Goal: Task Accomplishment & Management: Manage account settings

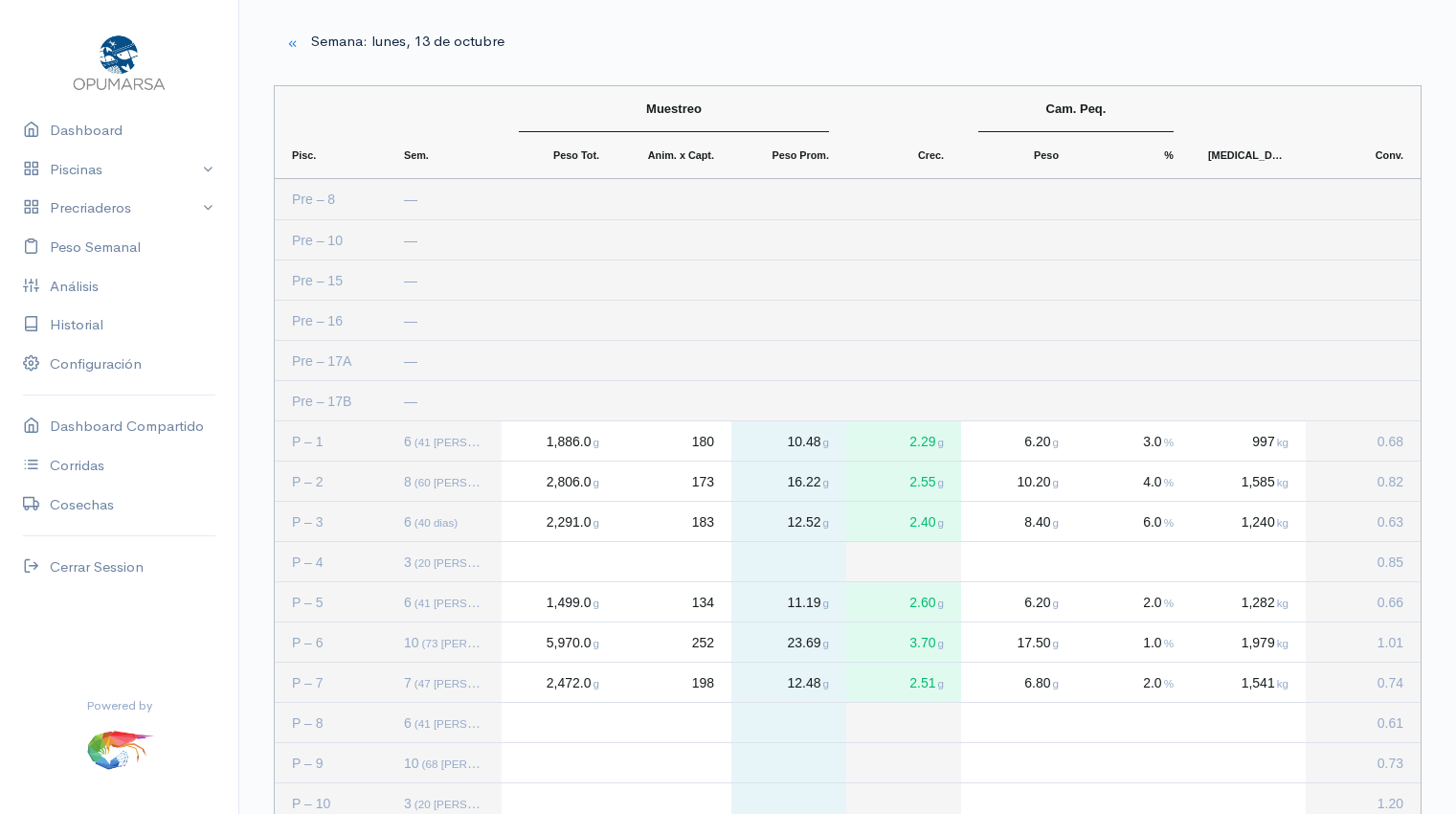
scroll to position [933, 0]
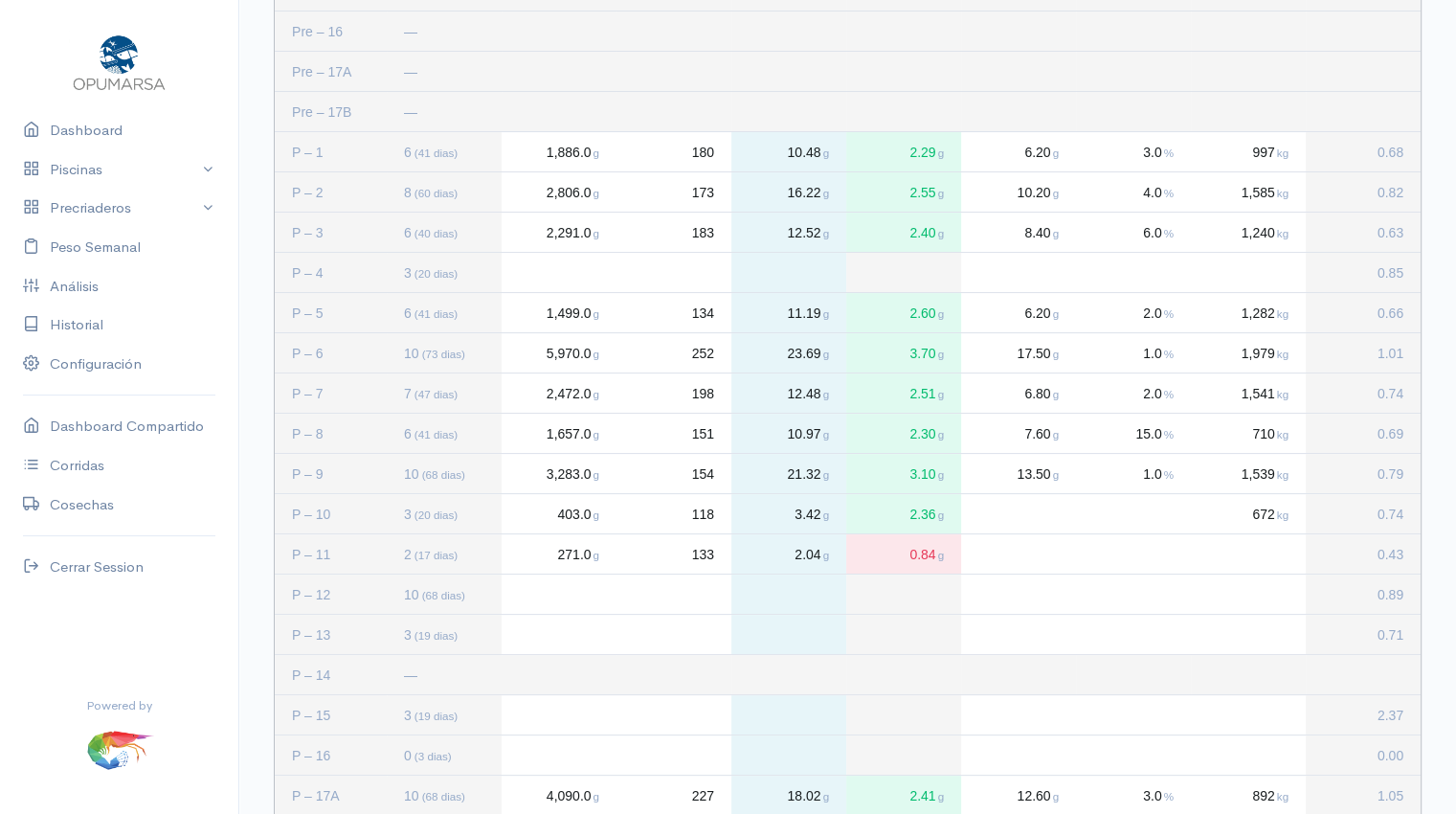
scroll to position [302, 0]
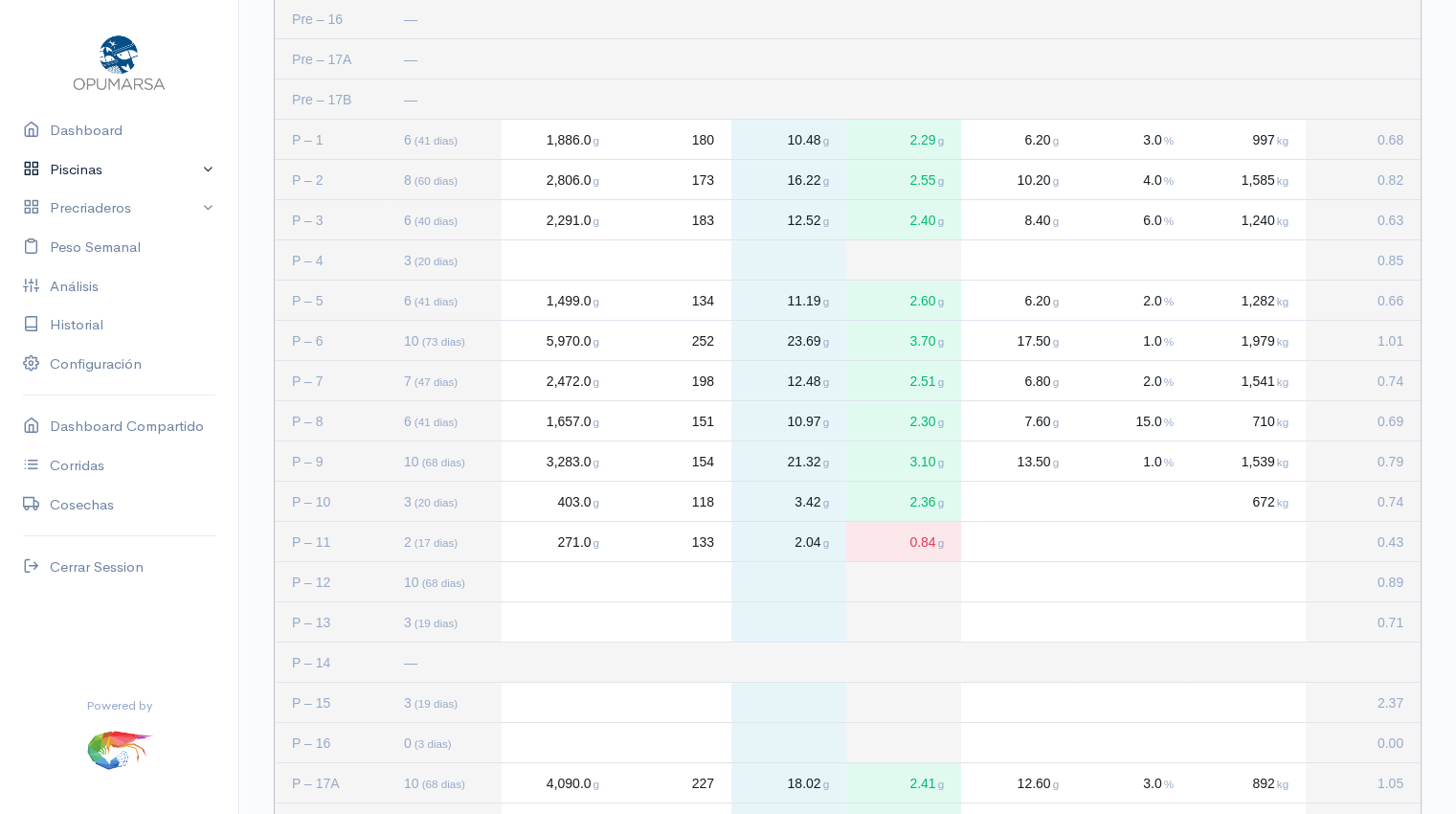
click at [112, 178] on link "Piscinas" at bounding box center [119, 169] width 239 height 40
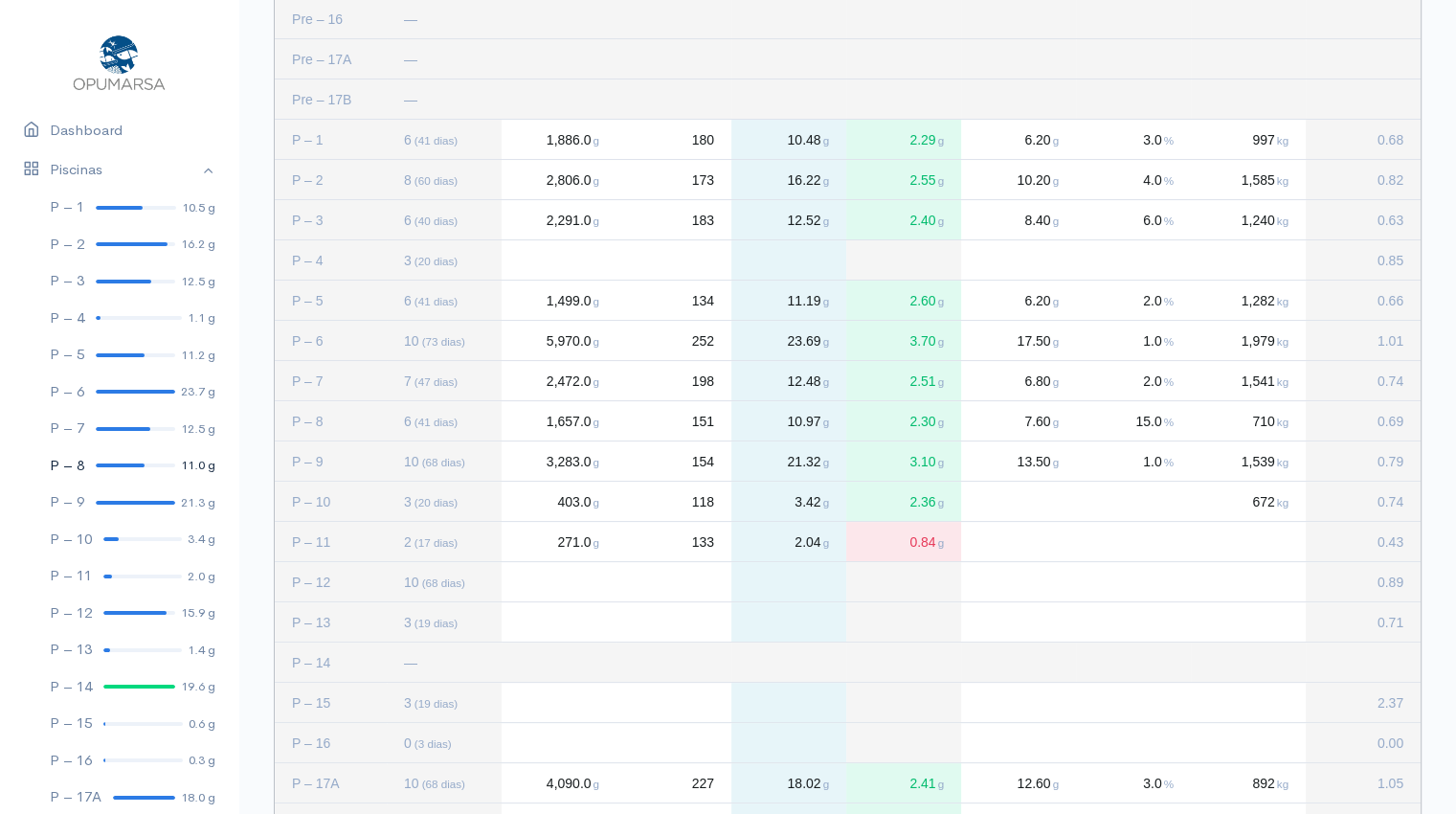
click at [126, 464] on div at bounding box center [120, 465] width 48 height 4
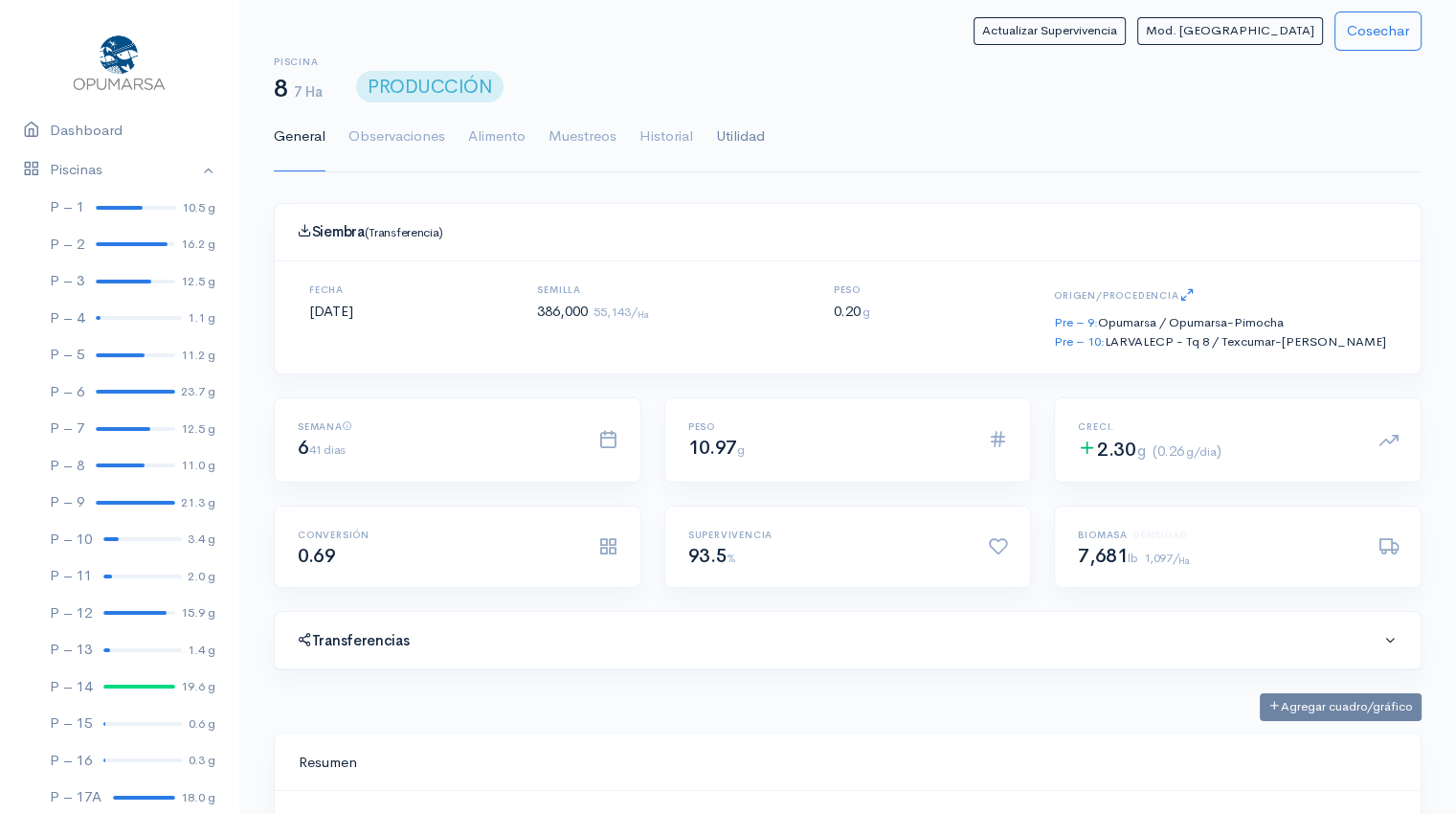
click at [744, 130] on link "Utilidad" at bounding box center [741, 136] width 48 height 69
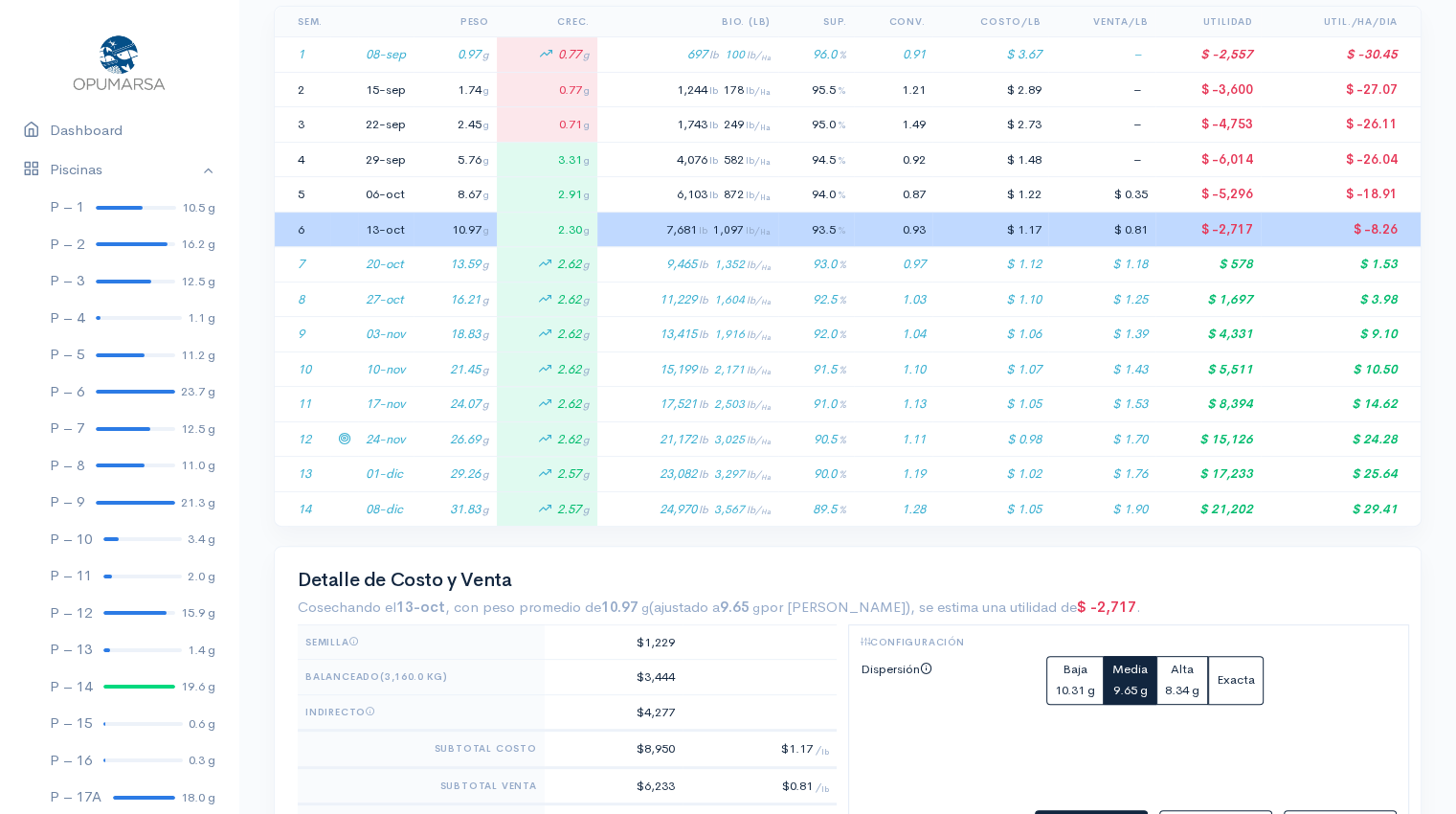
scroll to position [453, 0]
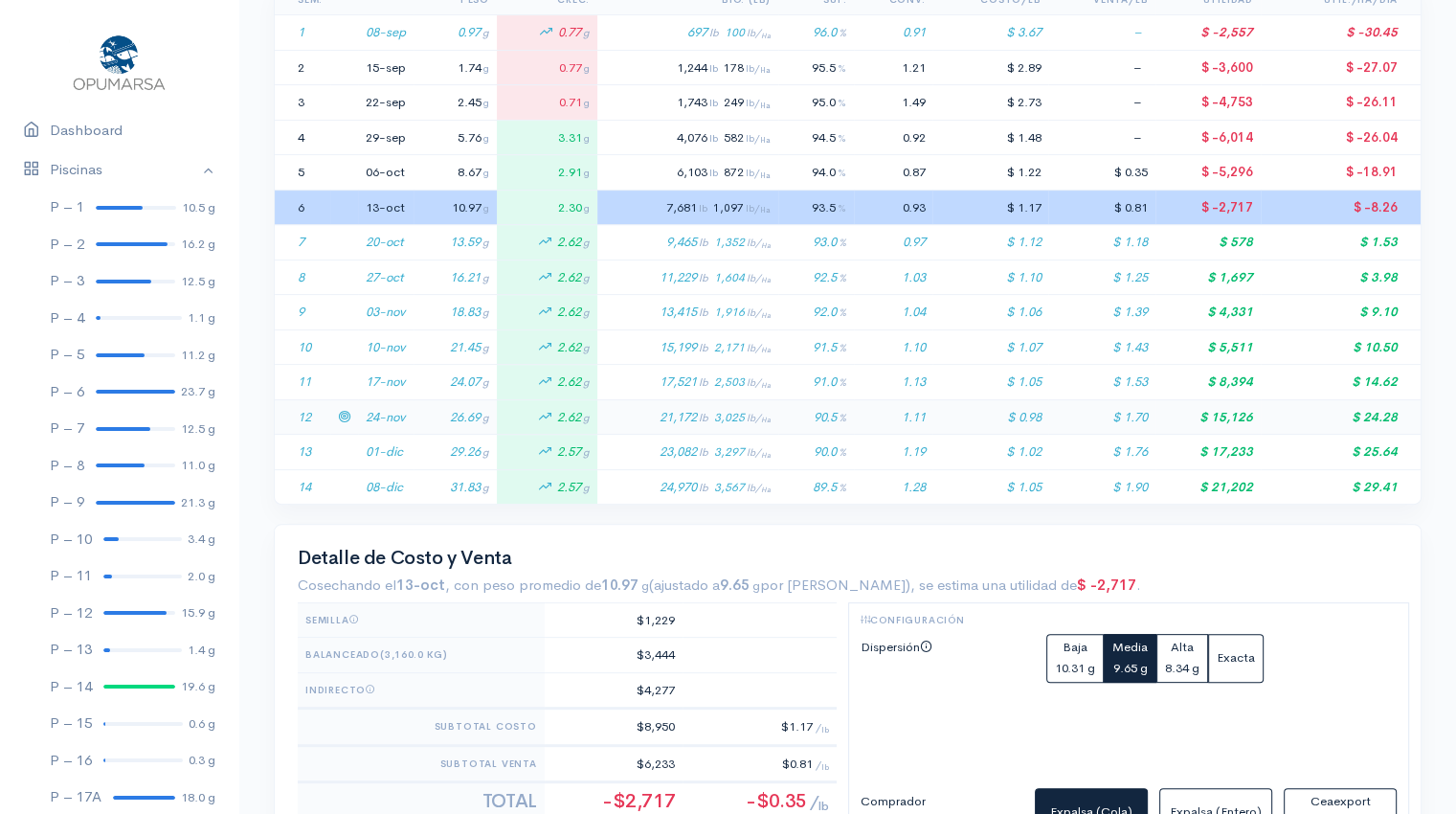
click at [425, 416] on td "26.69 g" at bounding box center [455, 417] width 83 height 36
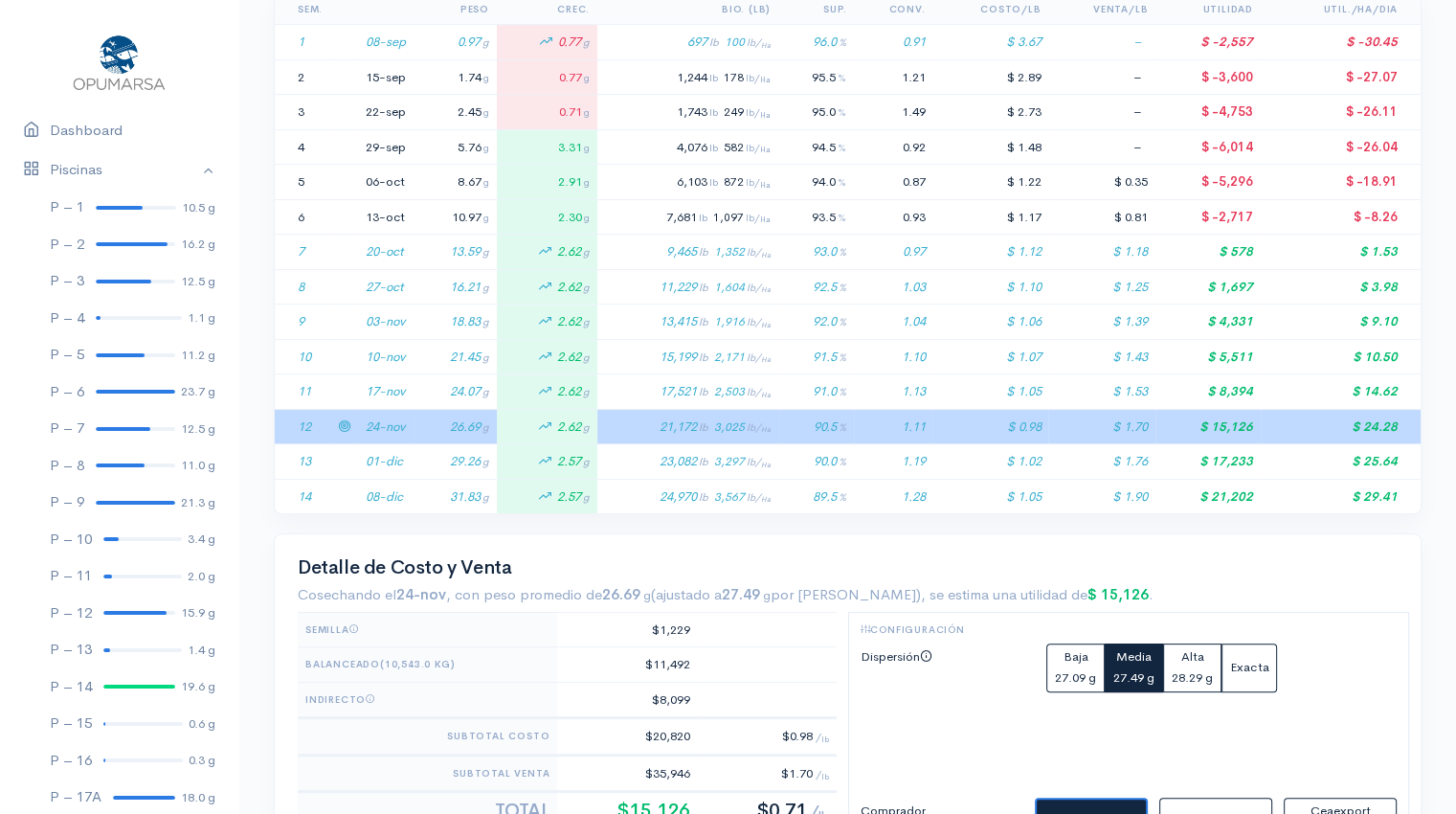
scroll to position [0, 0]
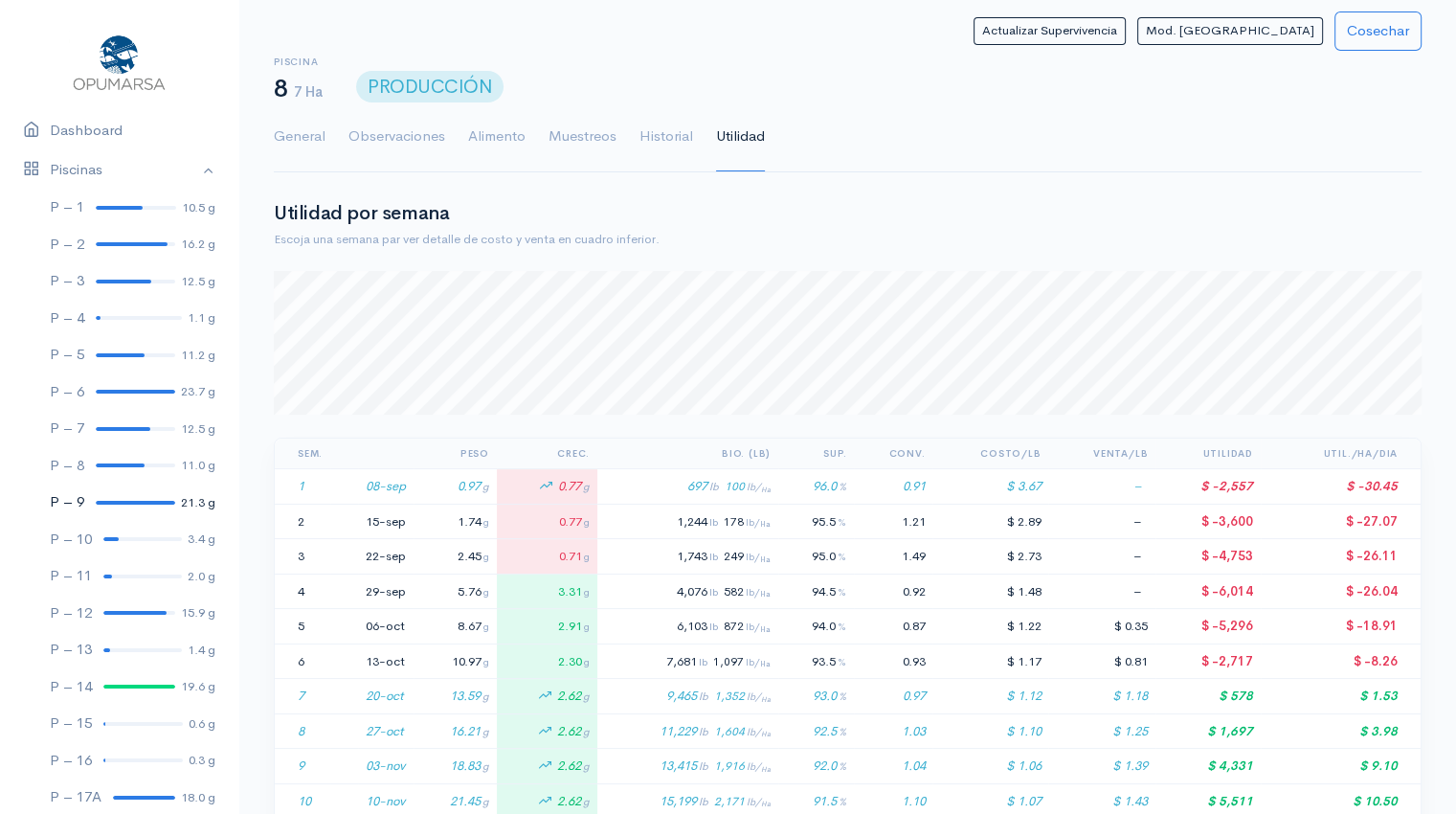
click at [128, 506] on link "P – 9 21.3 g" at bounding box center [119, 502] width 239 height 38
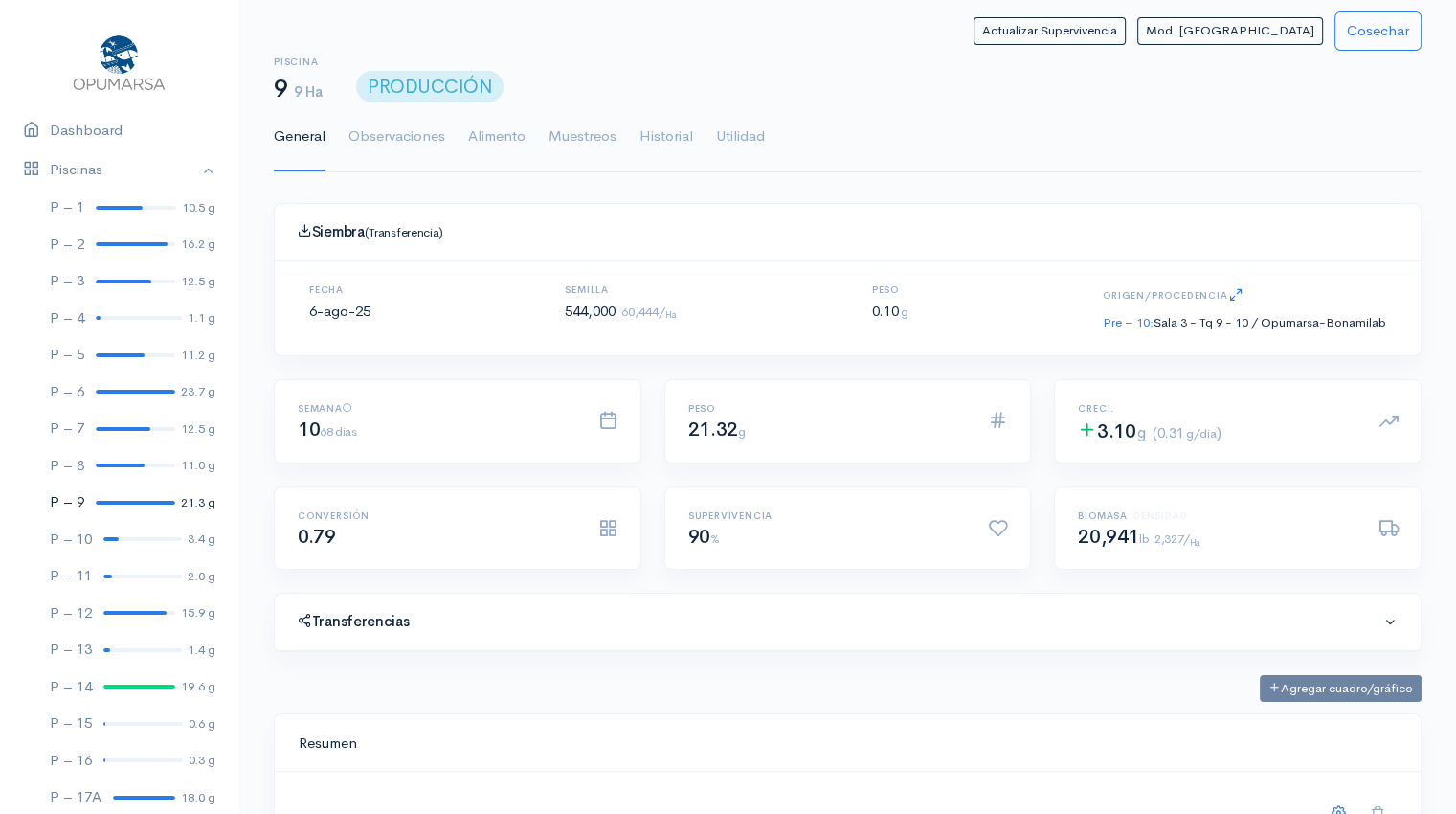
scroll to position [287, 1099]
click at [742, 129] on link "Utilidad" at bounding box center [741, 136] width 48 height 69
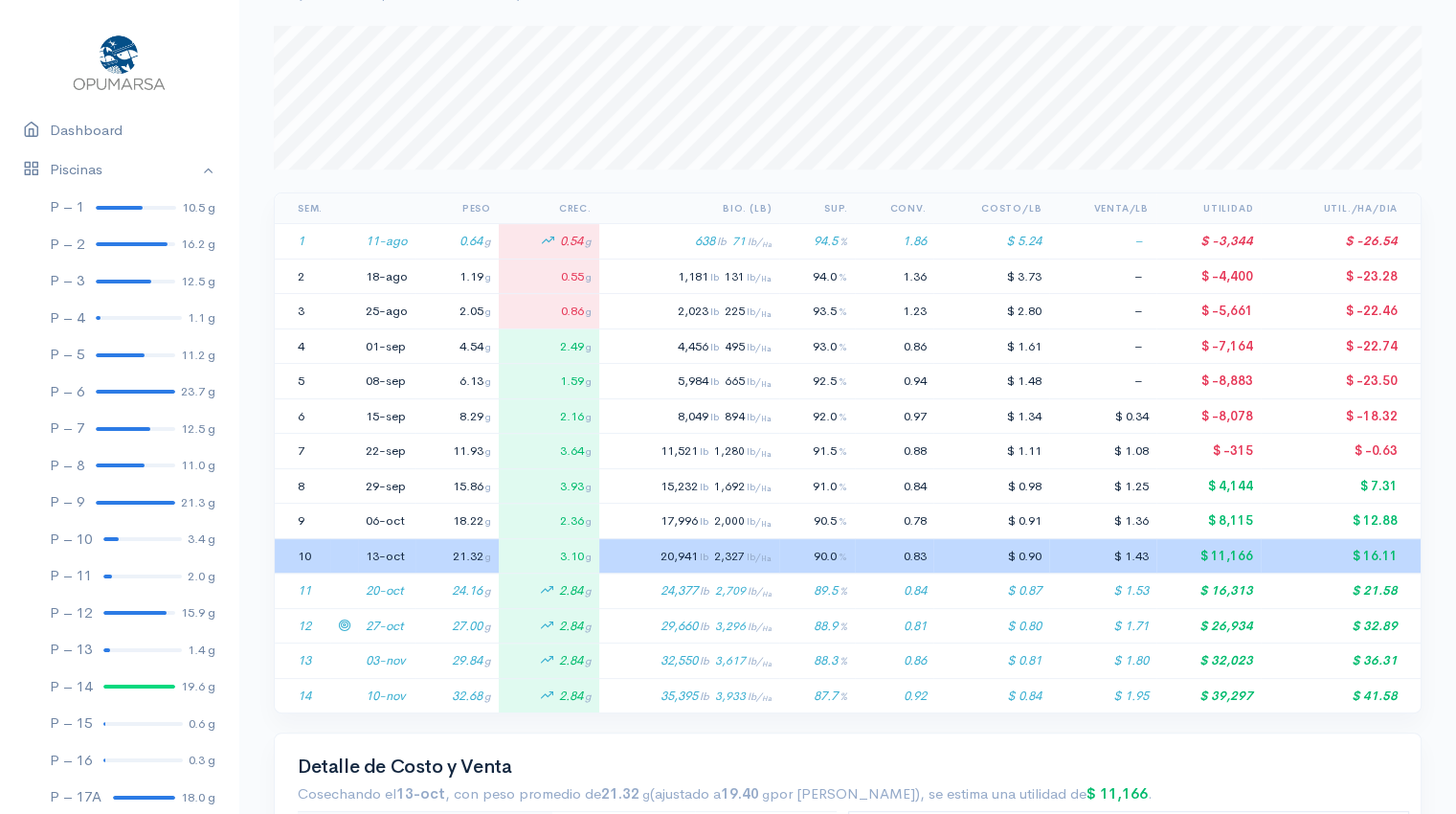
scroll to position [247, 0]
click at [414, 624] on td "27-oct" at bounding box center [386, 624] width 57 height 36
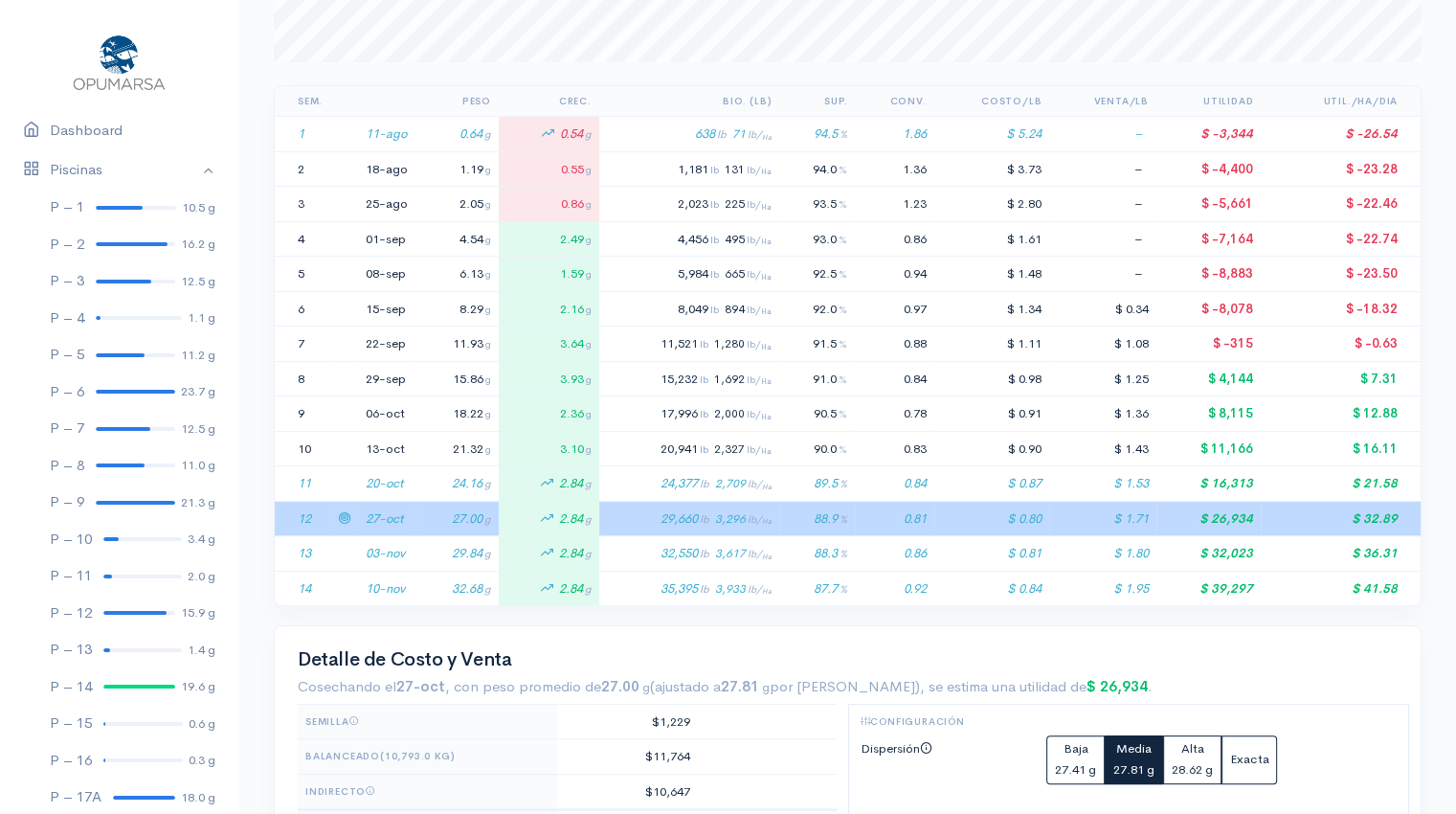
scroll to position [356, 0]
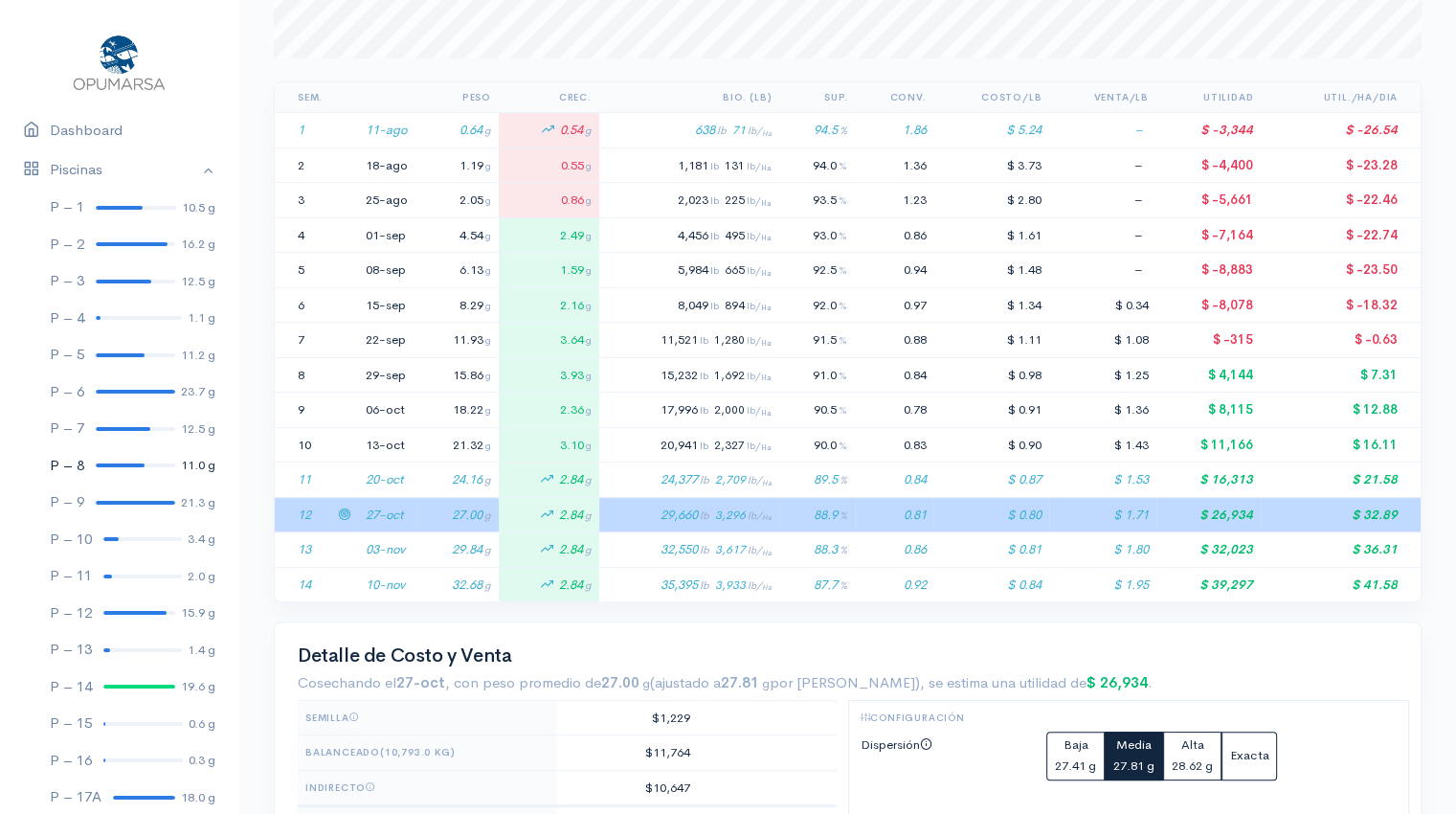
click at [105, 460] on link "P – 8 11.0 g" at bounding box center [119, 465] width 239 height 38
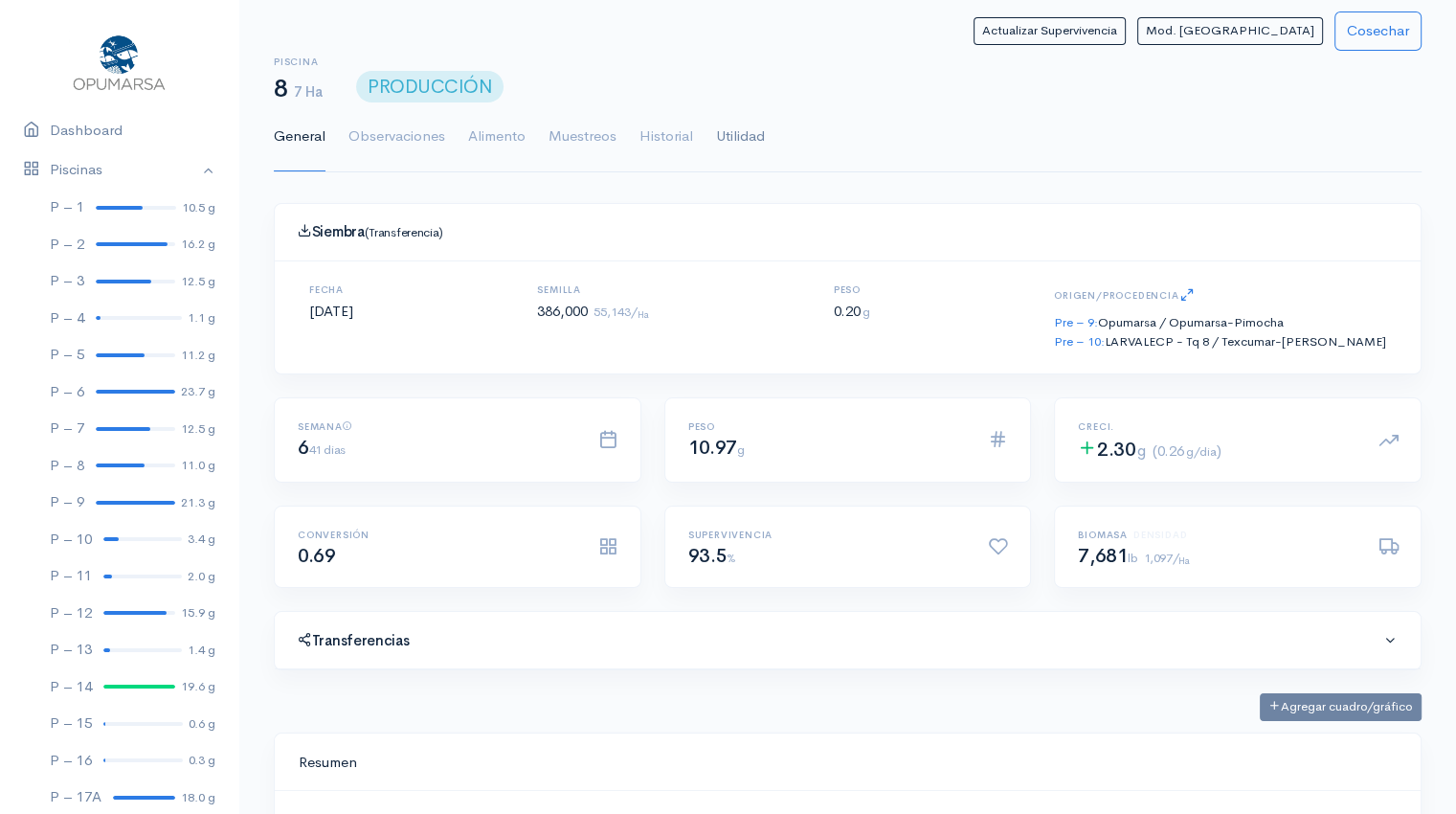
click at [755, 144] on link "Utilidad" at bounding box center [741, 136] width 48 height 69
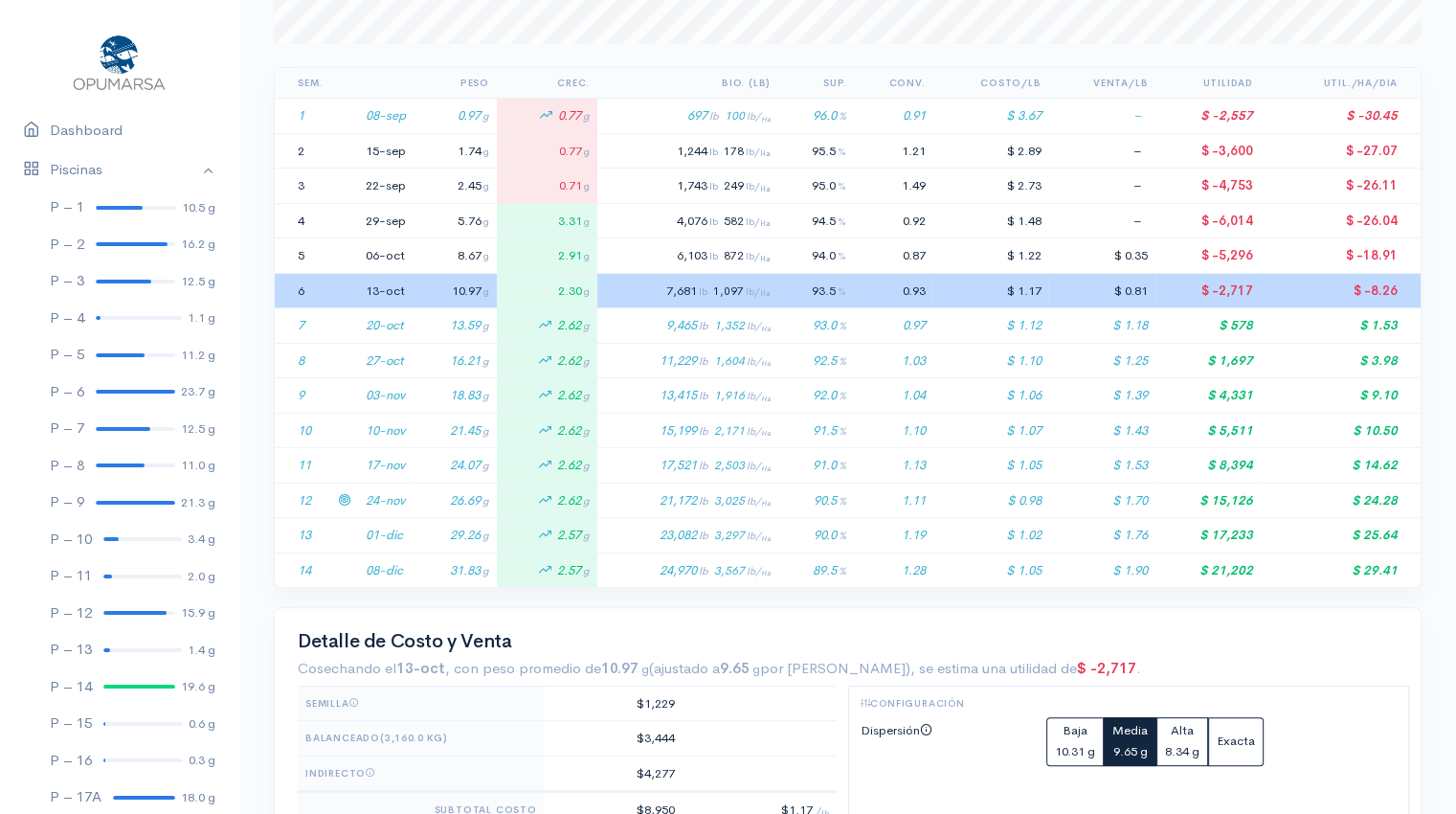
scroll to position [371, 0]
click at [451, 481] on td "26.69 g" at bounding box center [455, 499] width 83 height 36
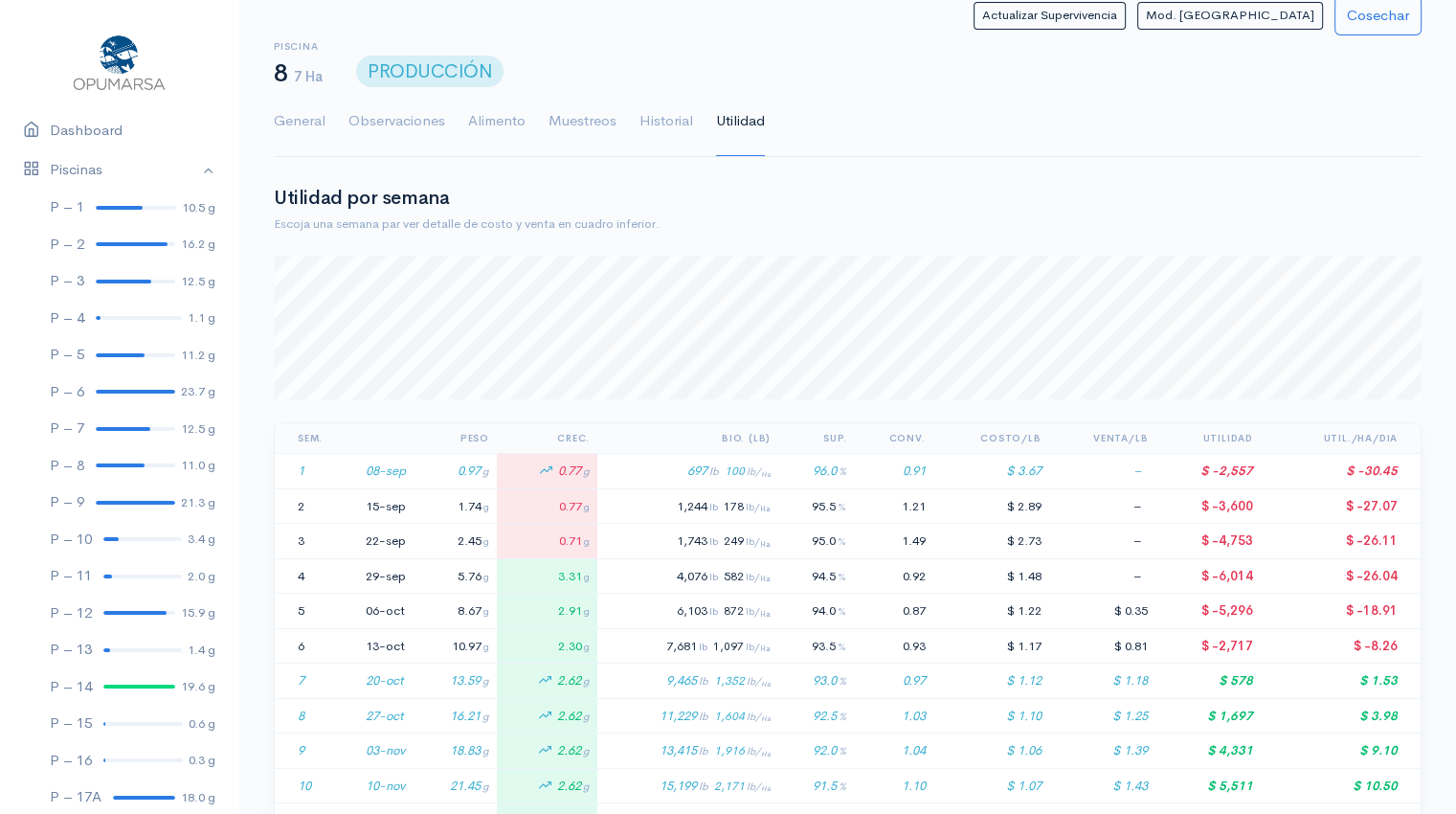
scroll to position [0, 0]
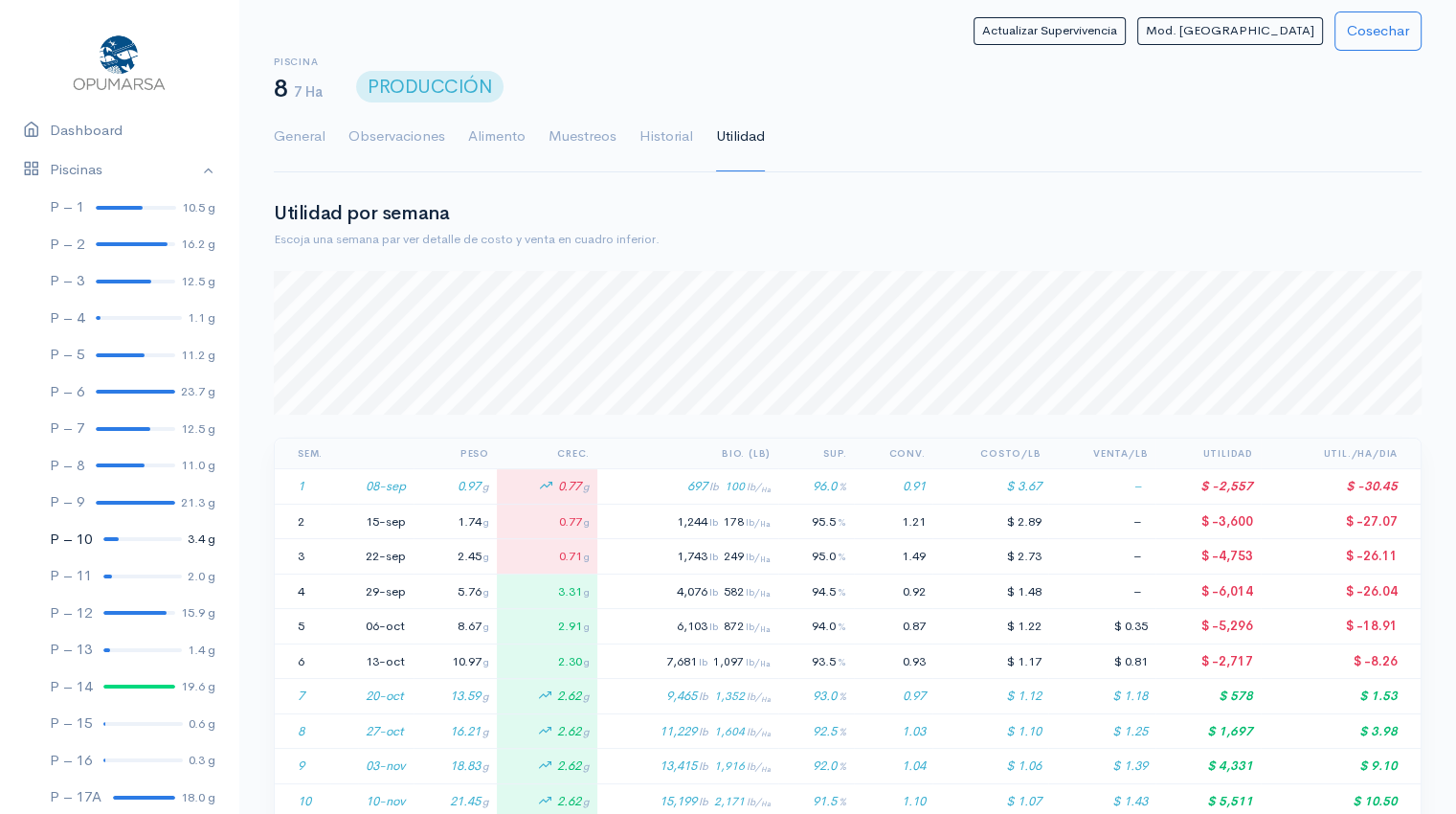
click at [111, 537] on div at bounding box center [111, 538] width 15 height 4
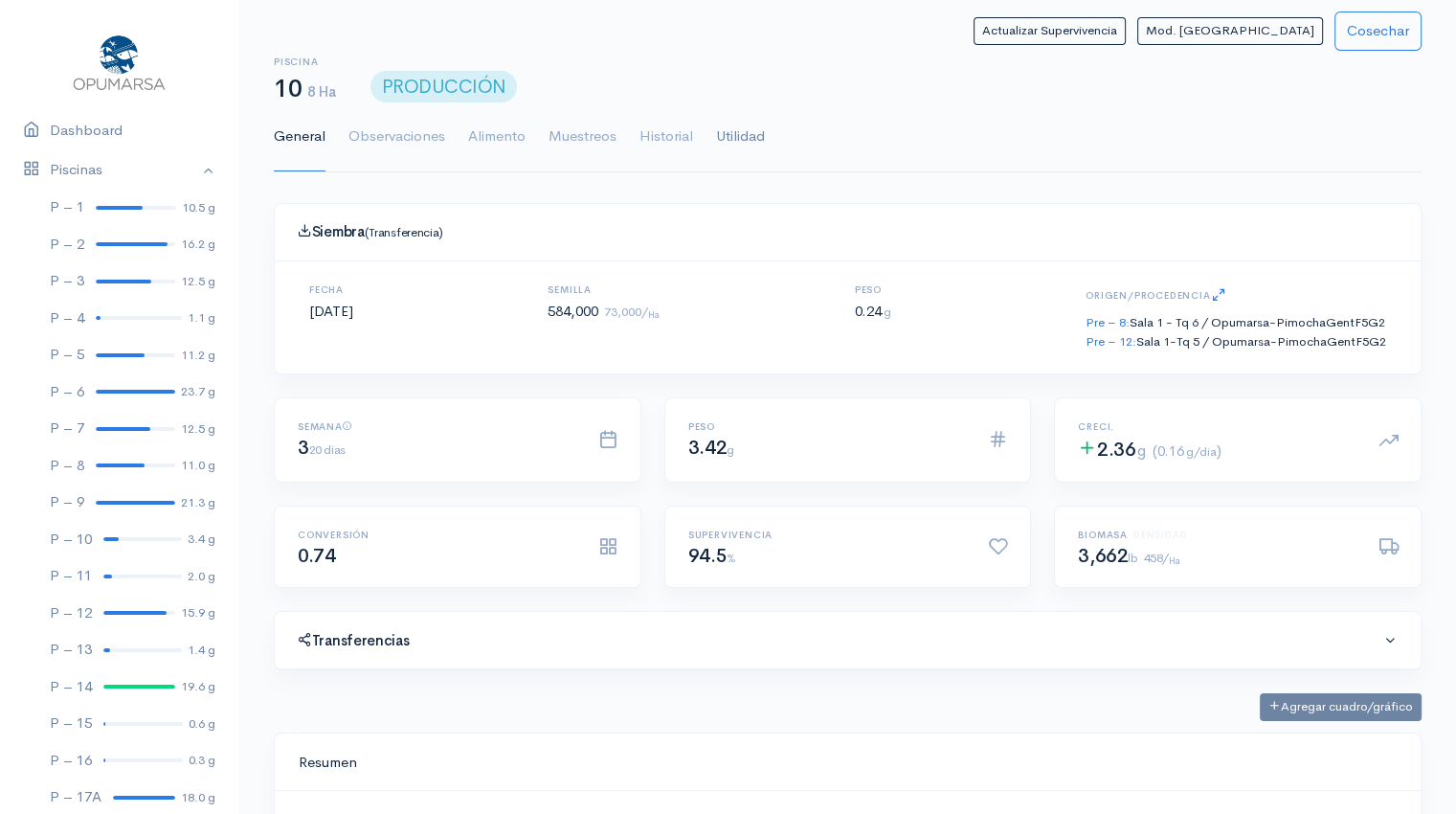
click at [743, 131] on link "Utilidad" at bounding box center [741, 136] width 48 height 69
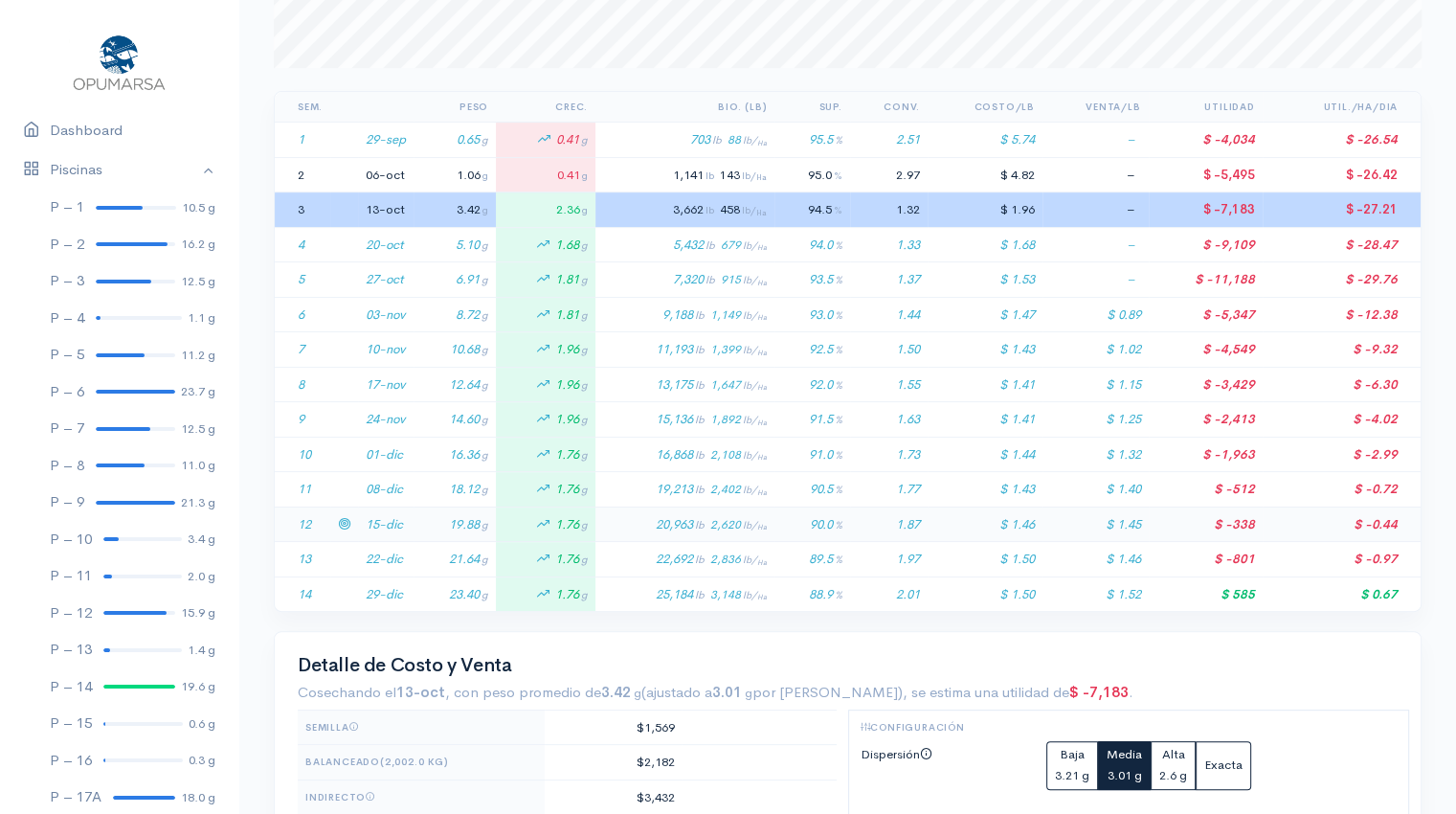
click at [418, 525] on td "19.88 g" at bounding box center [454, 524] width 82 height 36
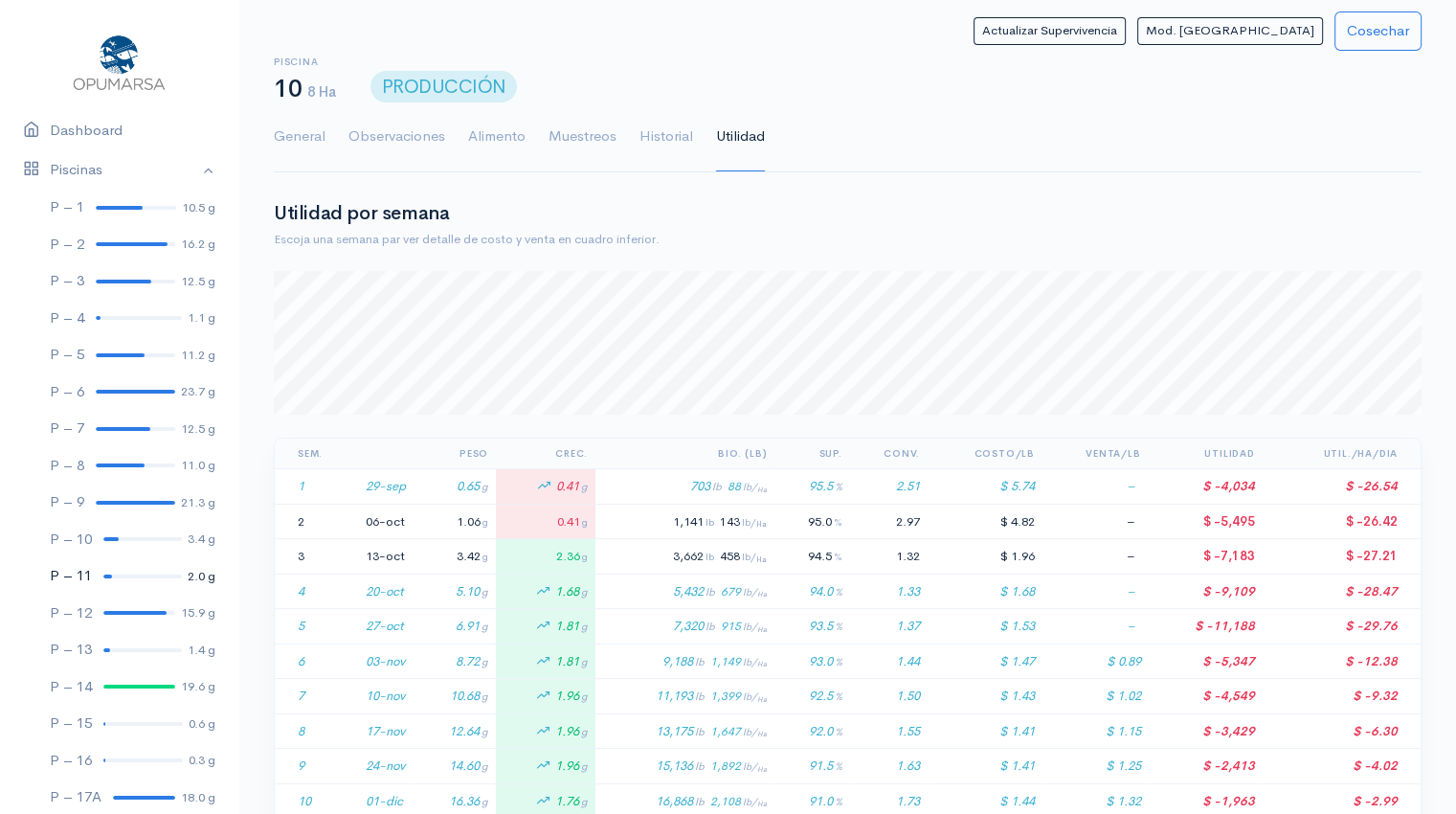
click at [115, 572] on link "P – 11 2.0 g" at bounding box center [119, 575] width 239 height 38
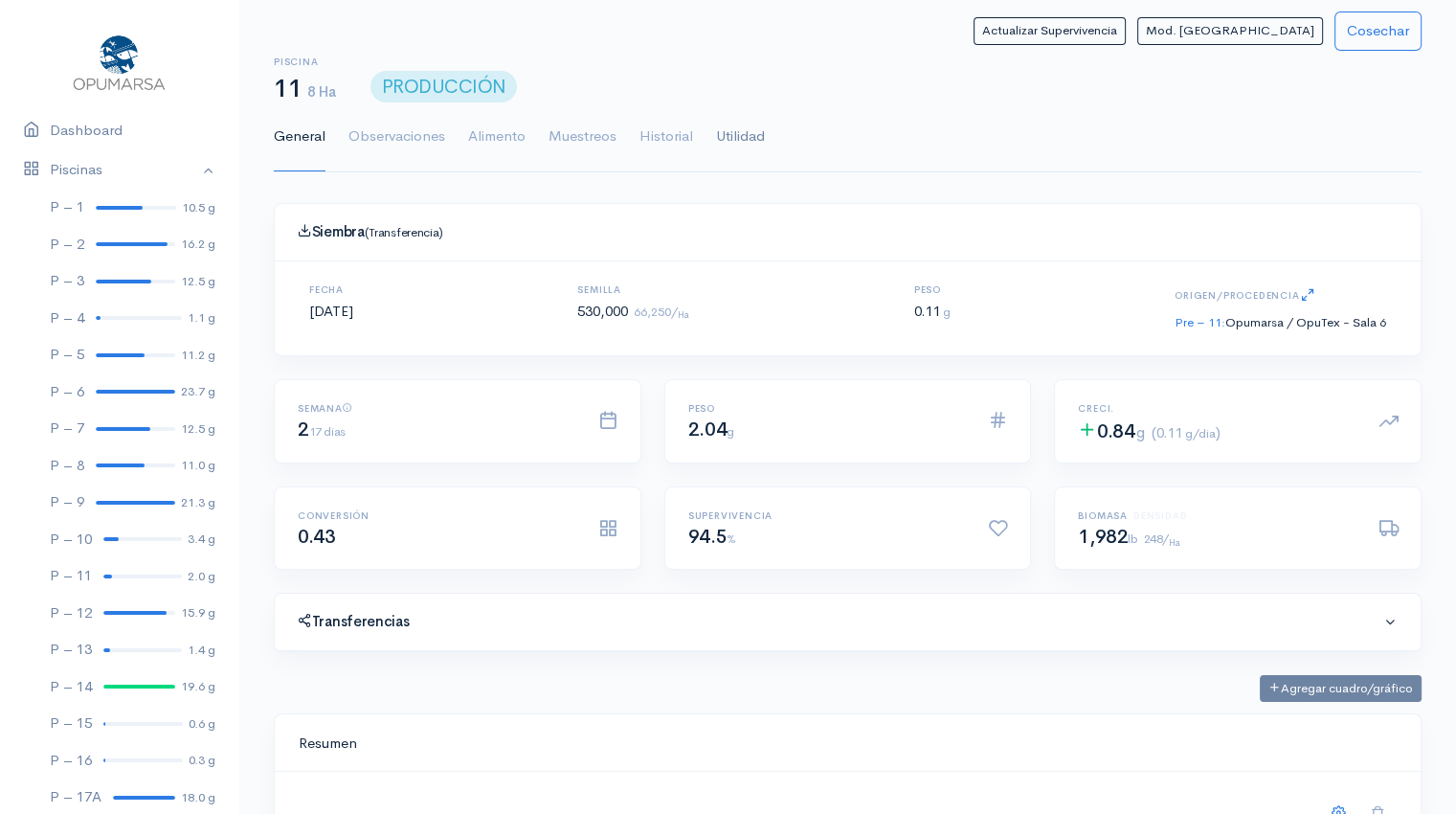
click at [745, 139] on link "Utilidad" at bounding box center [741, 136] width 48 height 69
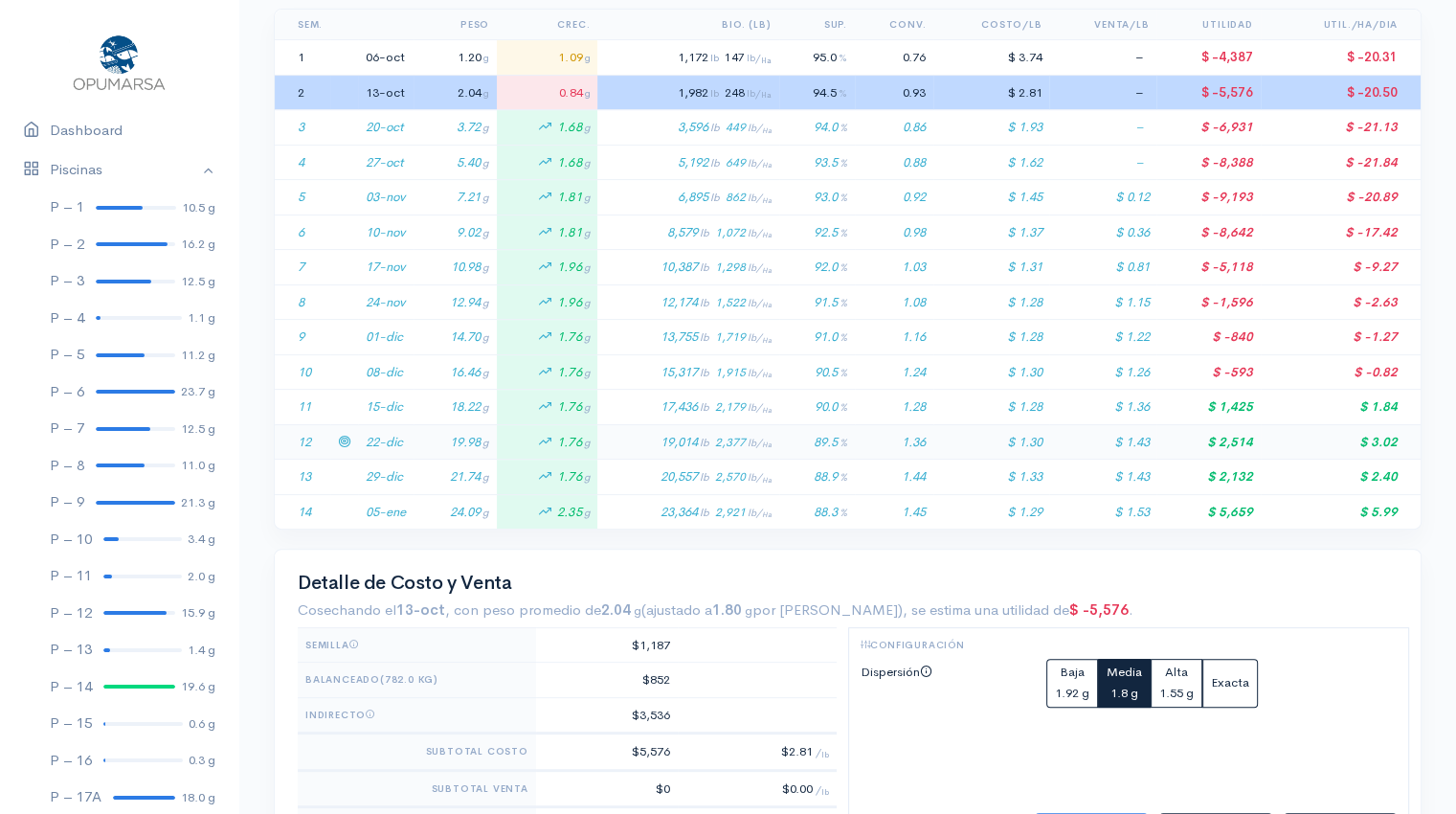
click at [388, 441] on td "22-dic" at bounding box center [385, 442] width 55 height 36
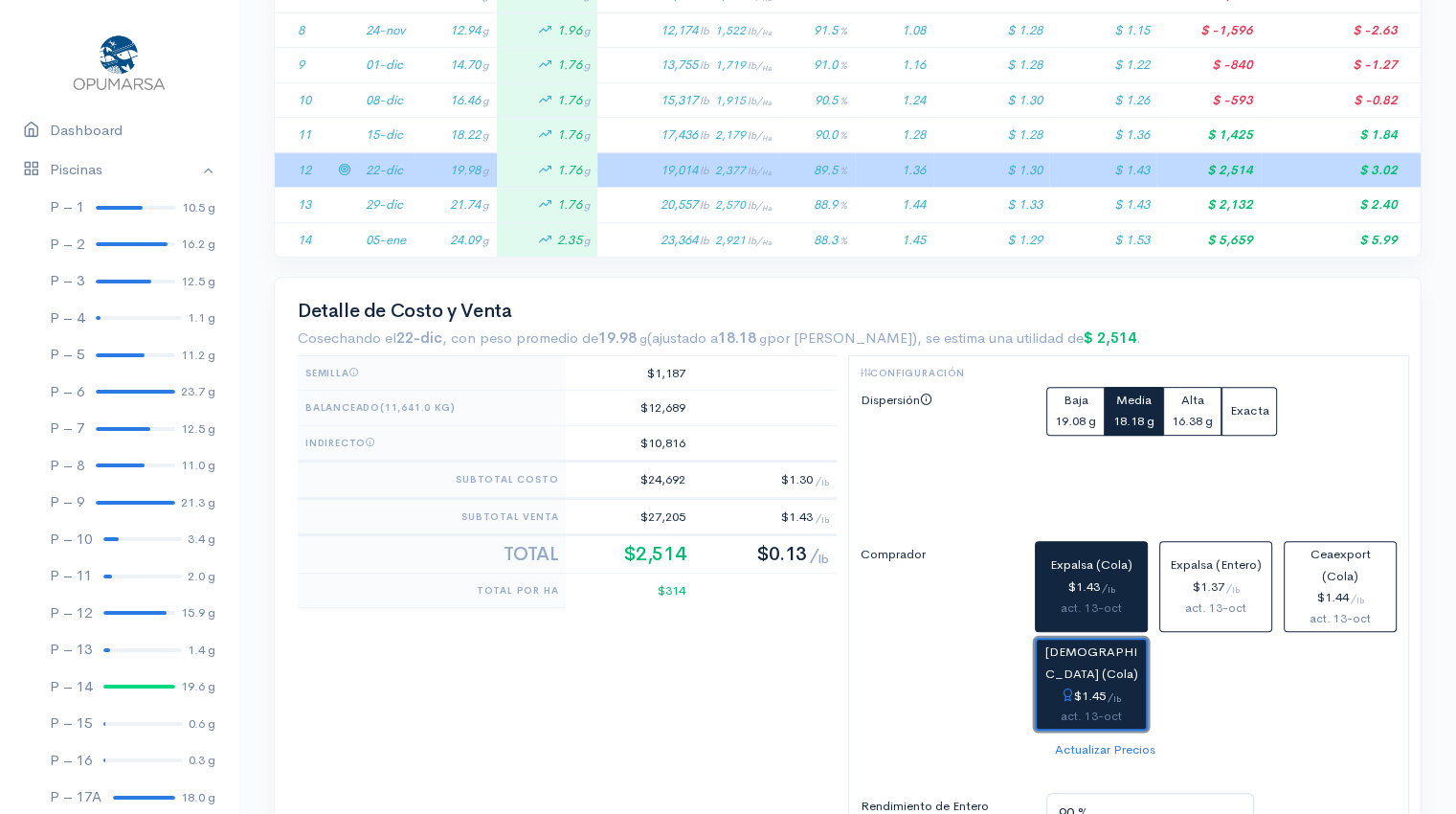
click at [1079, 659] on span "[DEMOGRAPHIC_DATA] (Cola)" at bounding box center [1092, 662] width 93 height 39
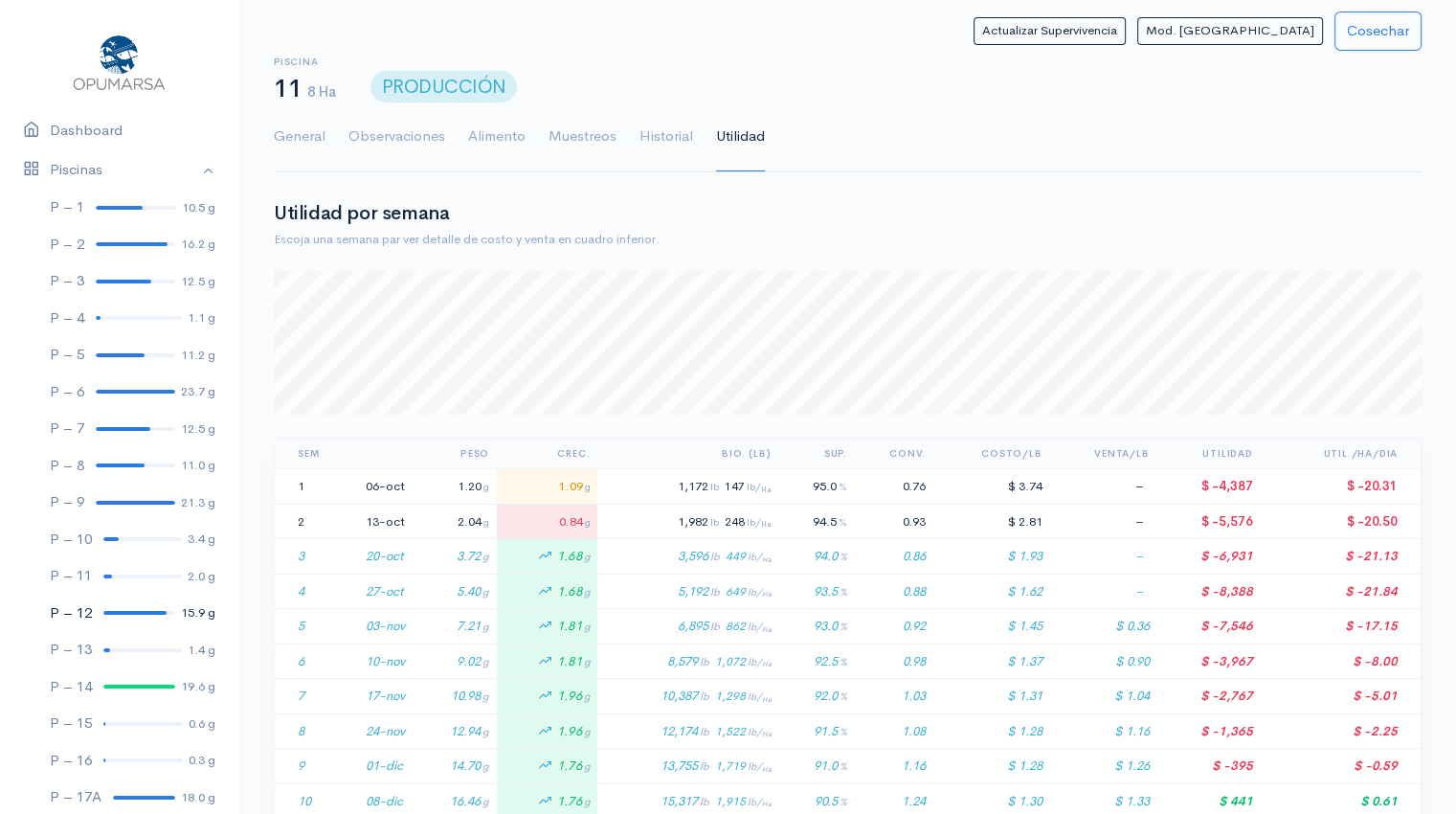
click at [131, 616] on link "P – 12 15.9 g" at bounding box center [119, 613] width 239 height 38
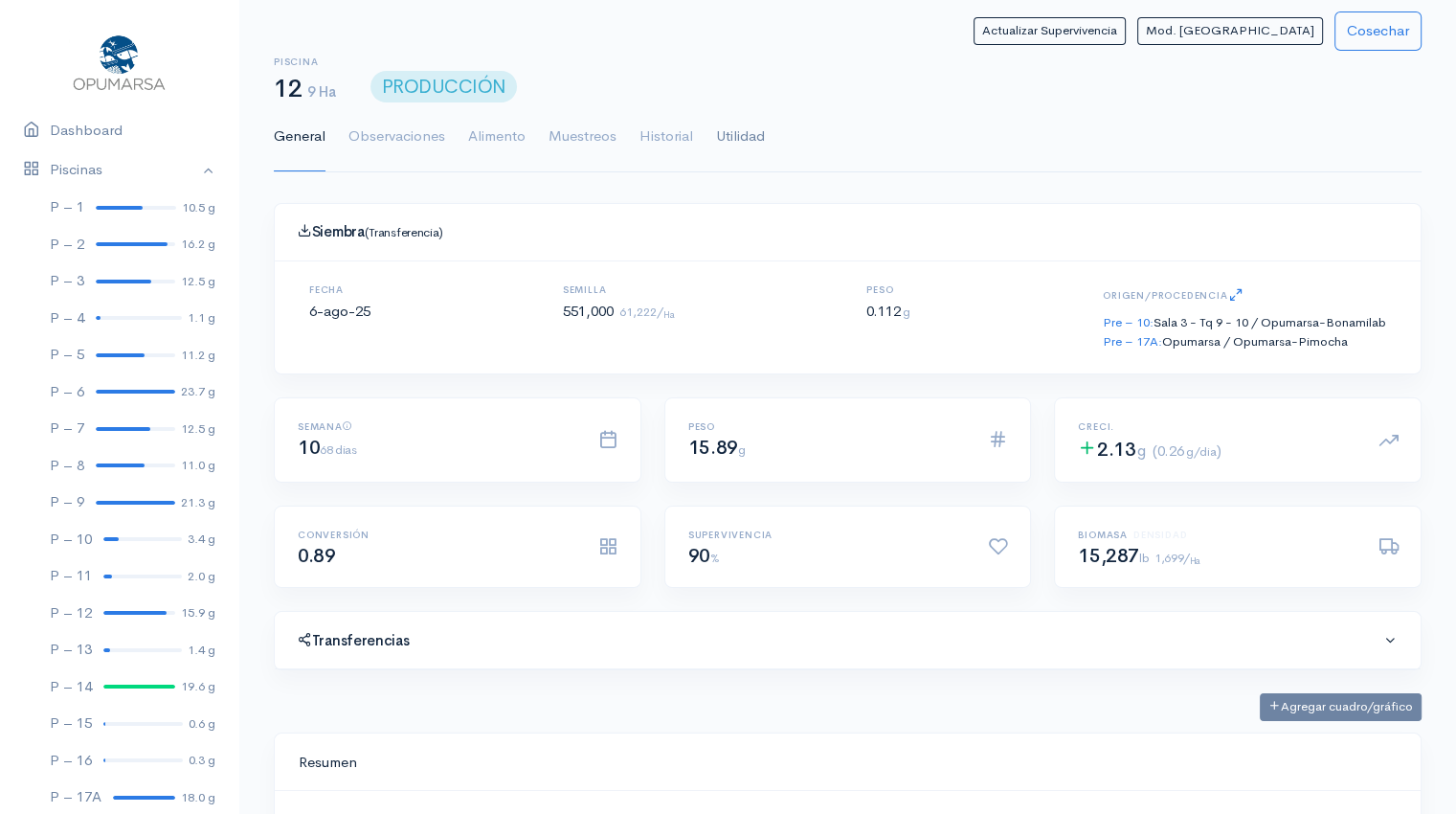
click at [737, 138] on link "Utilidad" at bounding box center [741, 136] width 48 height 69
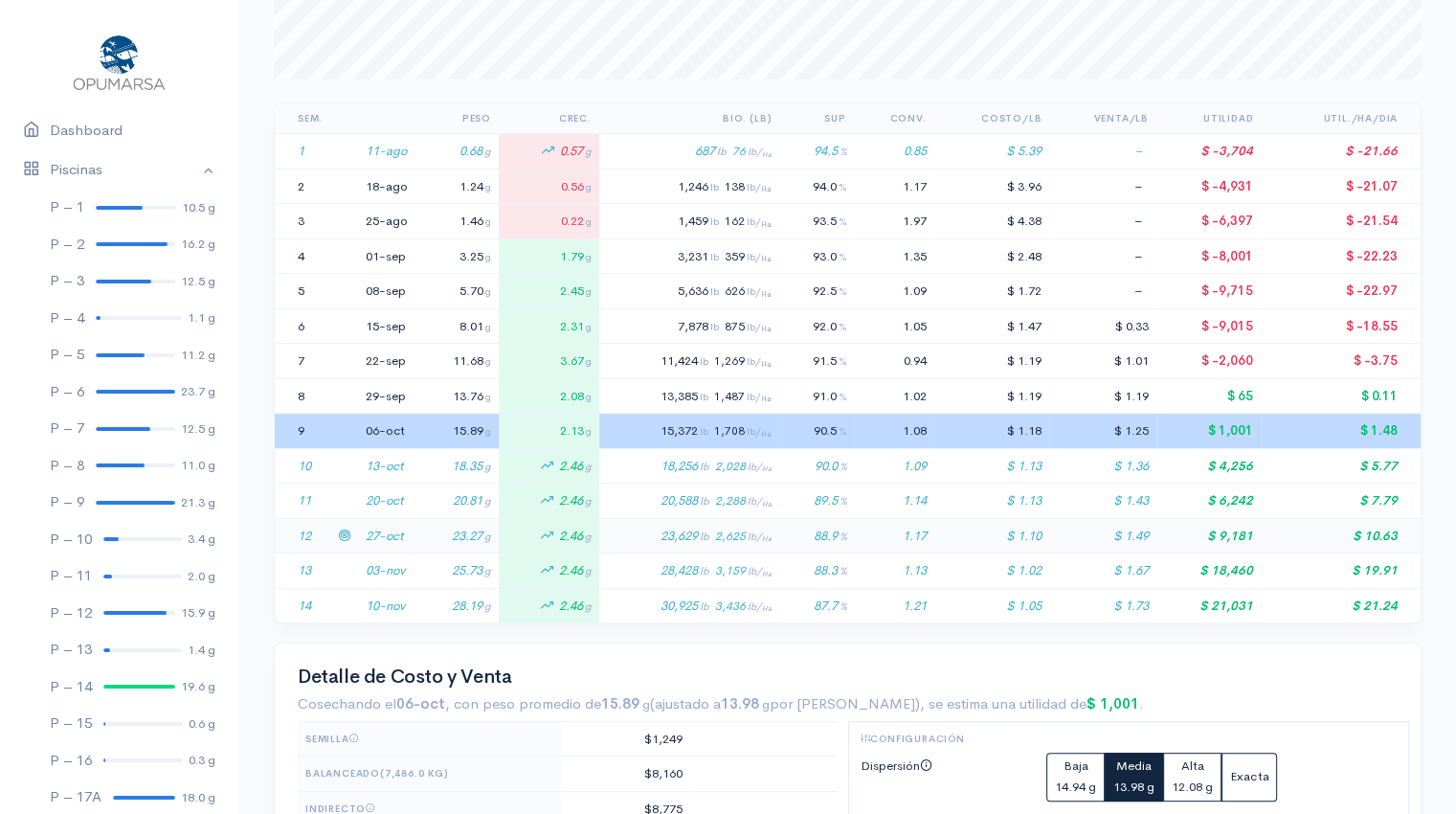
click at [419, 532] on td "23.27 g" at bounding box center [457, 536] width 83 height 36
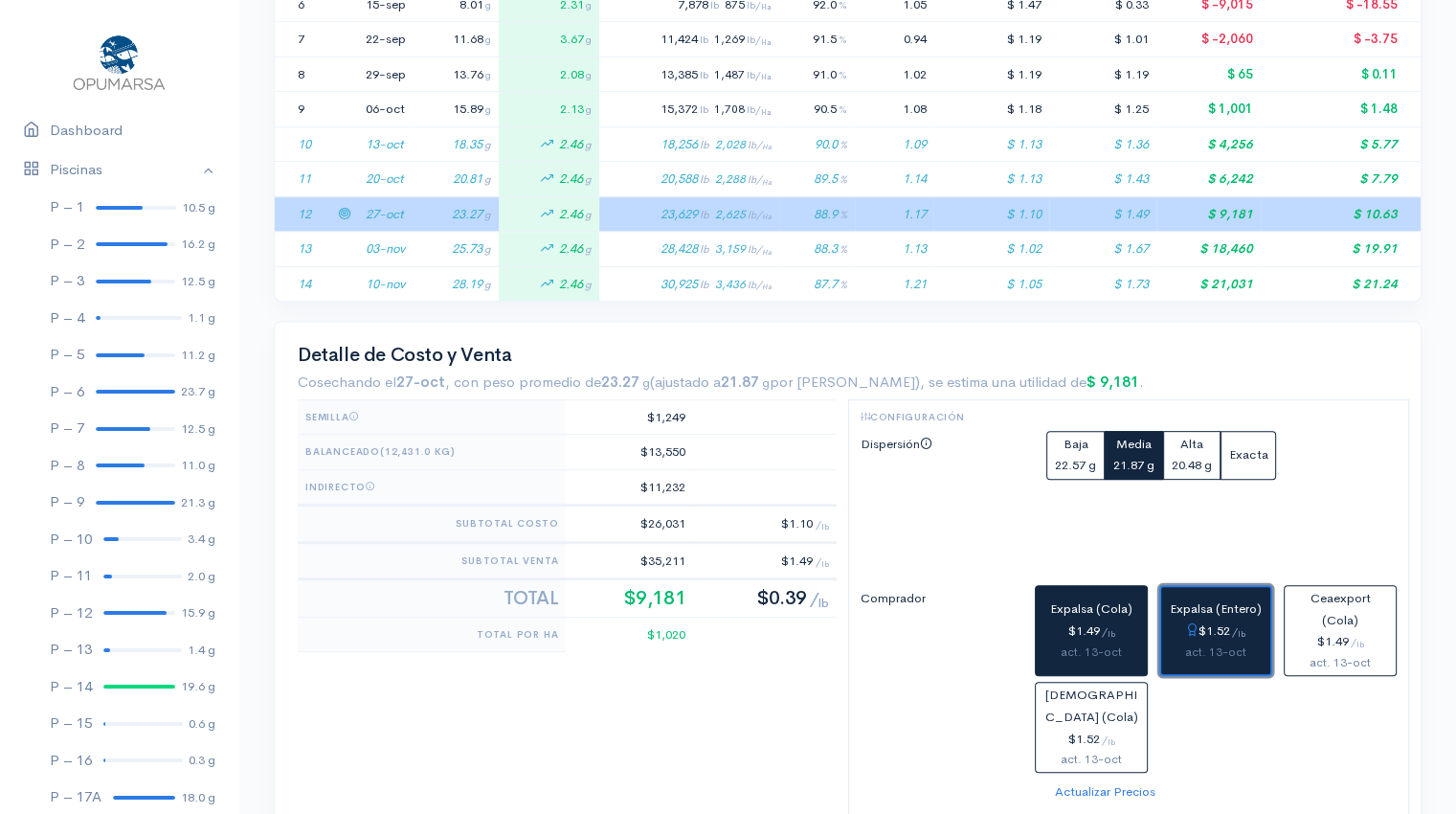
click at [1214, 632] on div "$1.52 / lb" at bounding box center [1215, 631] width 94 height 22
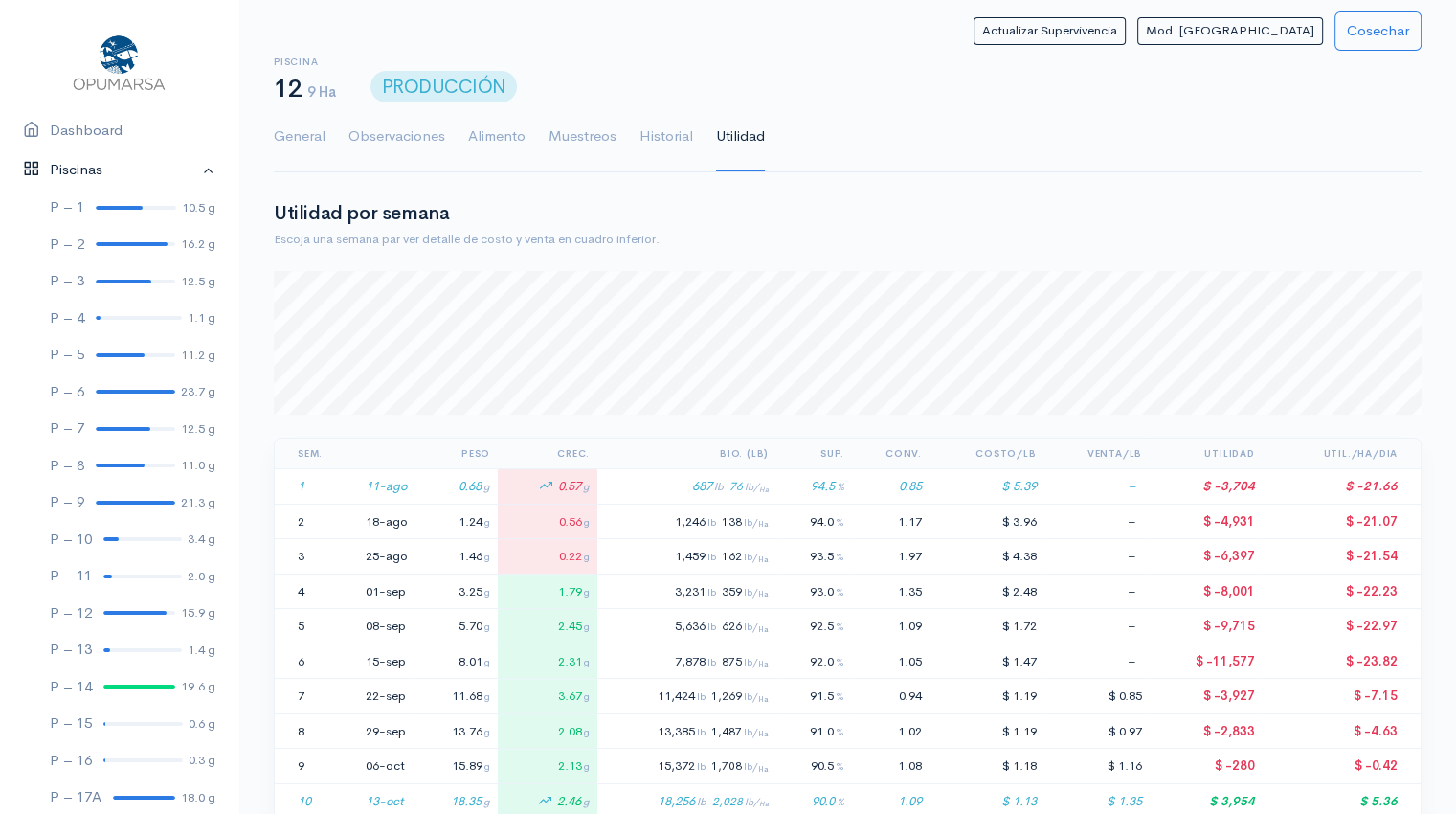
click at [193, 168] on link "Piscinas" at bounding box center [119, 169] width 239 height 40
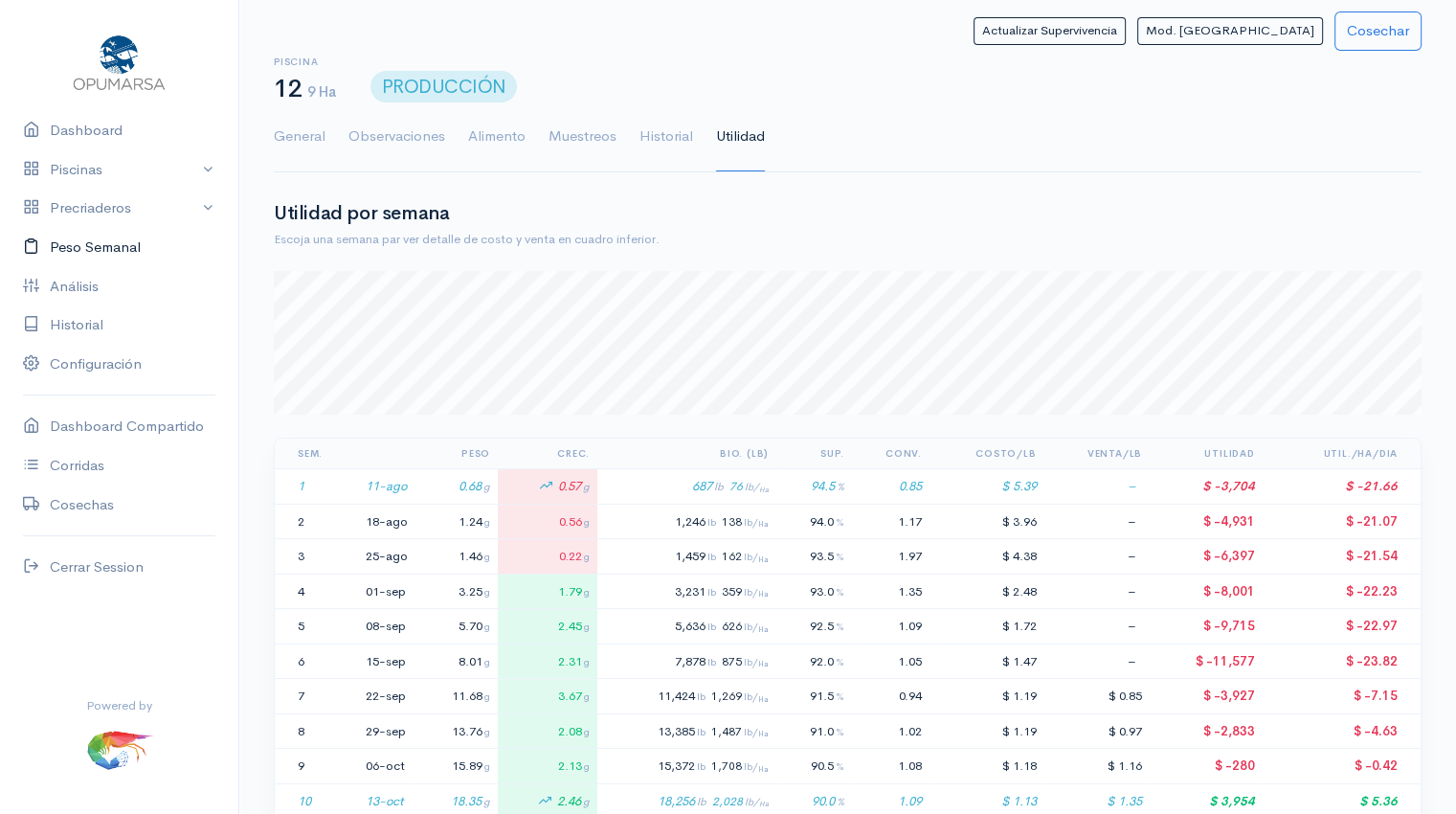
click at [122, 252] on link "Peso Semanal" at bounding box center [119, 247] width 239 height 40
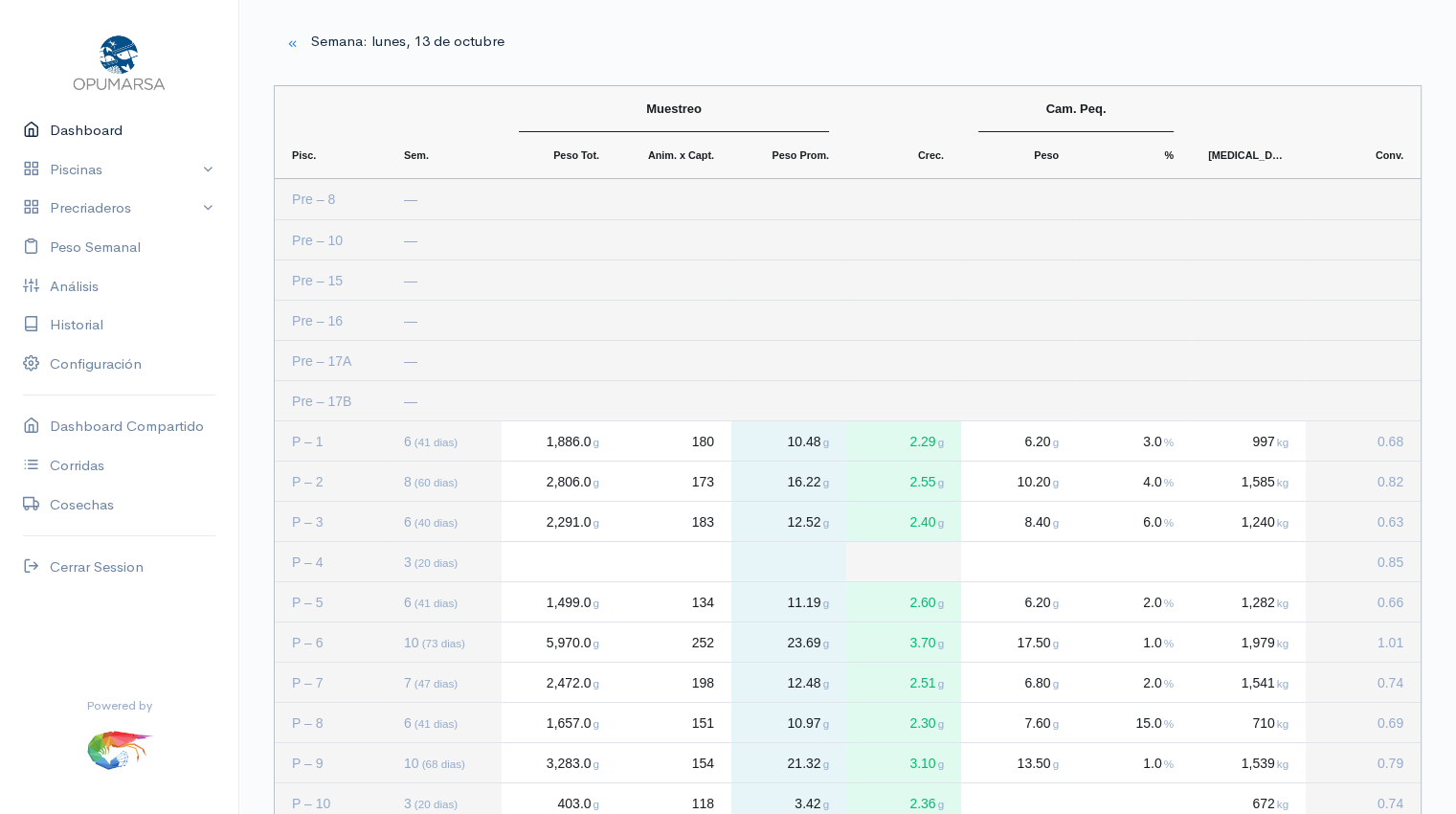
click at [76, 132] on link "Dashboard" at bounding box center [119, 131] width 239 height 40
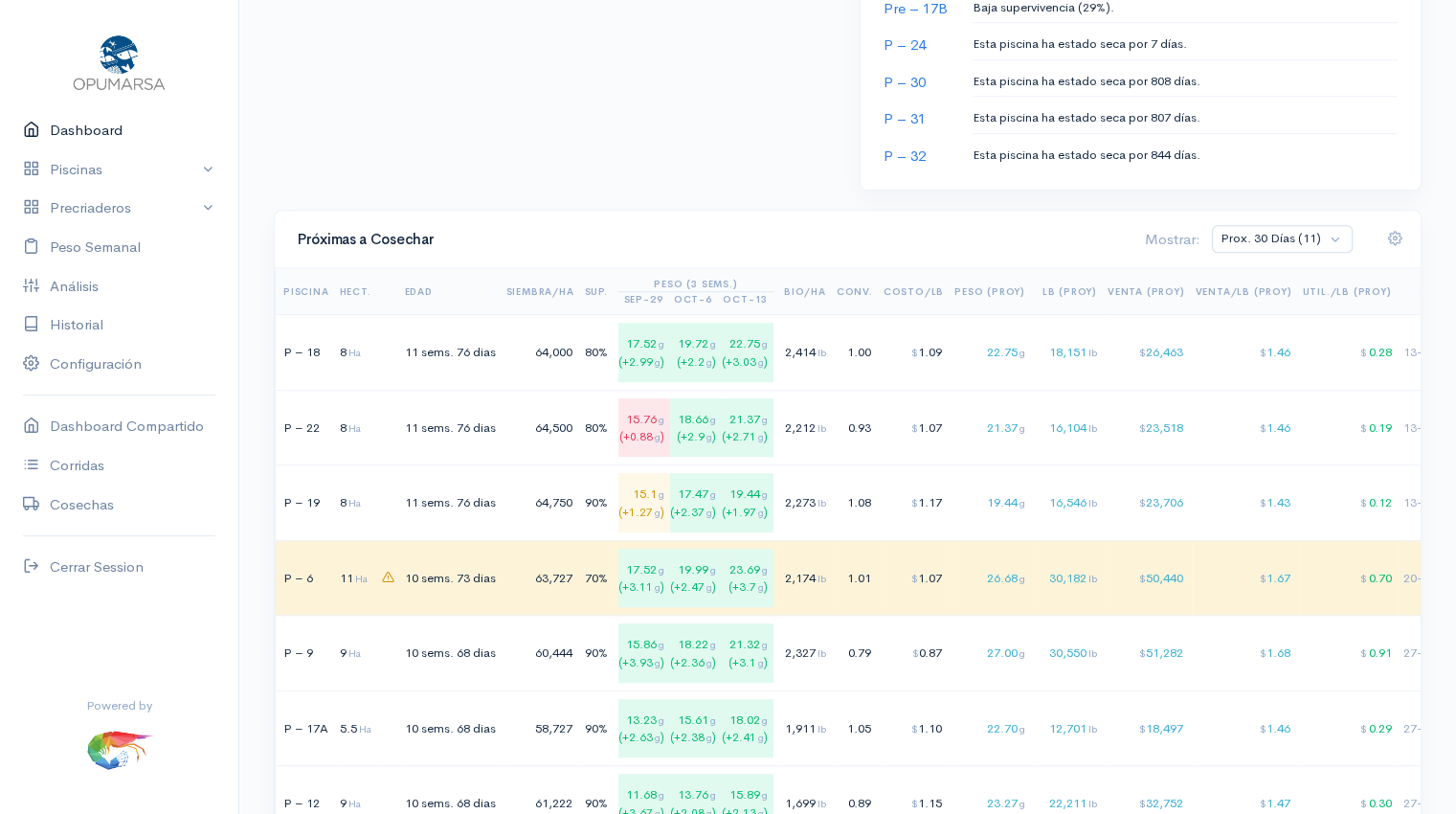
scroll to position [1172, 0]
click at [530, 348] on div "64,000" at bounding box center [540, 351] width 68 height 19
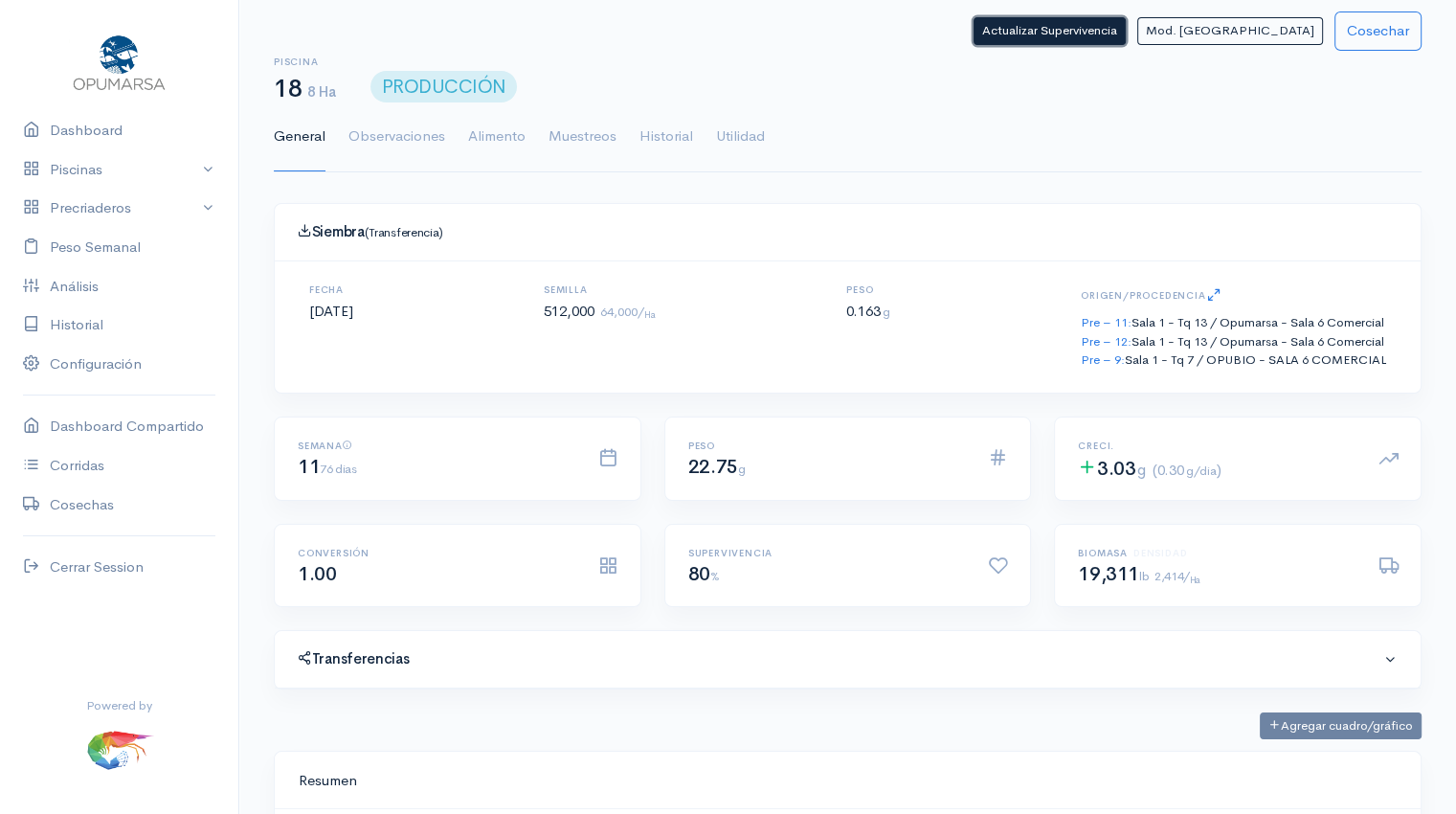
click at [1125, 33] on button "Actualizar Supervivencia" at bounding box center [1049, 31] width 152 height 28
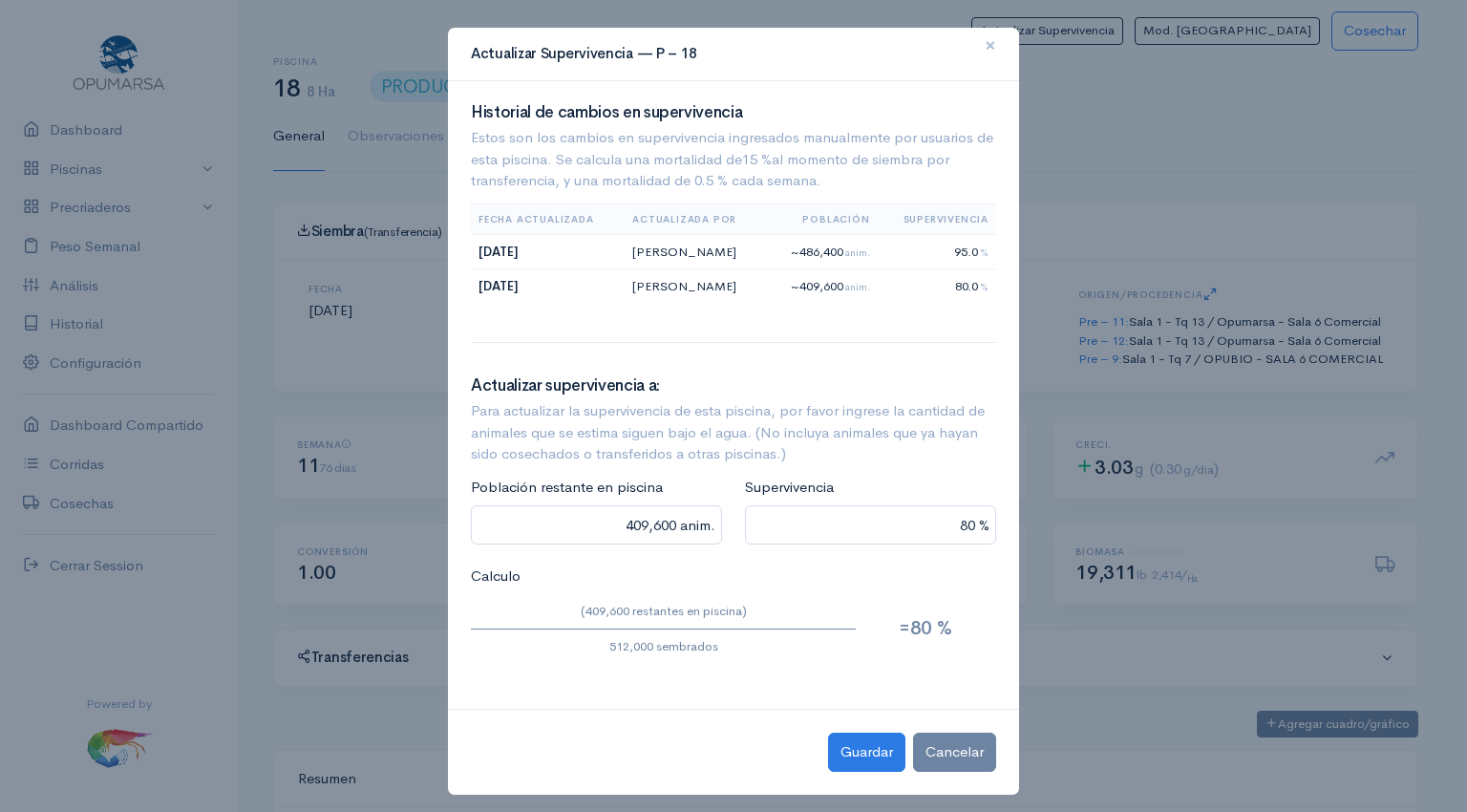
click at [985, 39] on span "×" at bounding box center [991, 45] width 12 height 28
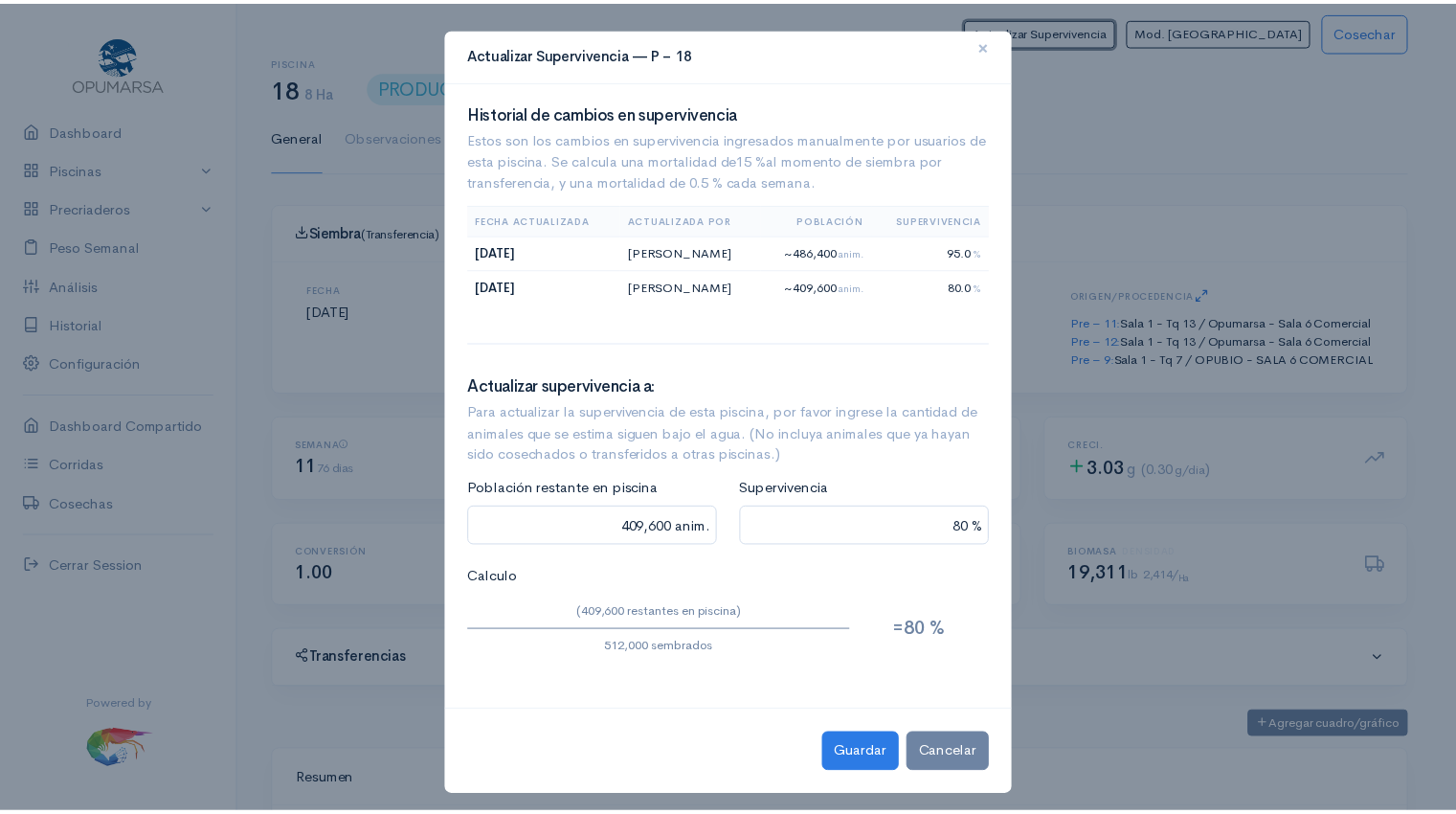
scroll to position [956920, 956159]
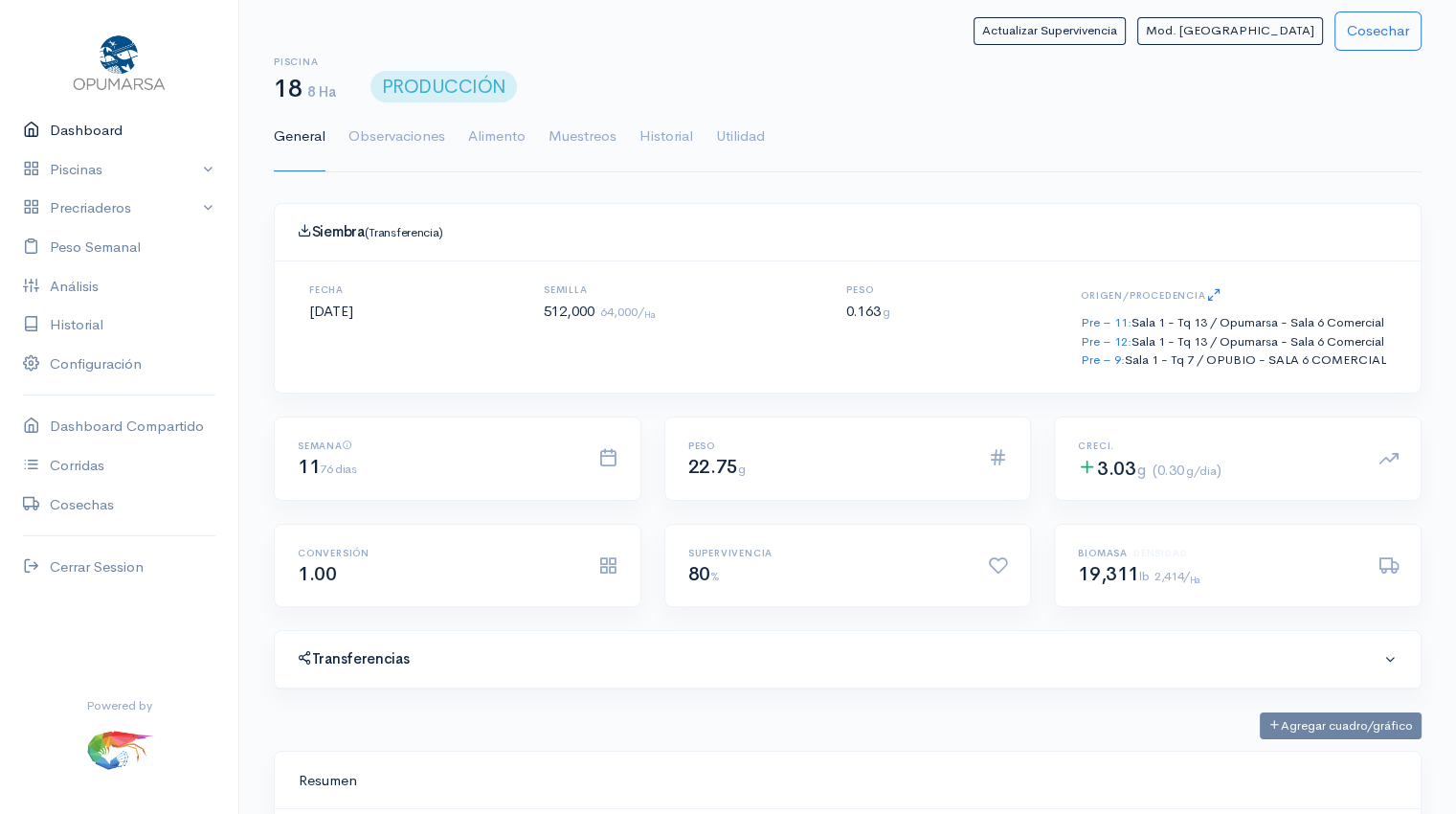
click at [76, 127] on link "Dashboard" at bounding box center [119, 131] width 239 height 40
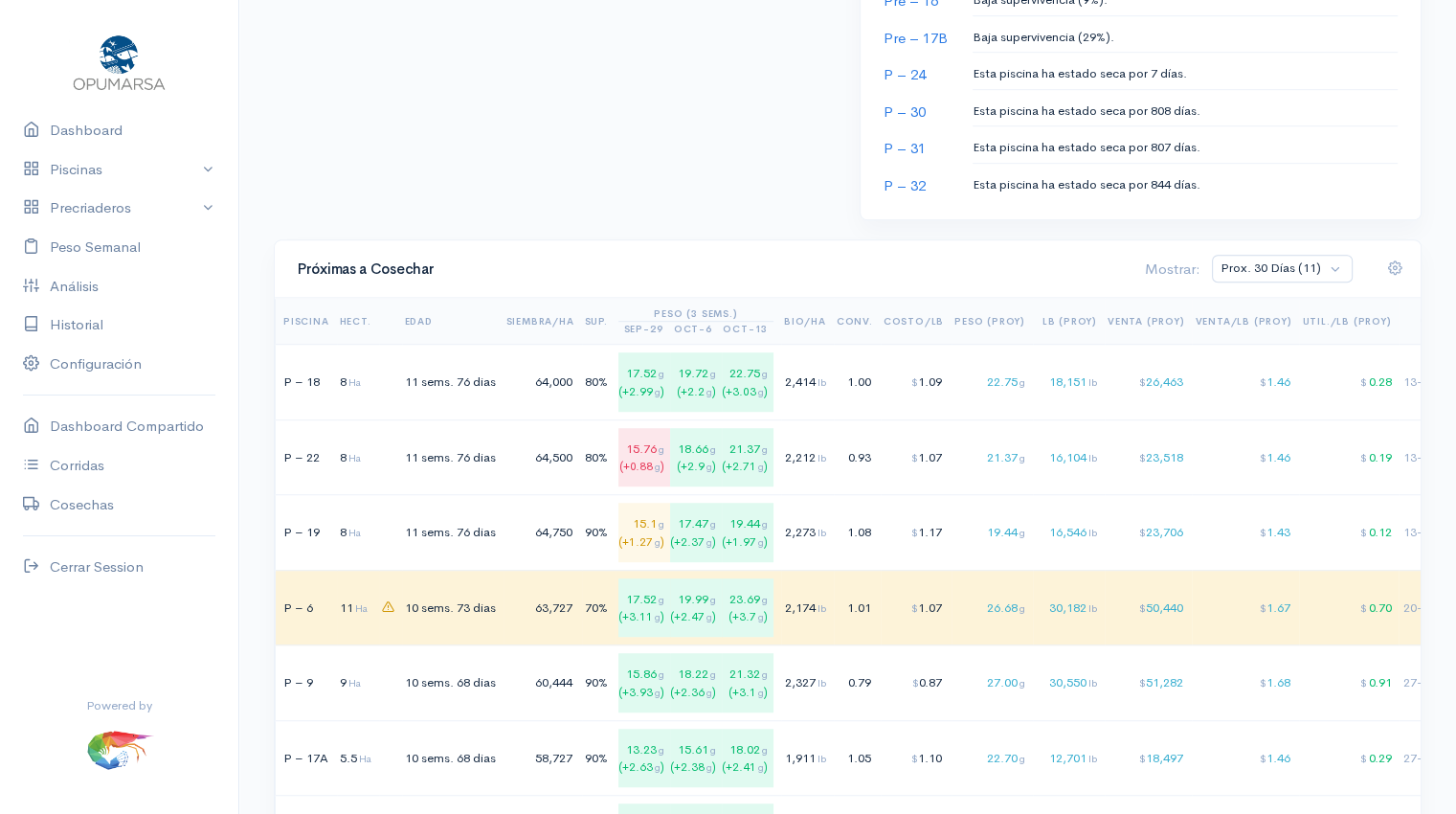
scroll to position [1140, 0]
click at [120, 246] on link "Peso Semanal" at bounding box center [119, 247] width 239 height 40
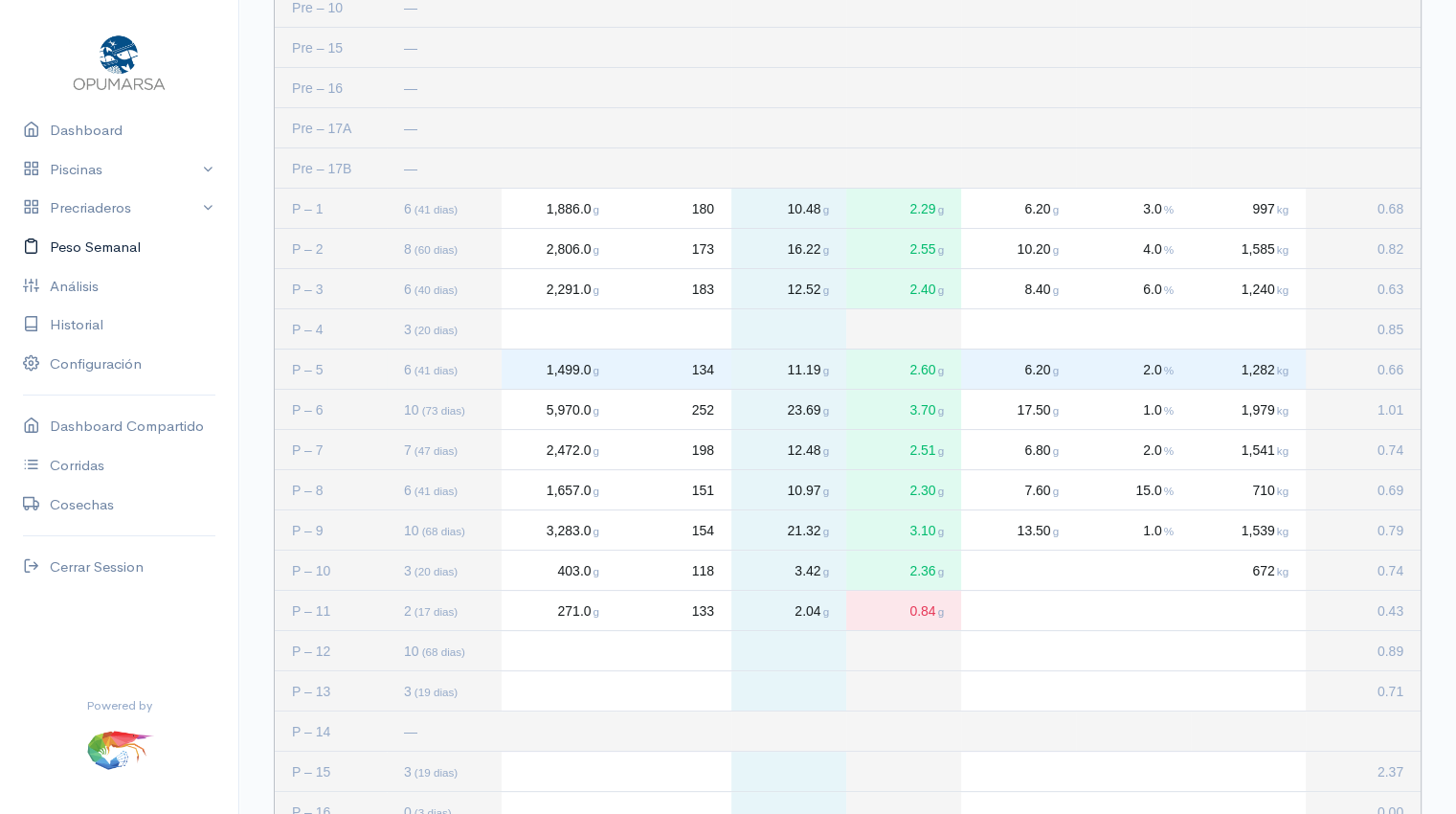
scroll to position [232, 0]
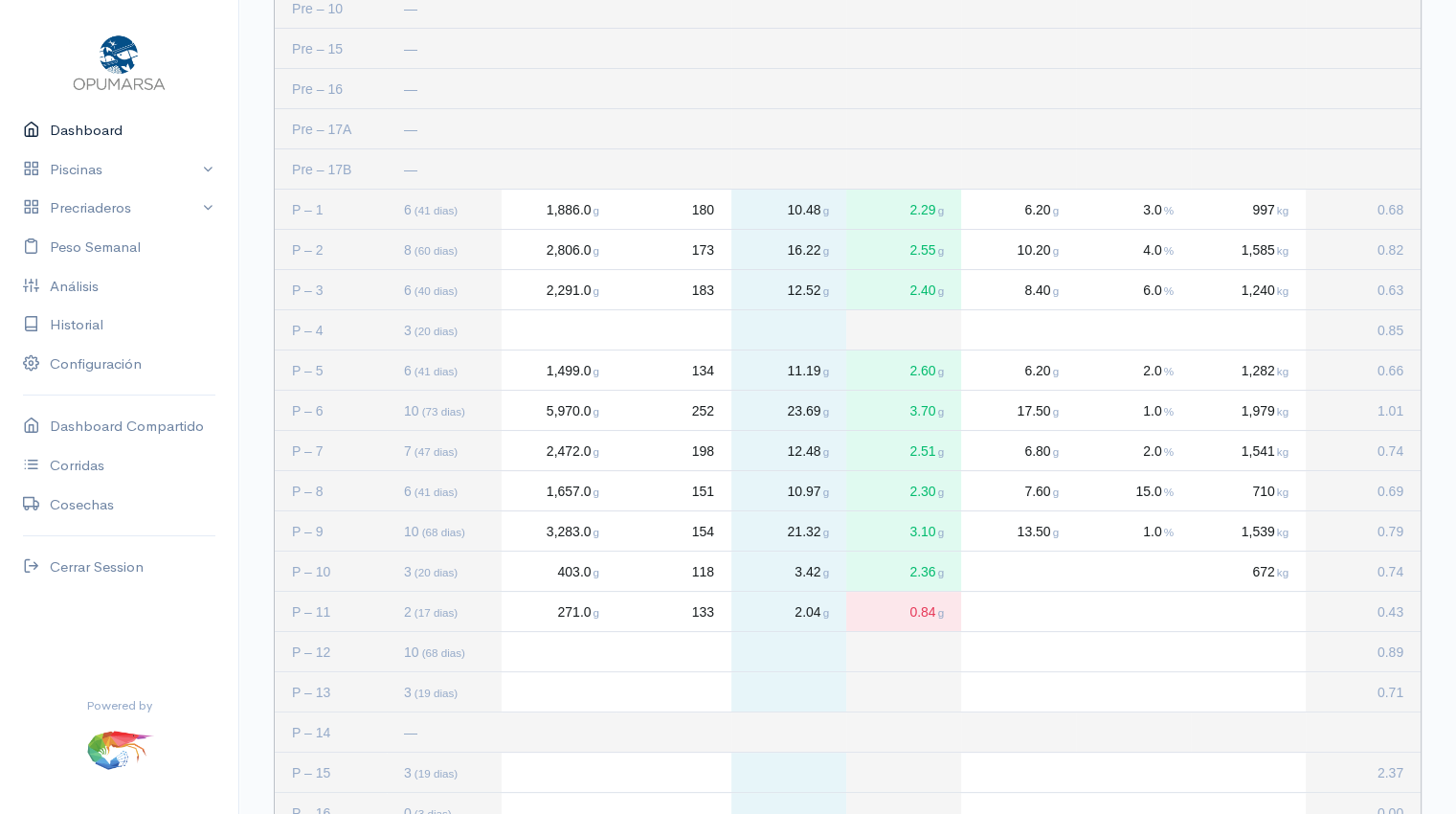
click at [86, 135] on link "Dashboard" at bounding box center [119, 131] width 239 height 40
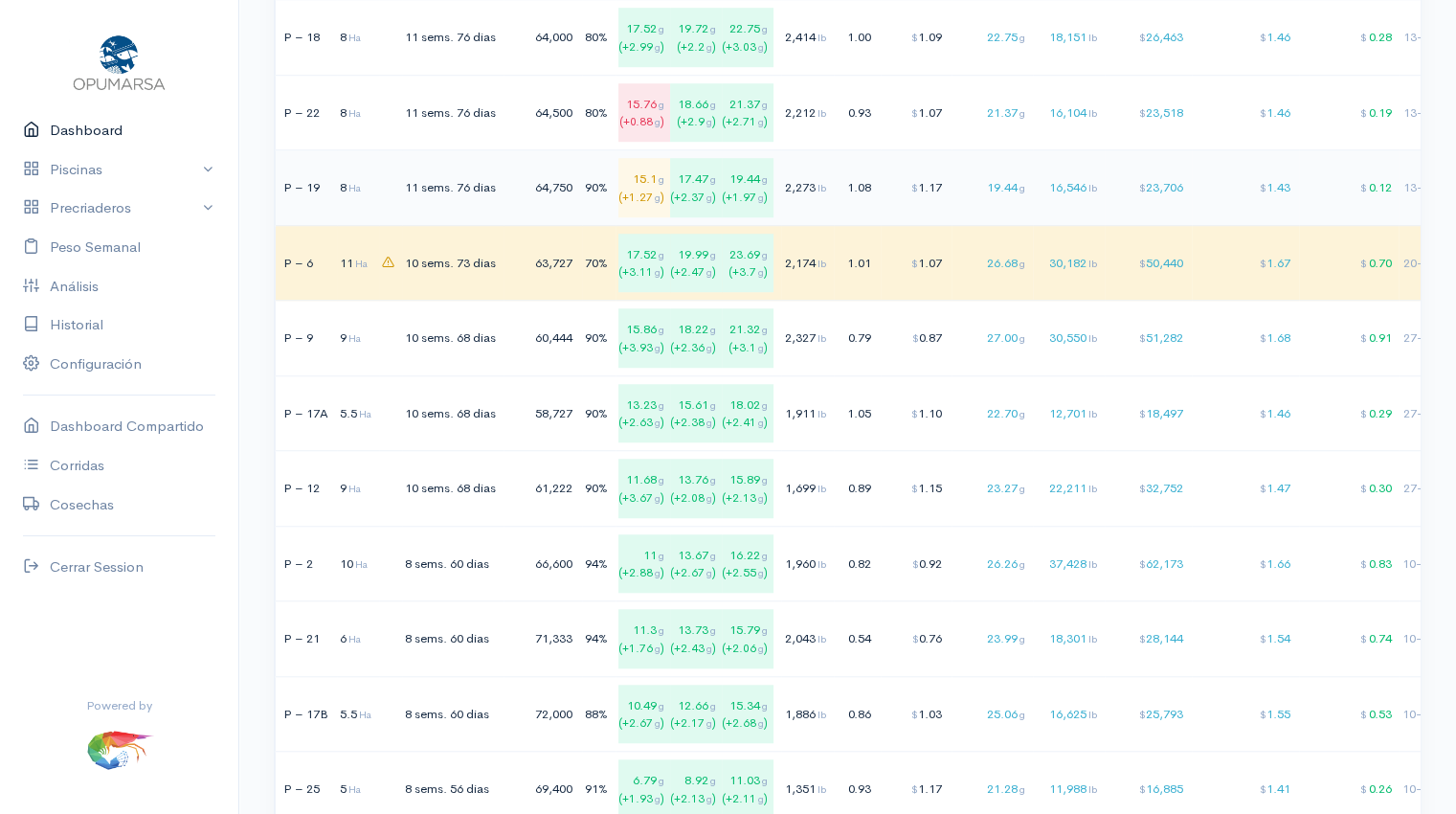
scroll to position [1489, 0]
click at [826, 336] on span "lb" at bounding box center [822, 335] width 9 height 14
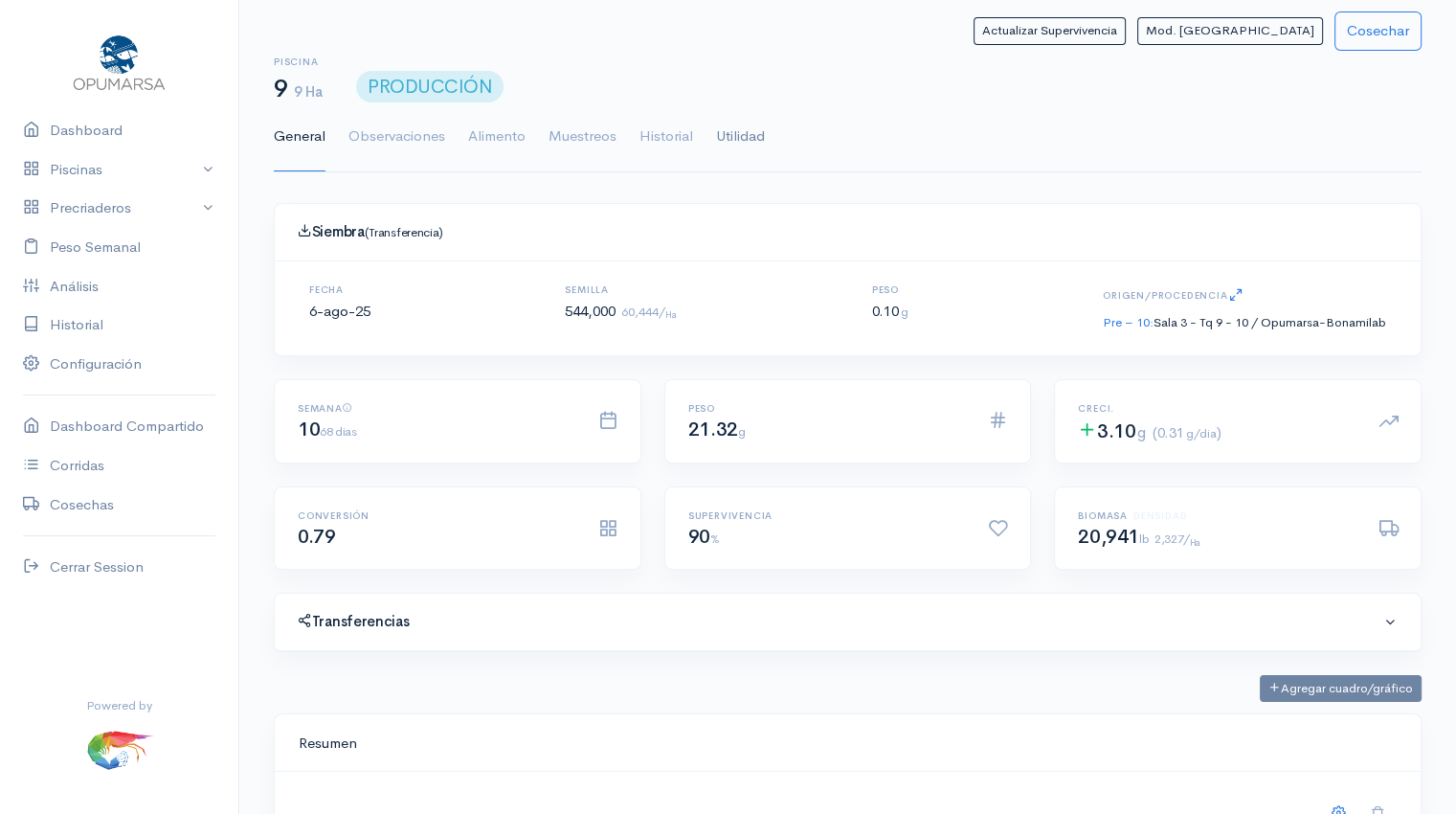
click at [741, 133] on link "Utilidad" at bounding box center [741, 136] width 48 height 69
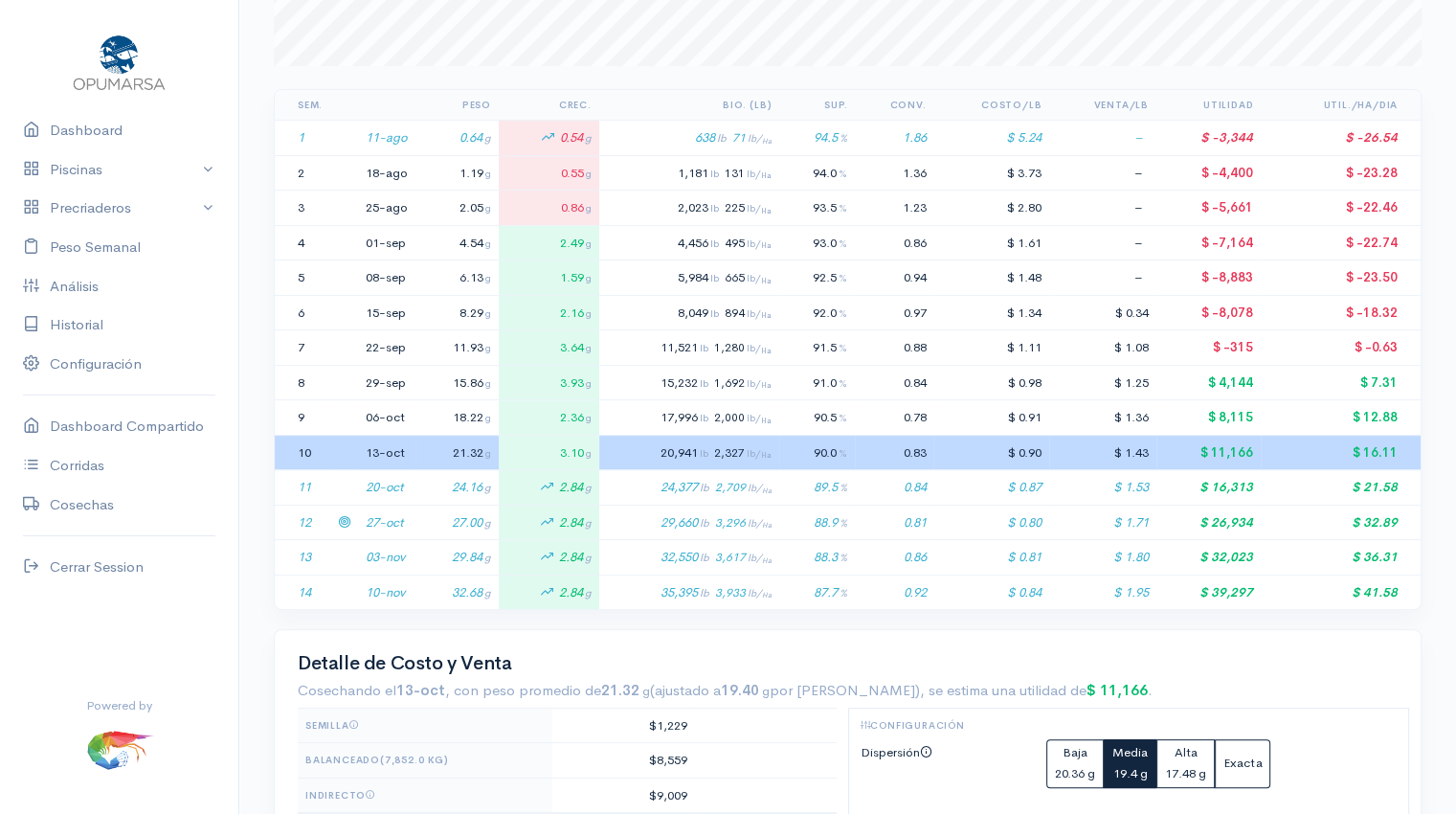
scroll to position [352, 0]
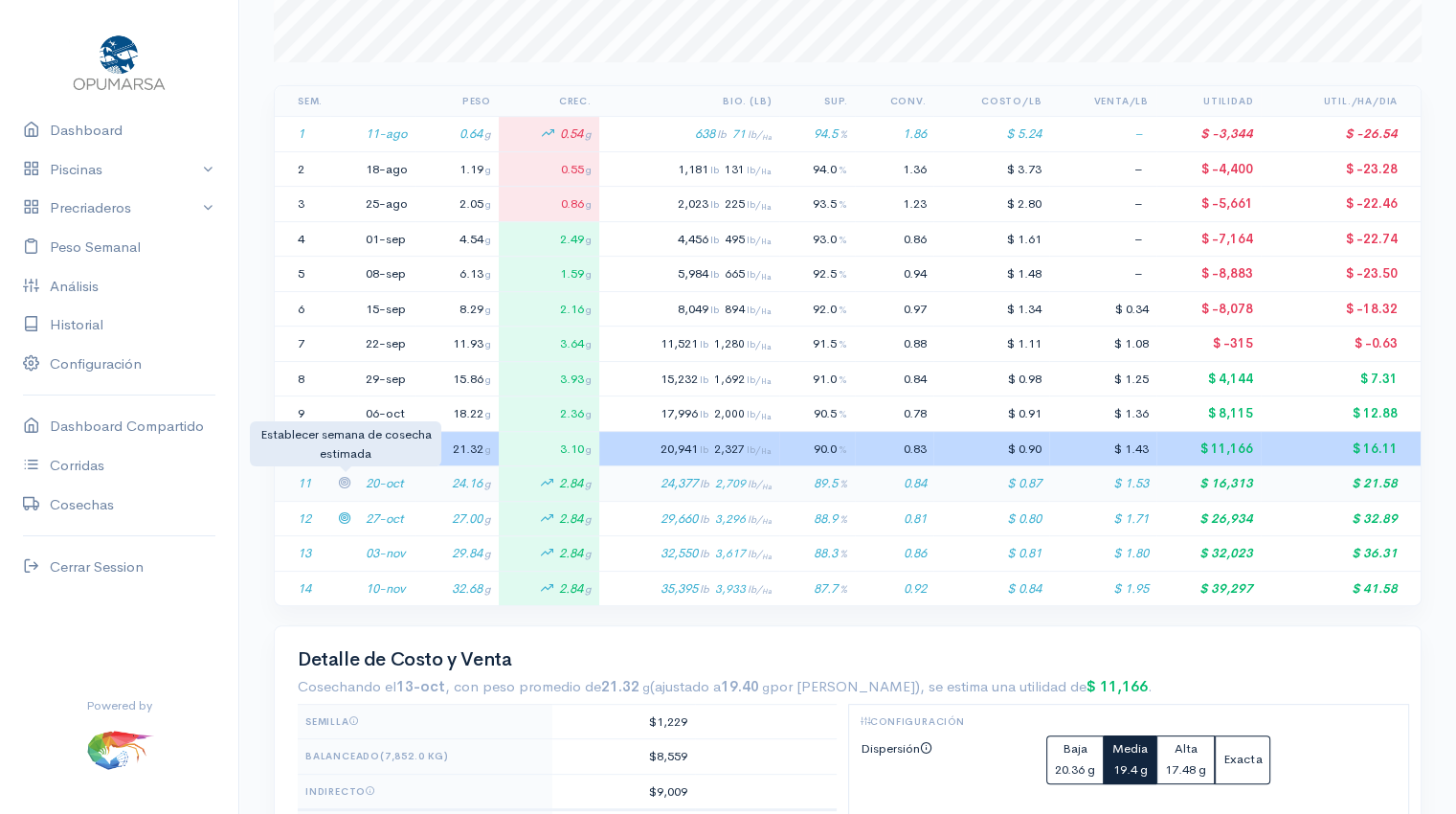
click at [342, 477] on icon at bounding box center [344, 481] width 13 height 13
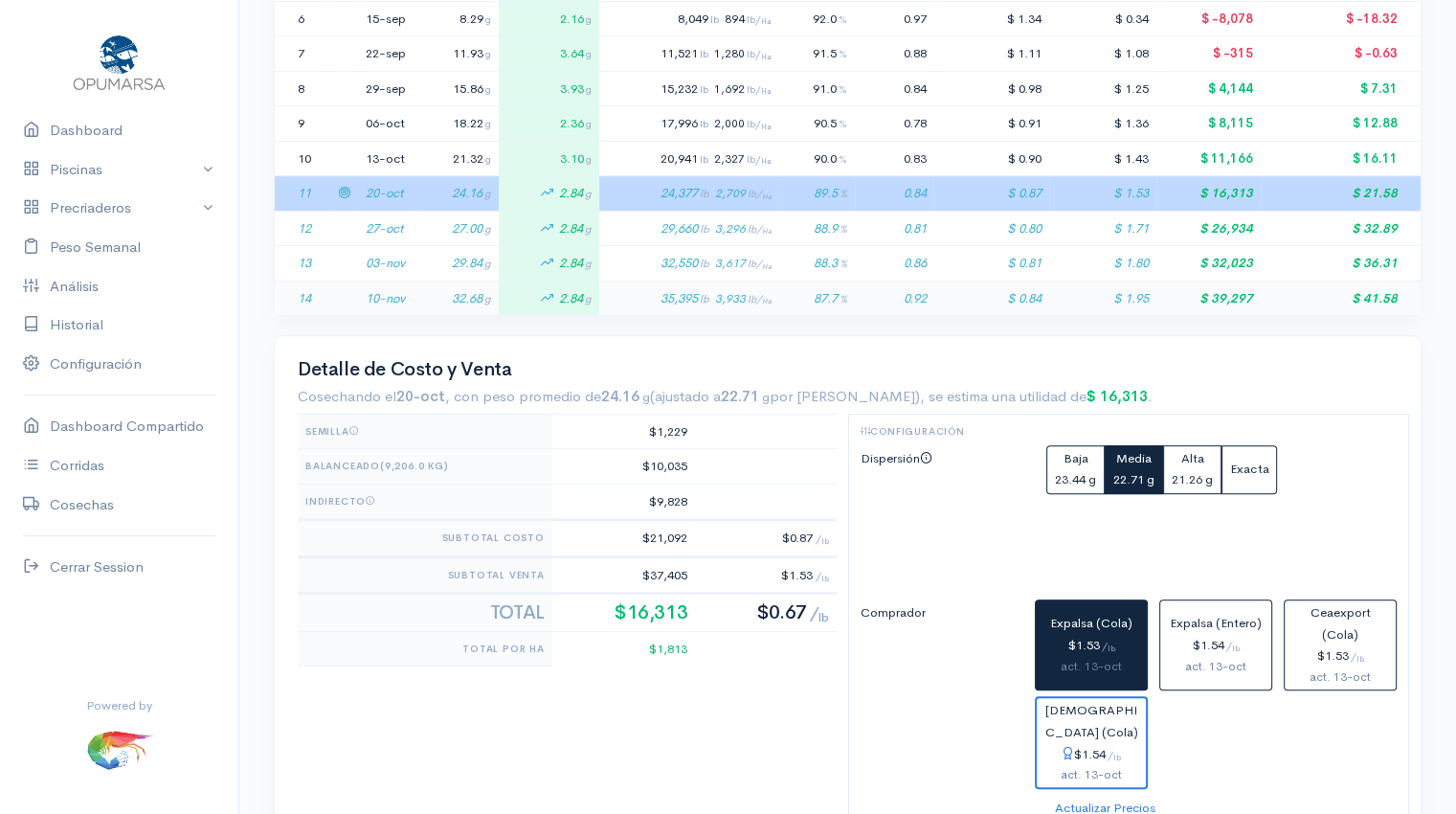
scroll to position [685, 0]
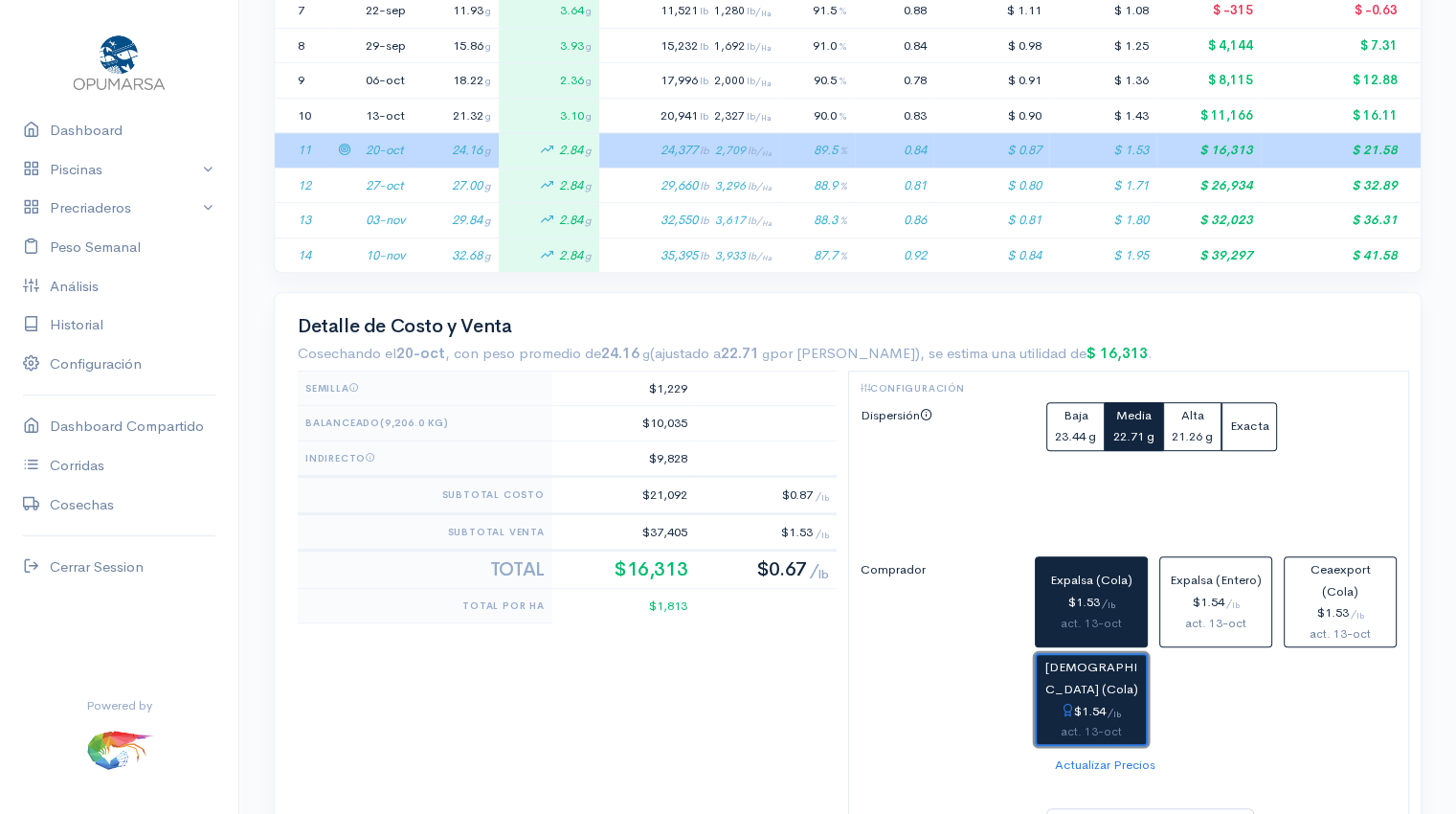
click at [1089, 701] on div "$1.54 / lb" at bounding box center [1091, 712] width 94 height 22
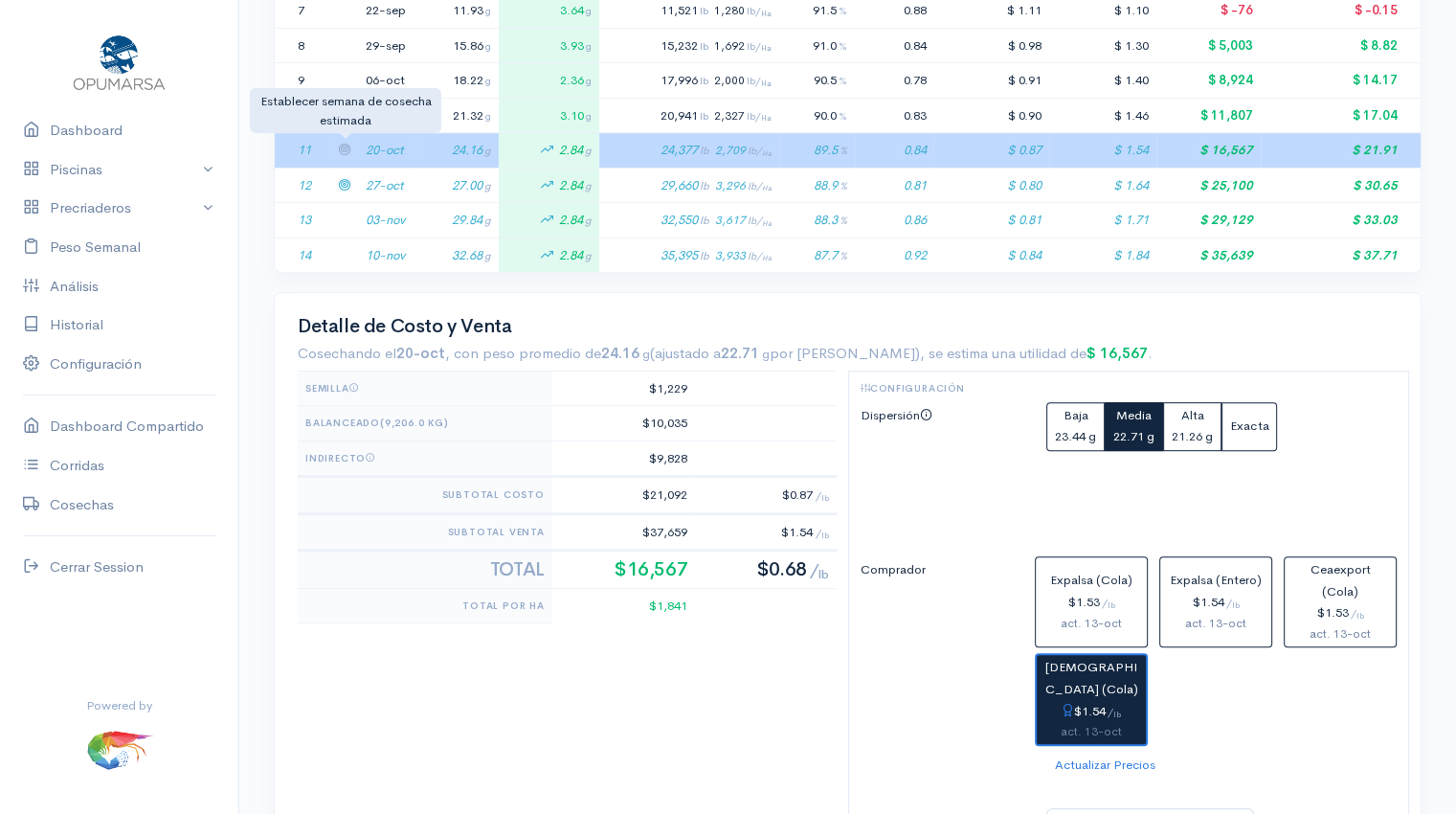
click at [343, 147] on icon at bounding box center [344, 149] width 13 height 13
click at [1076, 422] on button "Baja 23.44 g" at bounding box center [1075, 426] width 58 height 49
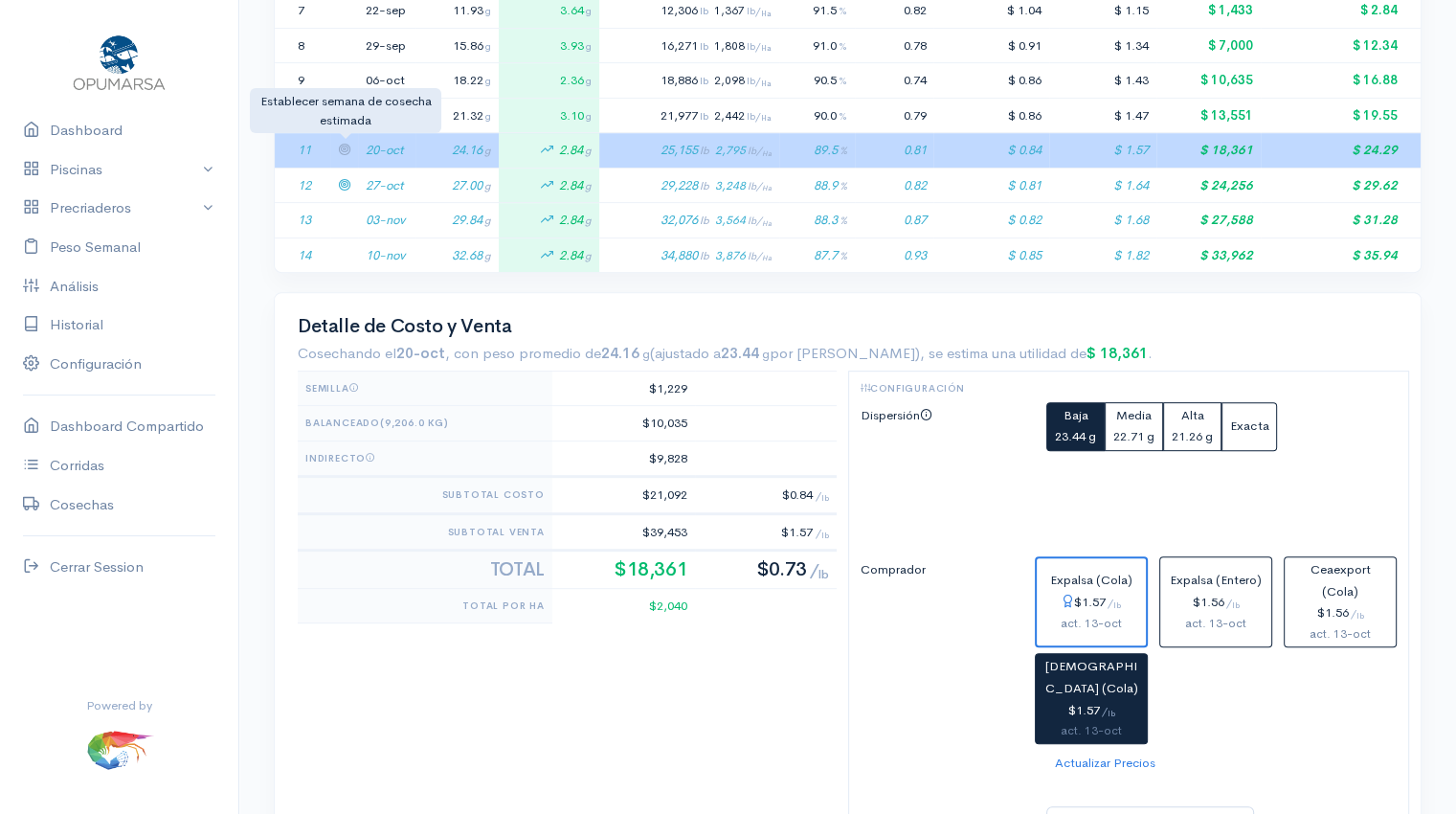
click at [342, 143] on icon at bounding box center [344, 149] width 13 height 13
click at [1000, 490] on label "Dispersión" at bounding box center [942, 465] width 187 height 126
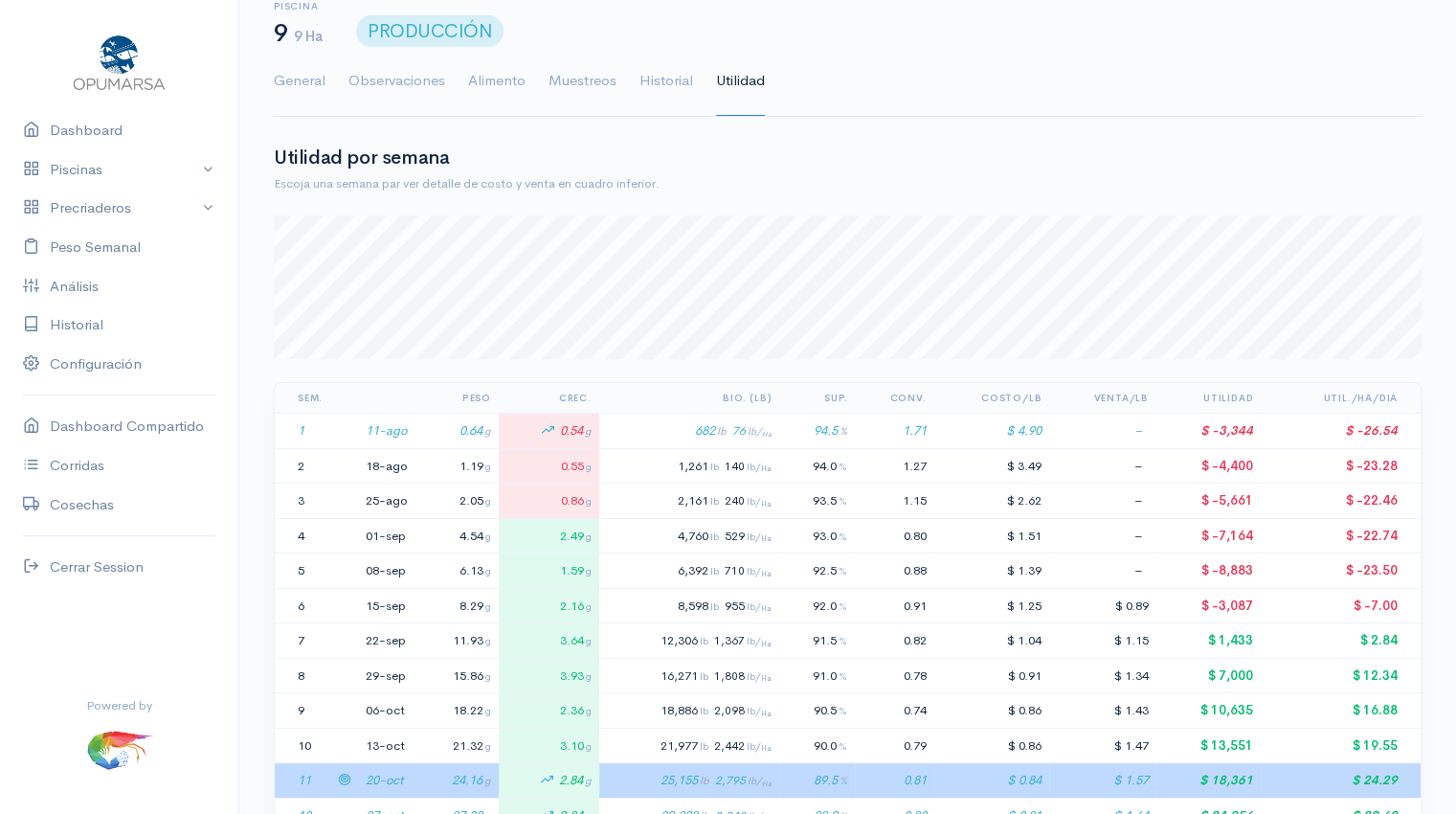
scroll to position [0, 0]
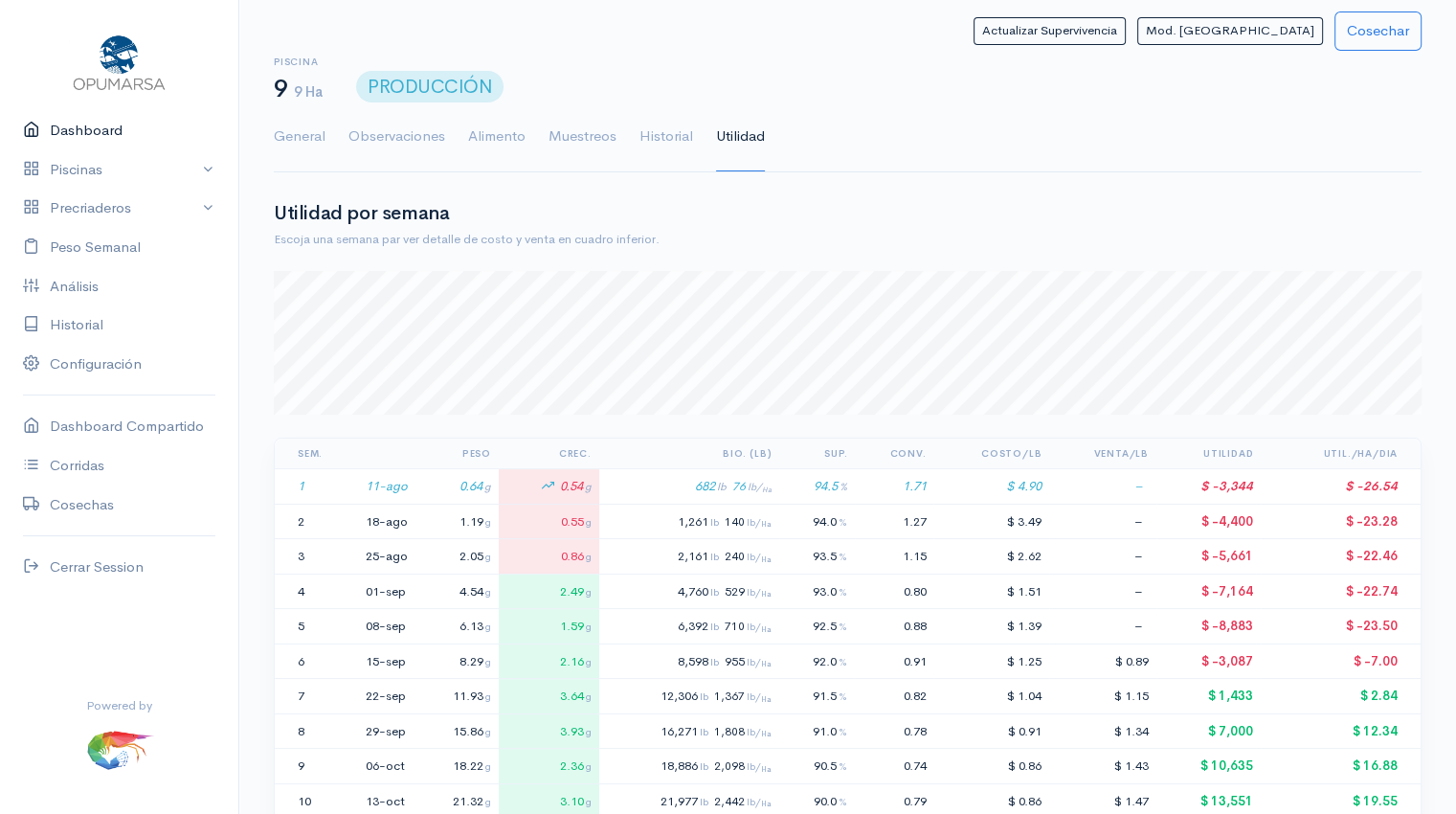
click at [85, 131] on link "Dashboard" at bounding box center [119, 131] width 239 height 40
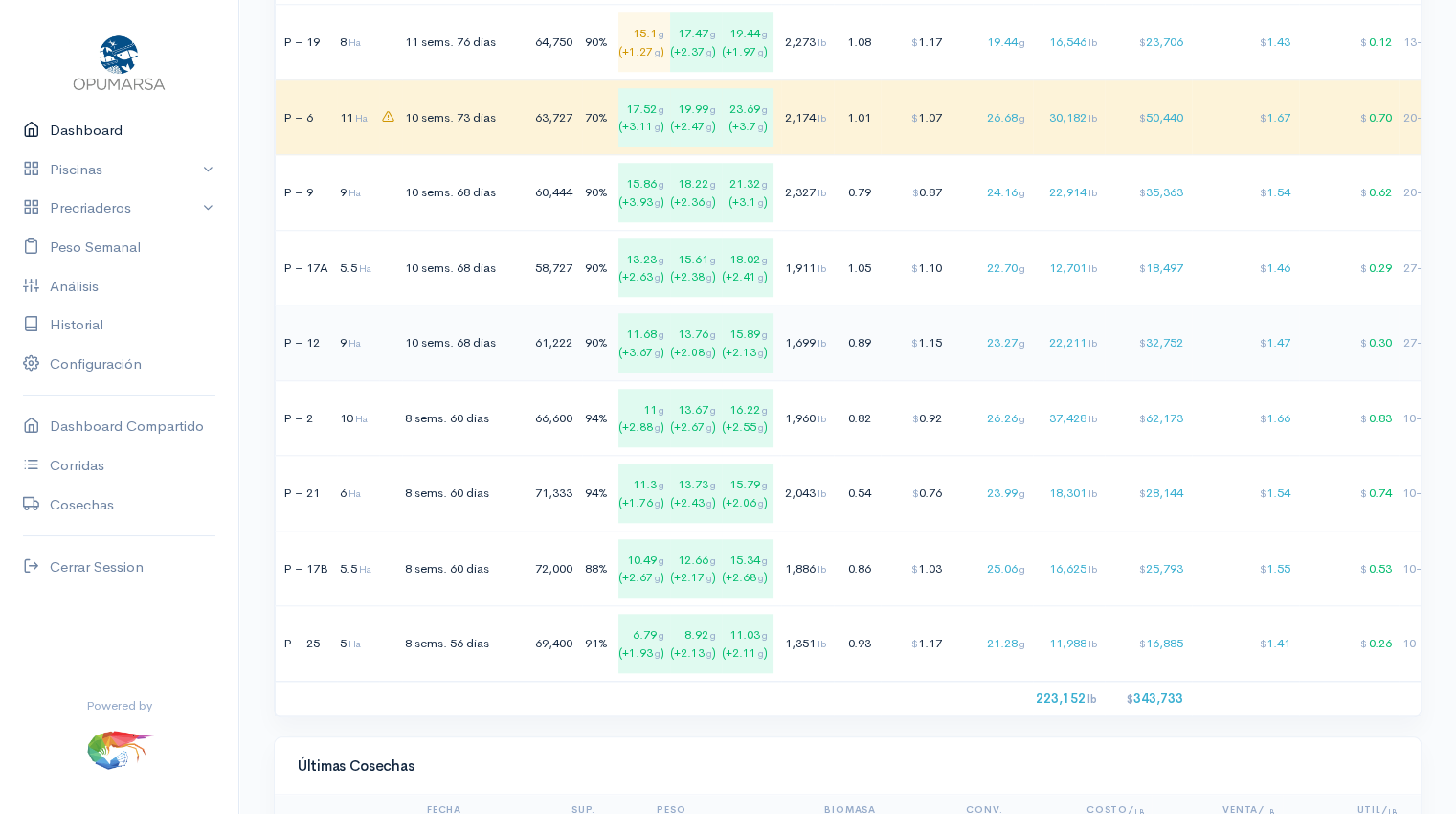
scroll to position [1637, 0]
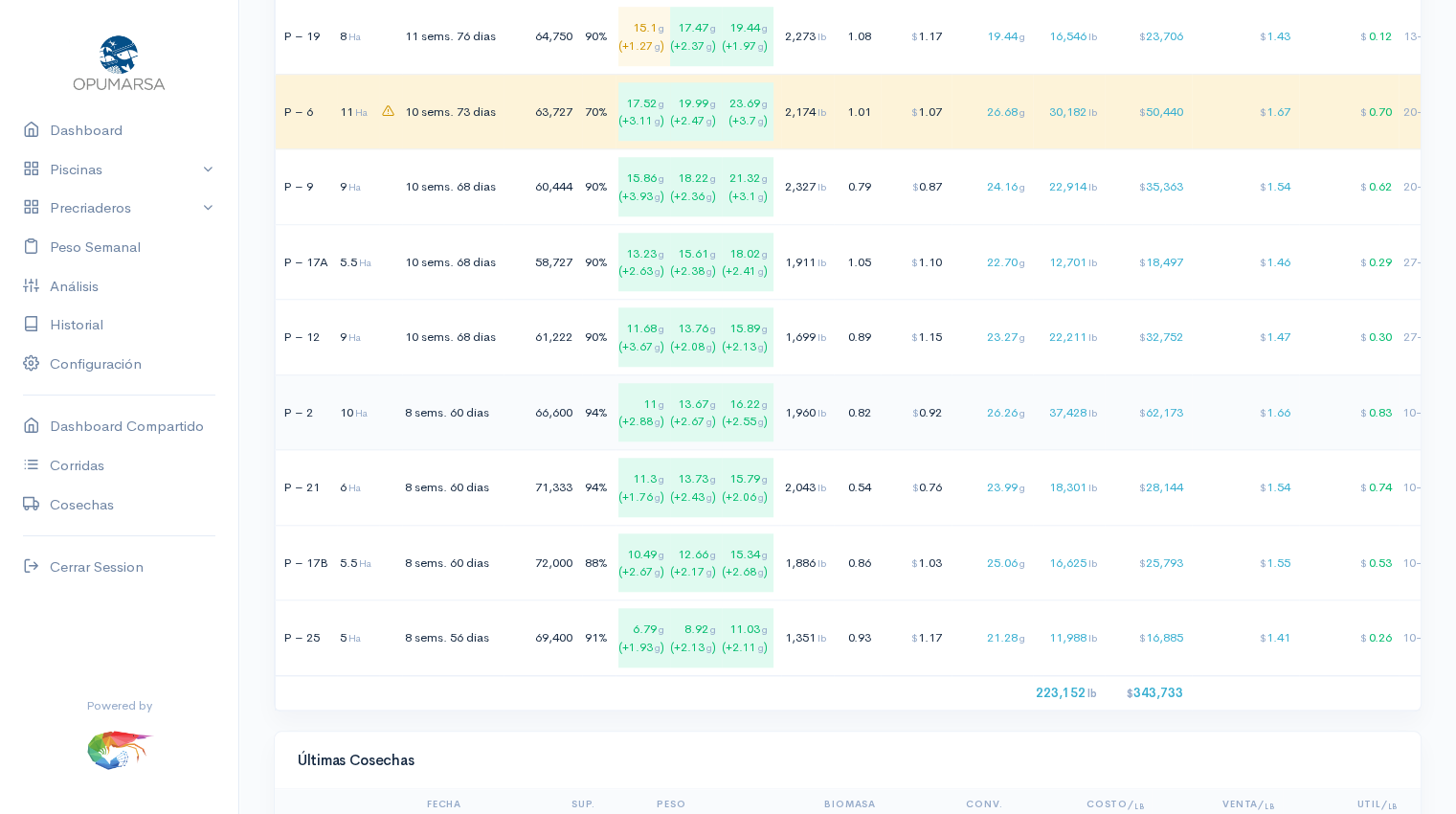
click at [602, 403] on div "94%" at bounding box center [597, 413] width 23 height 19
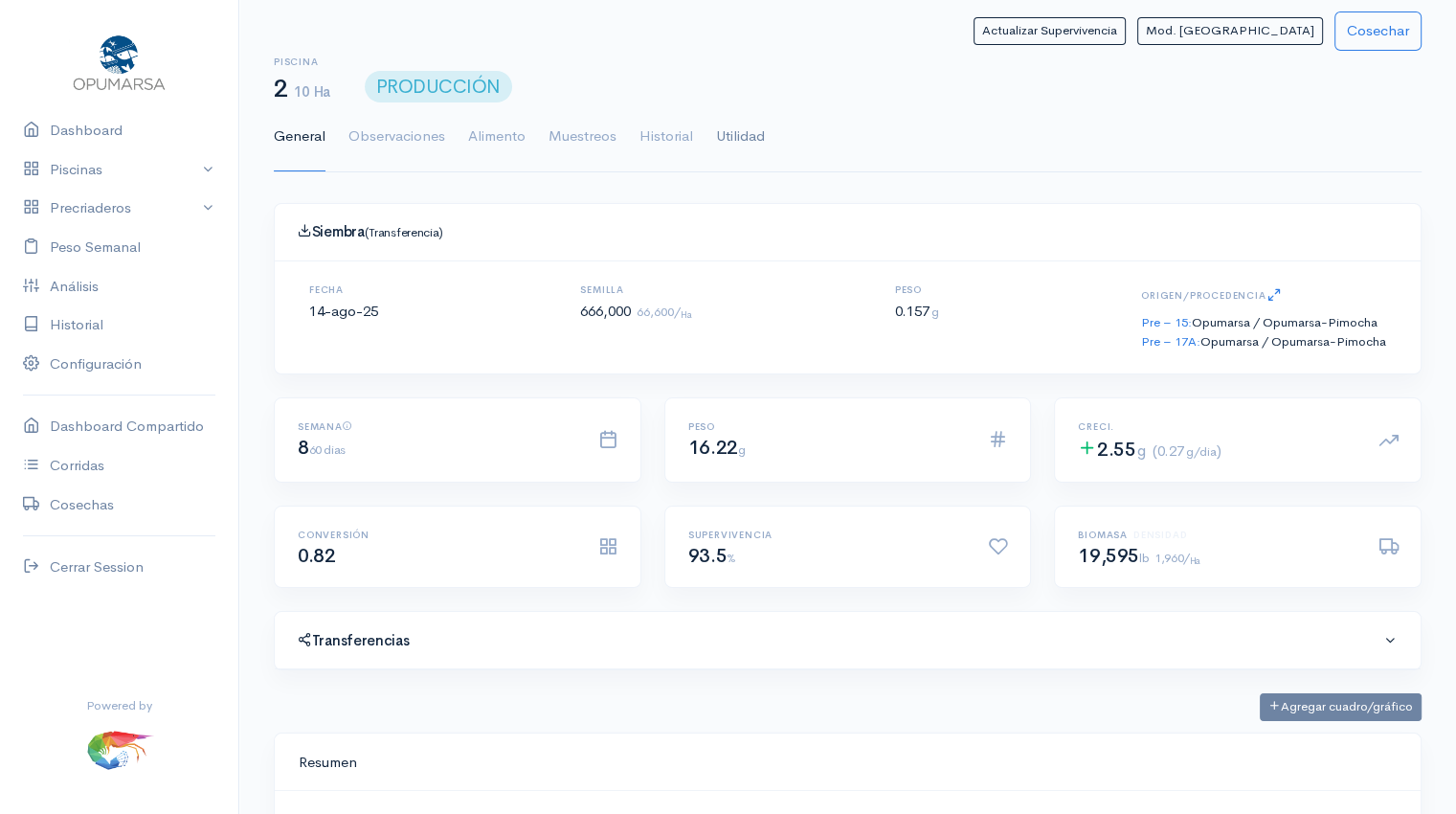
click at [735, 135] on link "Utilidad" at bounding box center [741, 136] width 48 height 69
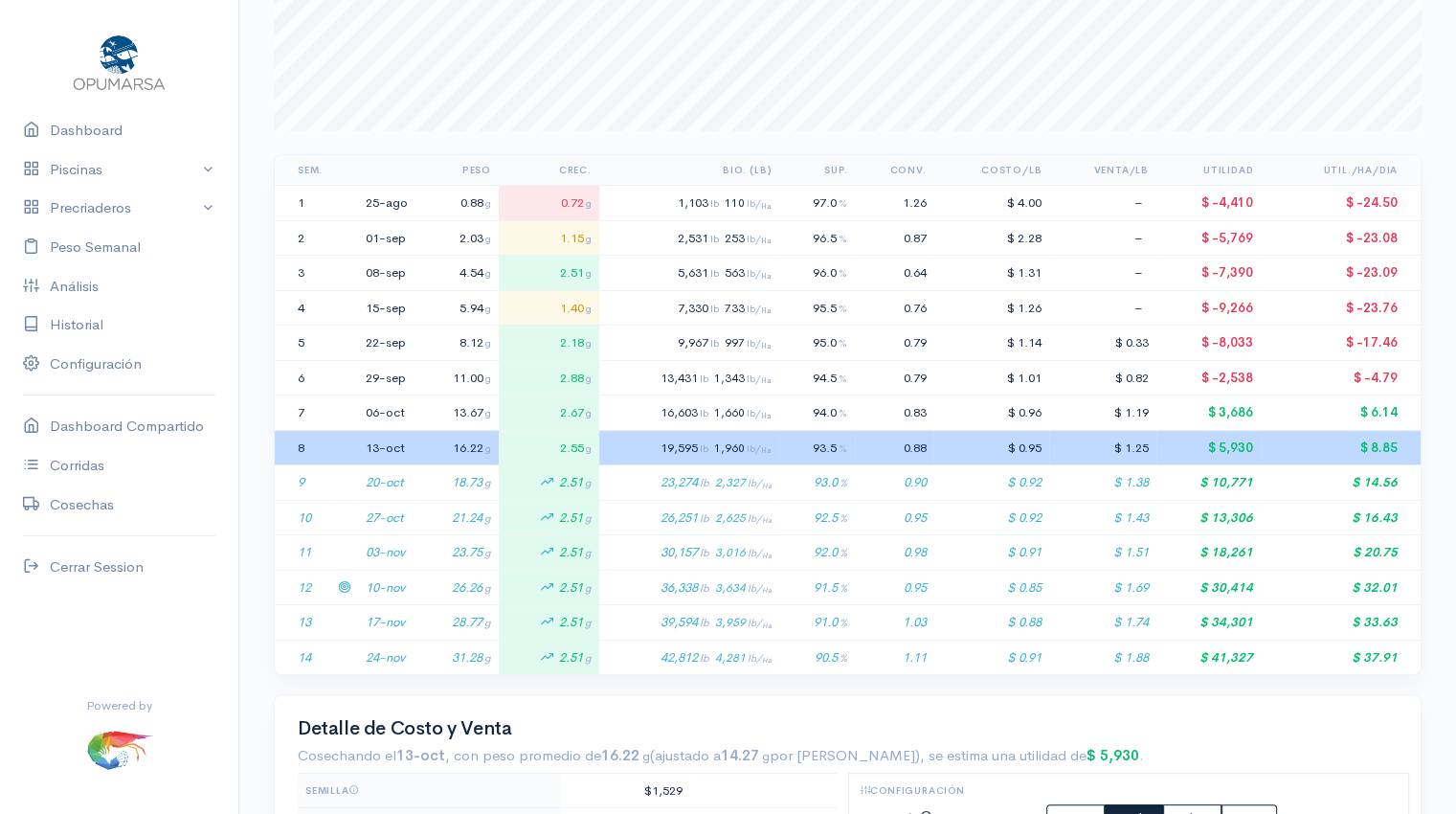
scroll to position [286, 0]
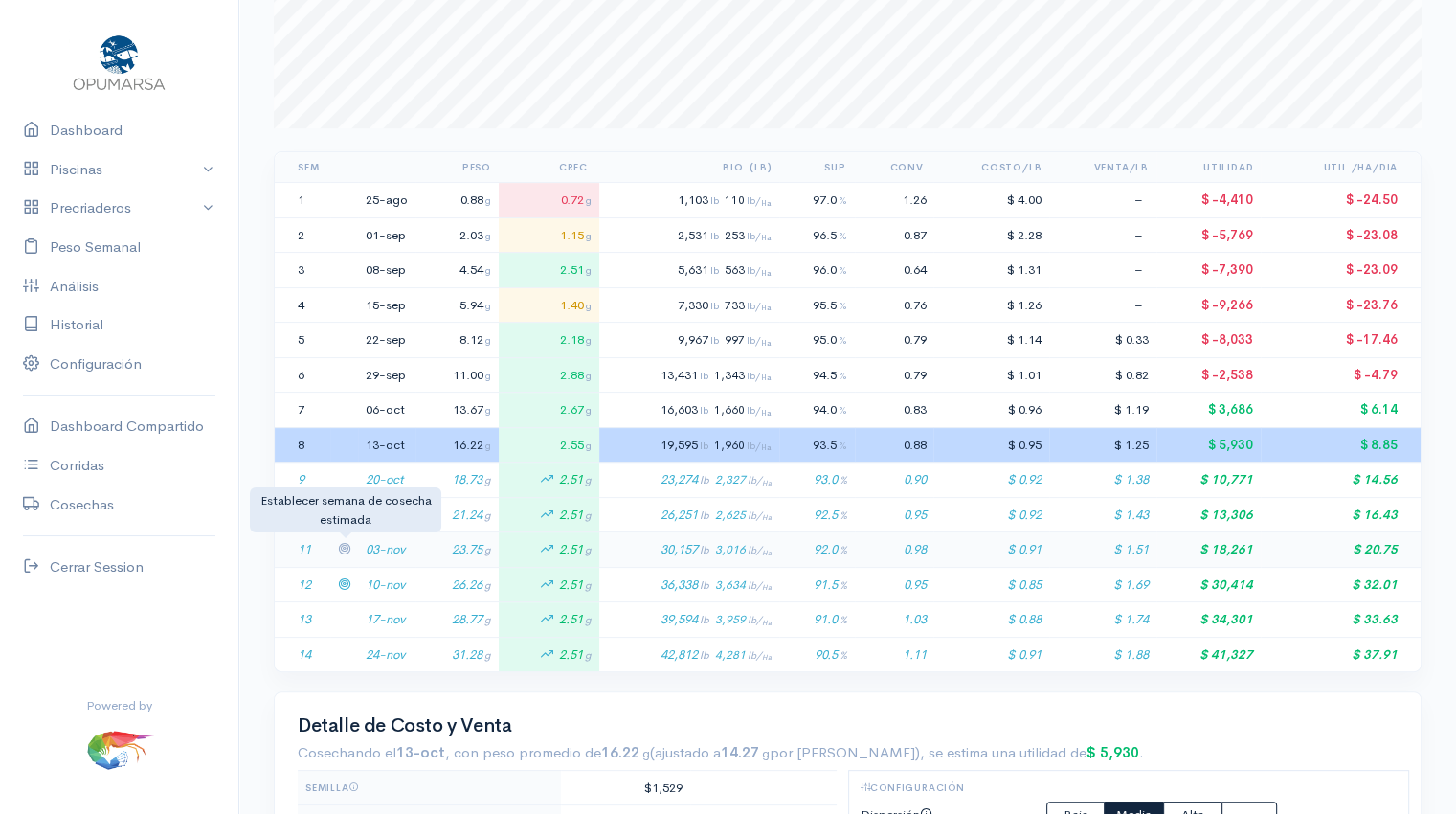
click at [344, 547] on icon at bounding box center [344, 547] width 13 height 13
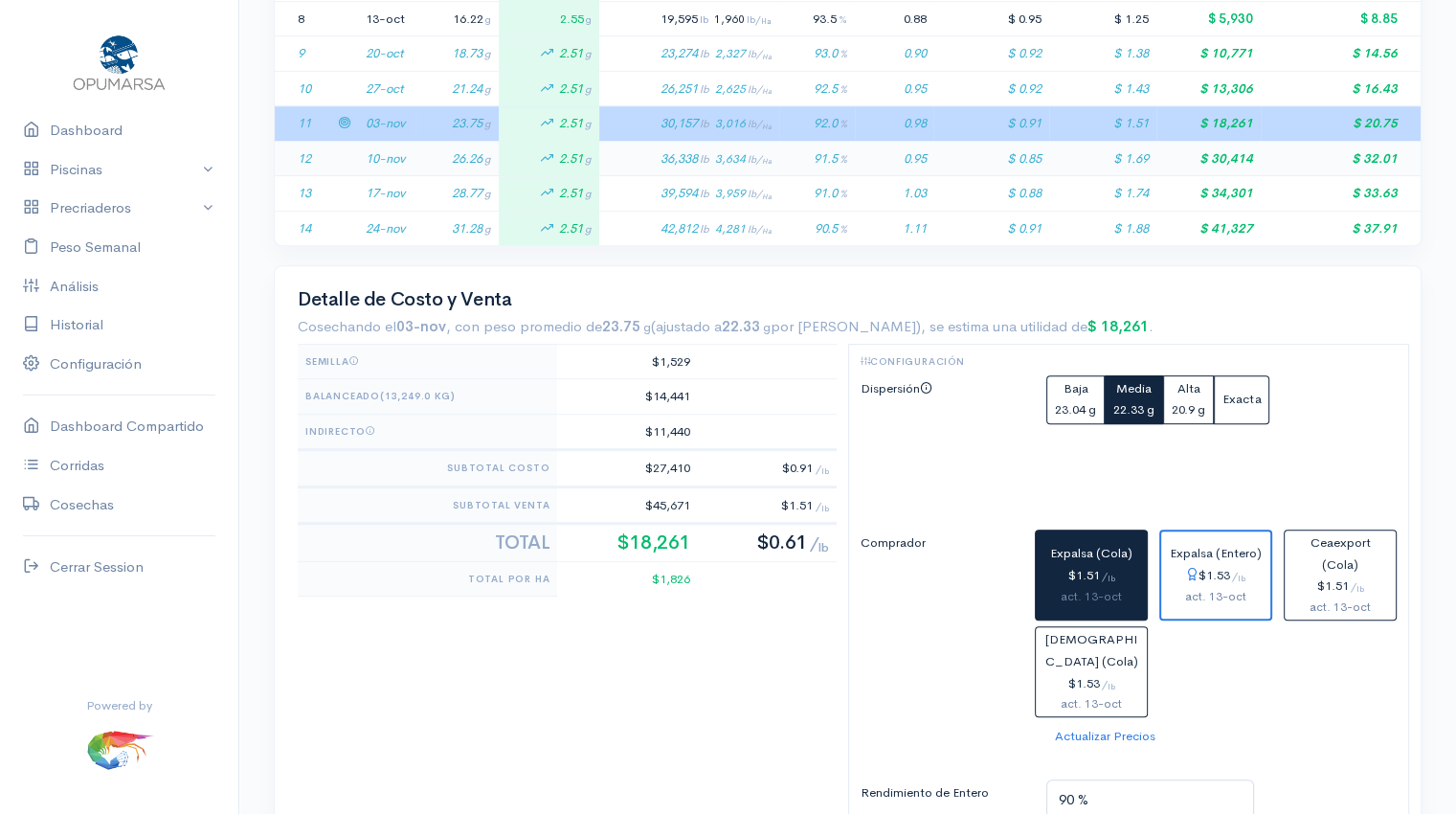
scroll to position [716, 0]
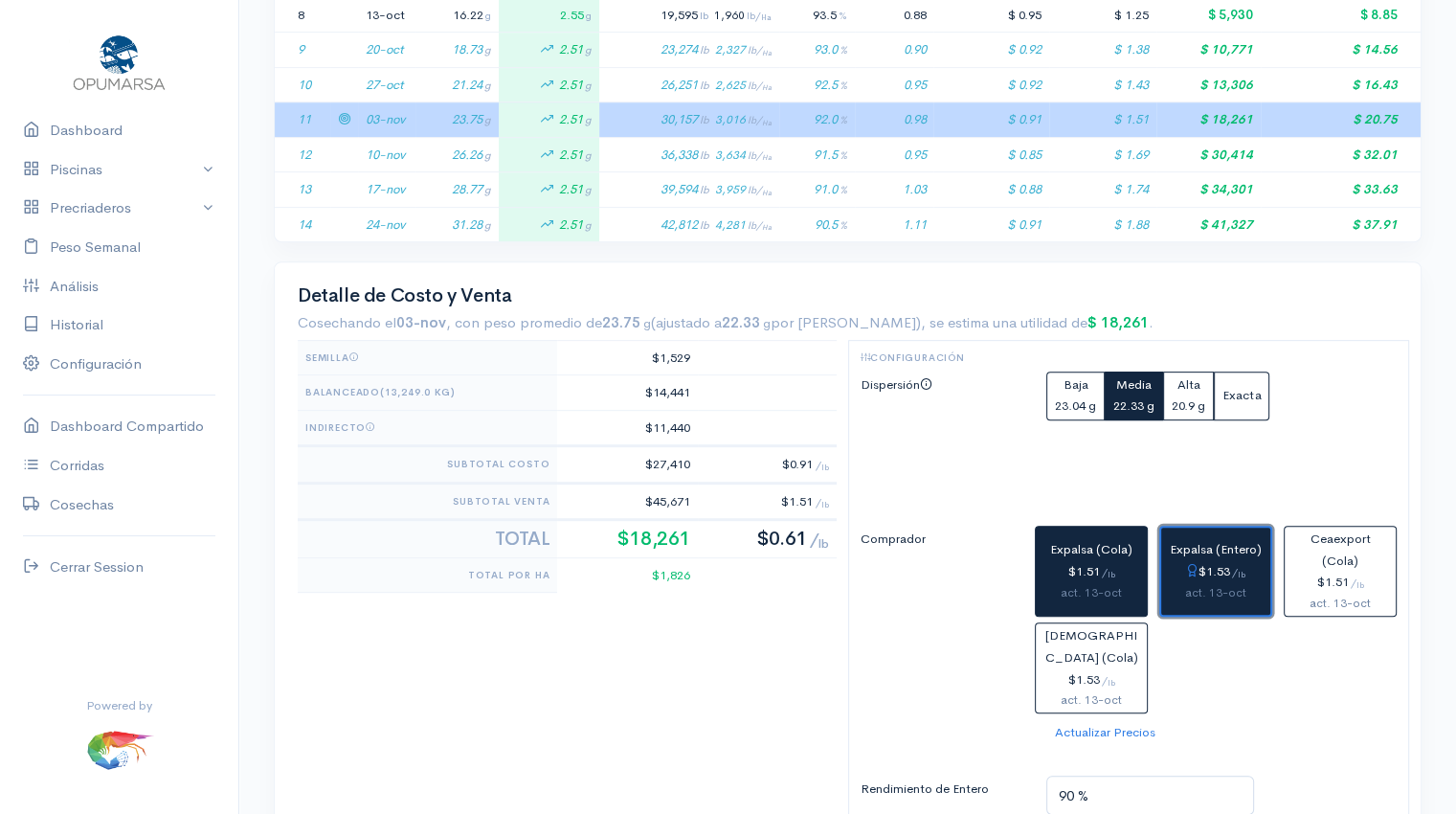
click at [1205, 546] on span "Expalsa (Entero)" at bounding box center [1215, 548] width 92 height 16
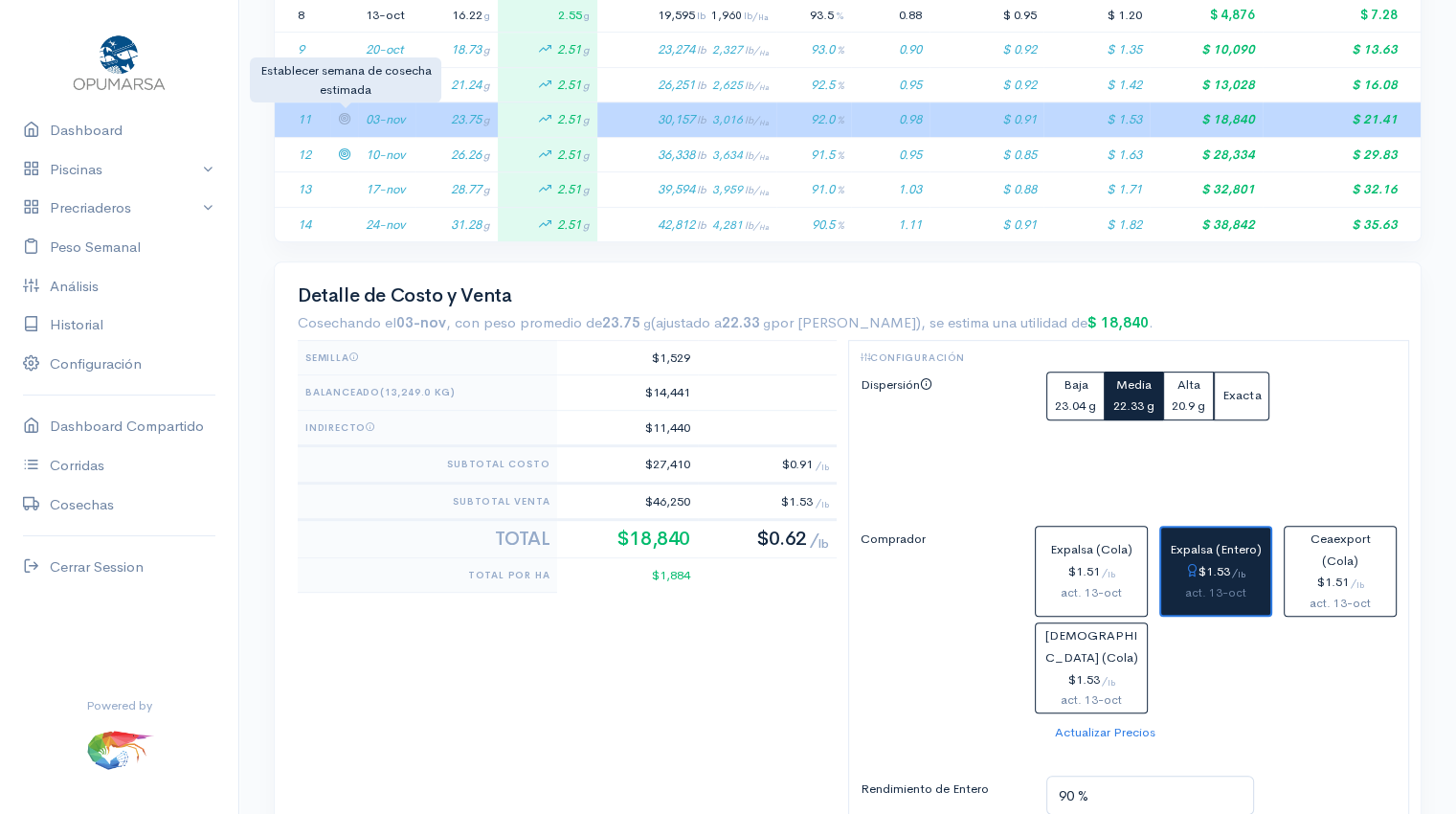
click at [349, 117] on icon at bounding box center [344, 118] width 13 height 13
click at [1076, 397] on small "23.04 g" at bounding box center [1075, 405] width 42 height 16
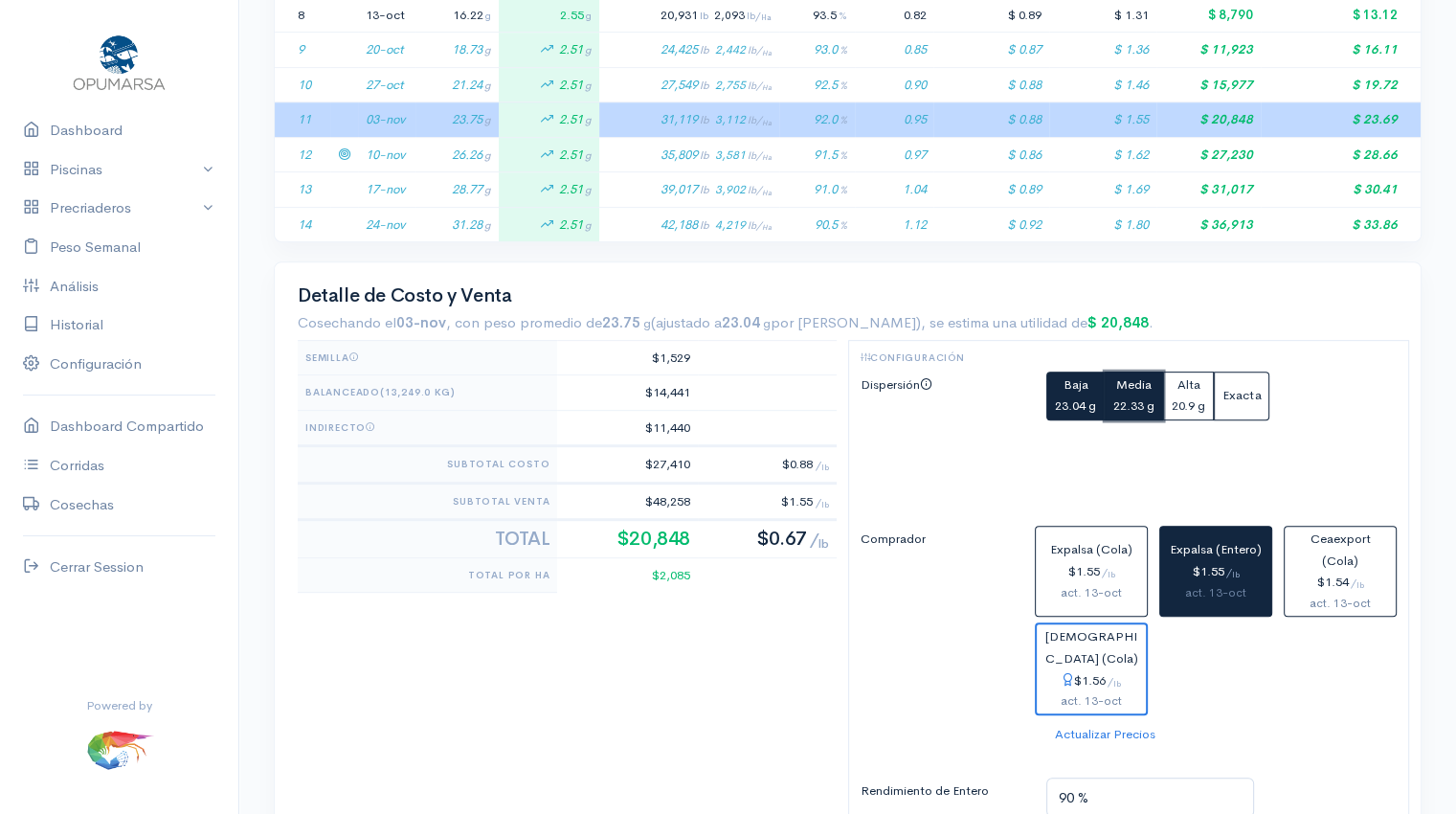
click at [1125, 397] on small "22.33 g" at bounding box center [1134, 405] width 42 height 16
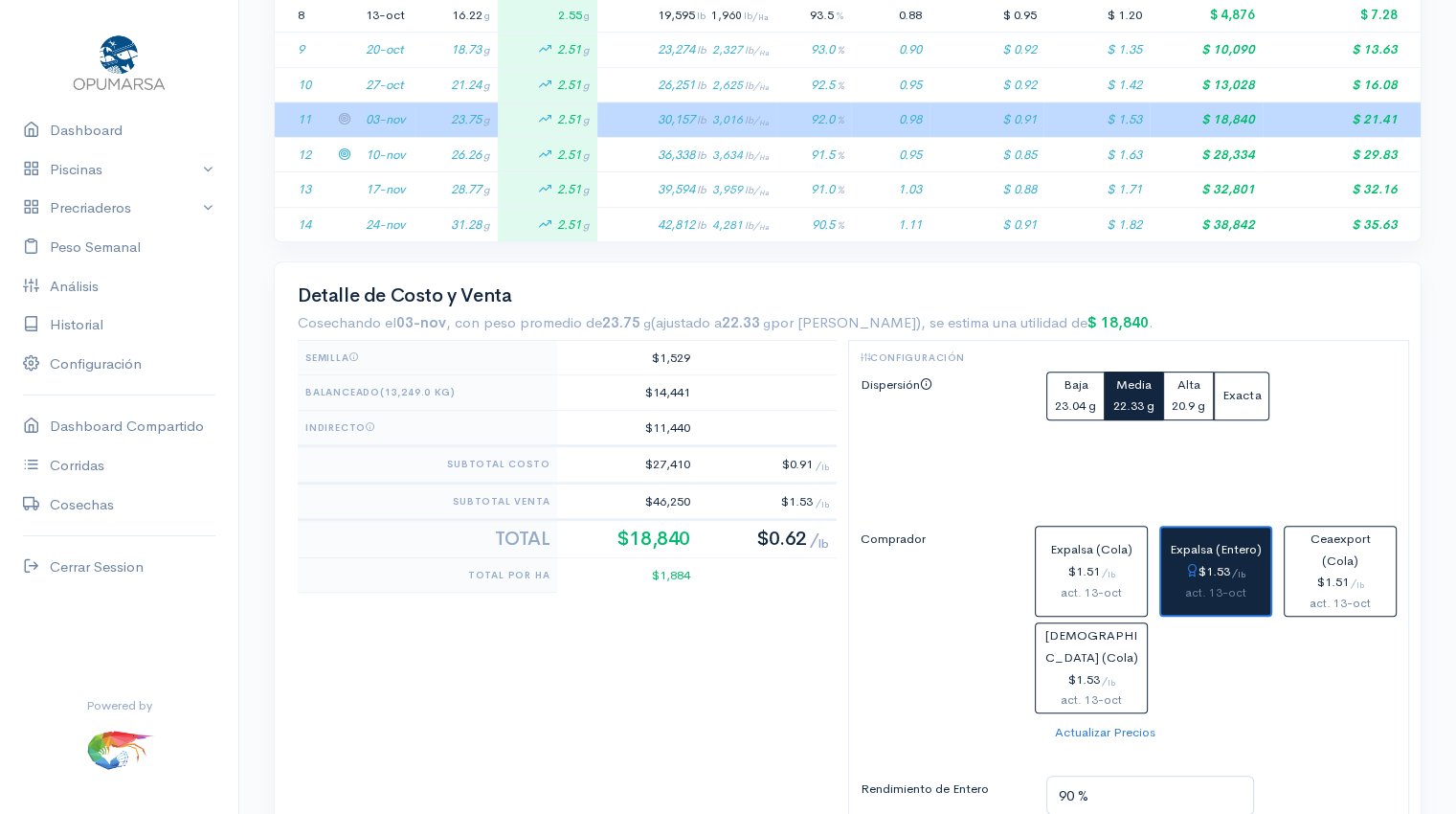
drag, startPoint x: 747, startPoint y: 429, endPoint x: 336, endPoint y: 117, distance: 516.0
click at [336, 117] on td at bounding box center [344, 120] width 28 height 36
click at [343, 116] on icon at bounding box center [344, 118] width 13 height 13
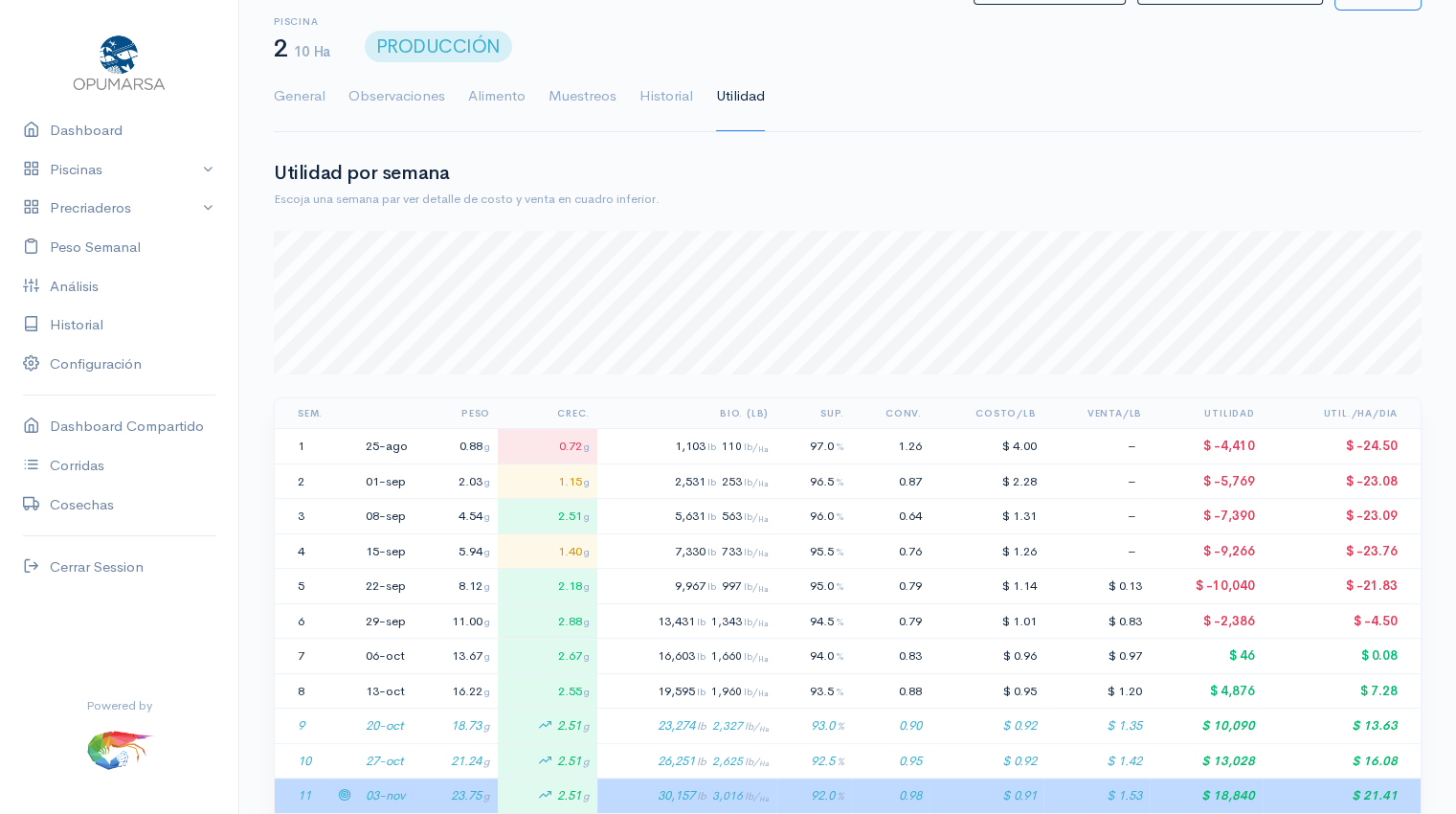
scroll to position [0, 0]
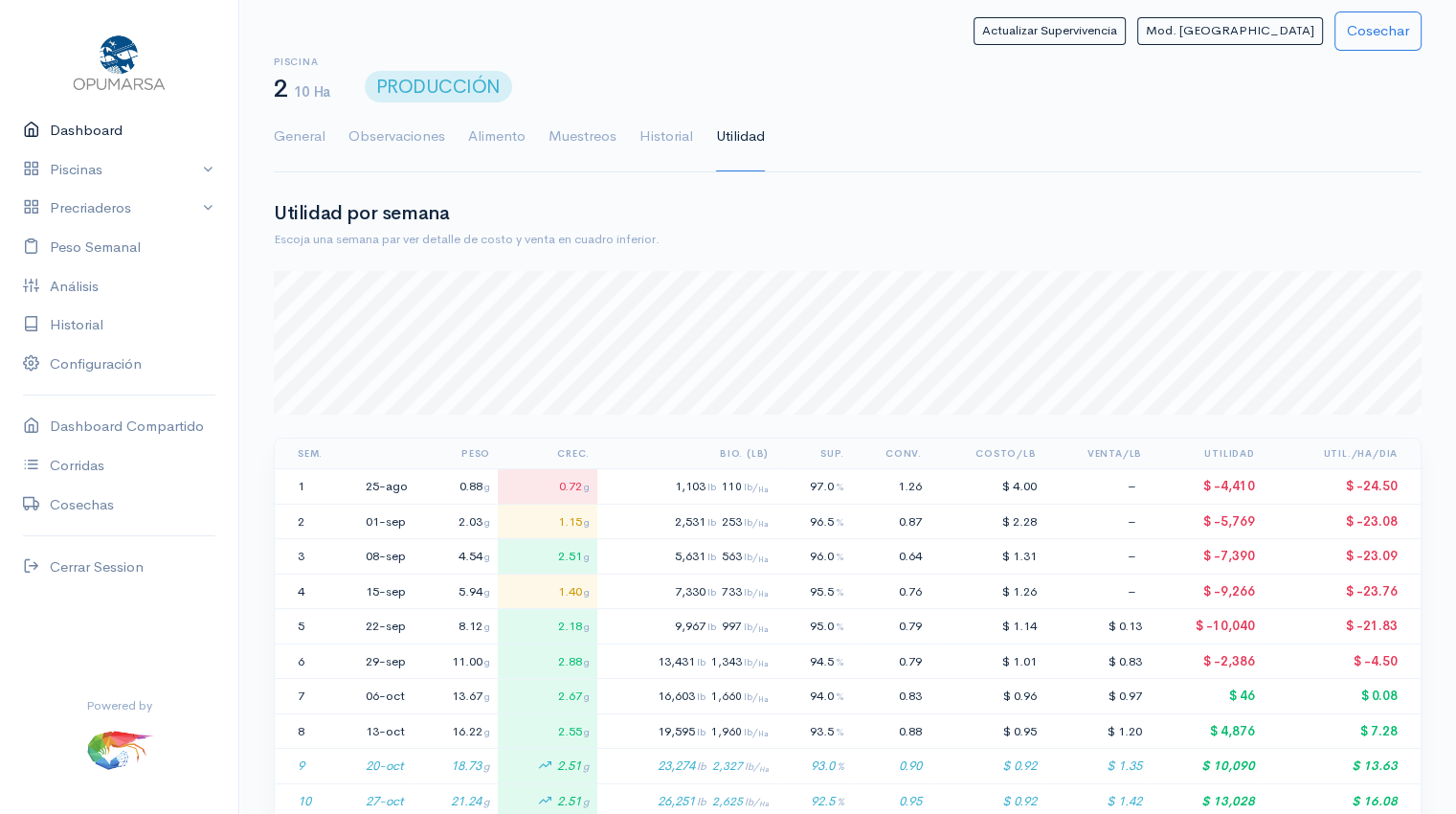
click at [84, 131] on link "Dashboard" at bounding box center [119, 131] width 239 height 40
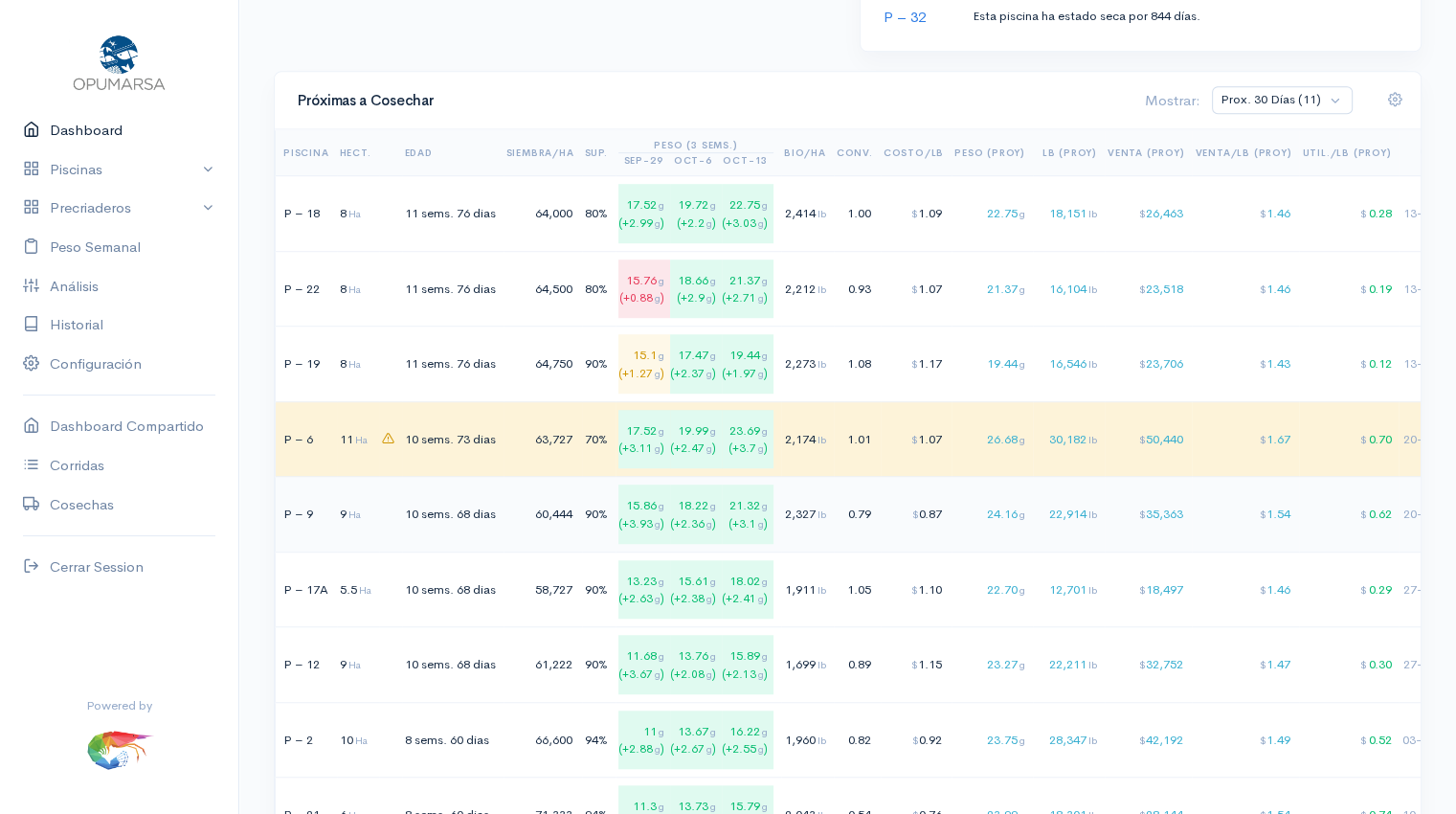
scroll to position [1348, 0]
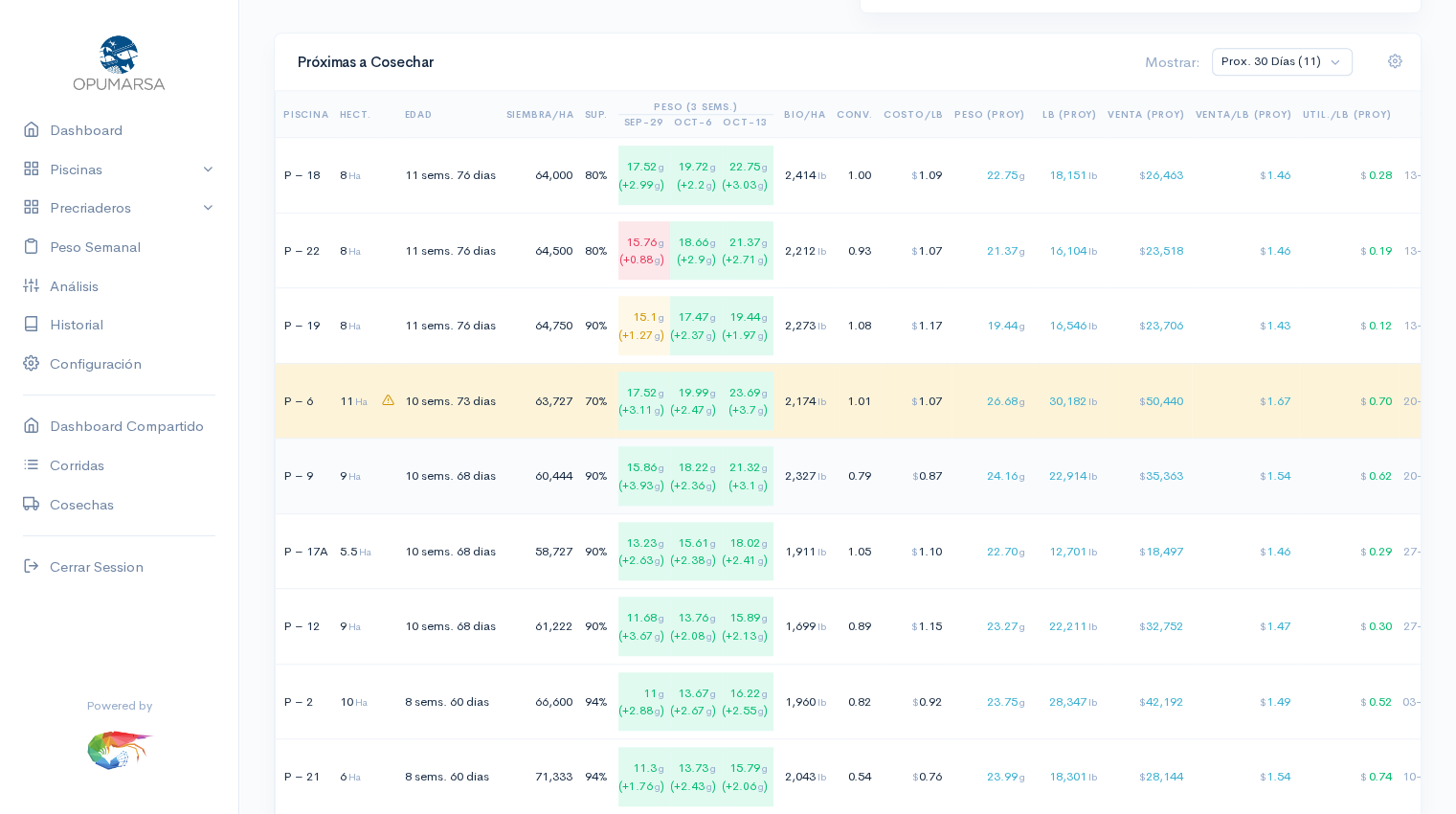
click at [590, 474] on td "90%" at bounding box center [598, 476] width 34 height 75
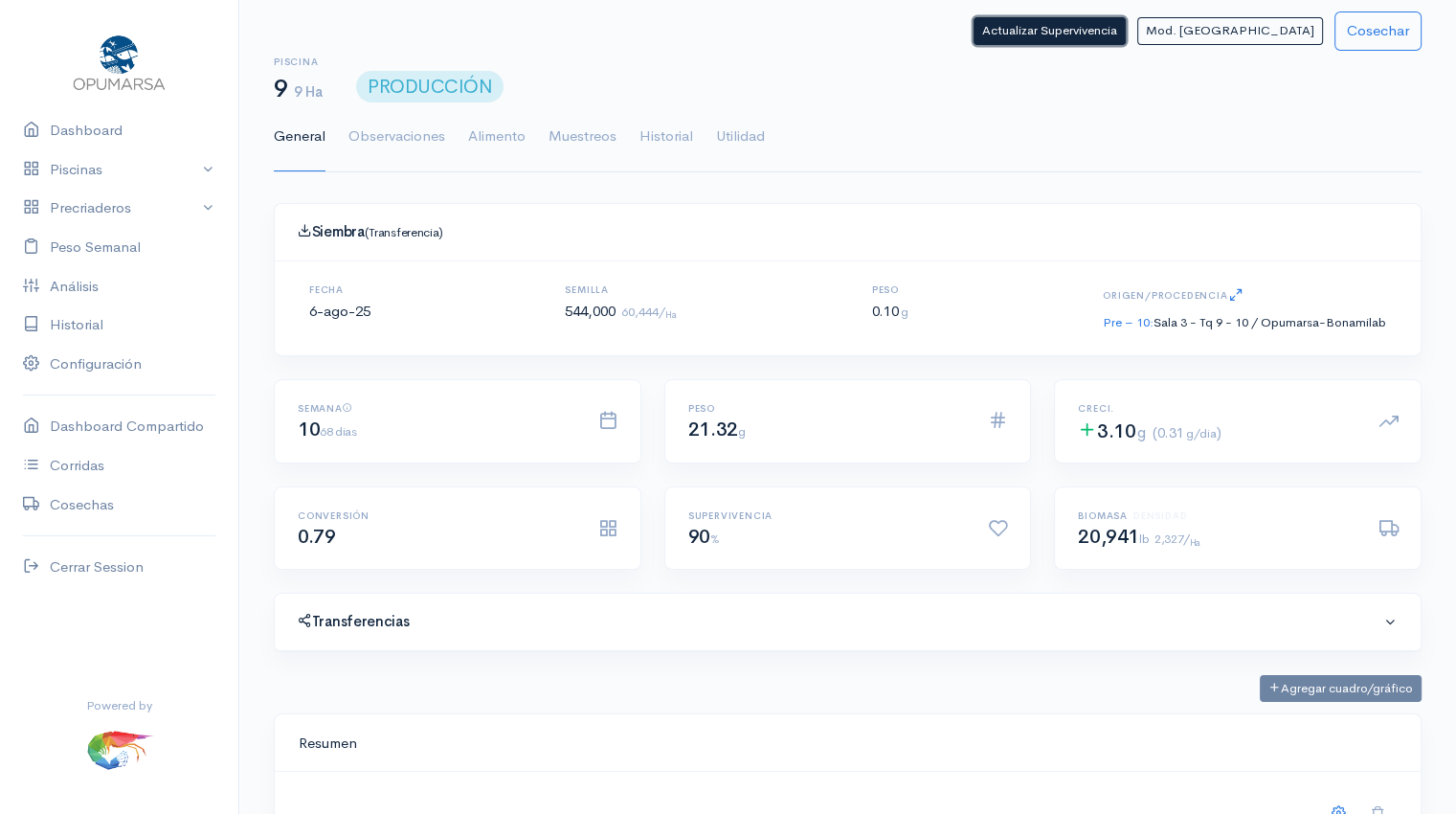
click at [1108, 37] on button "Actualizar Supervivencia" at bounding box center [1049, 31] width 152 height 28
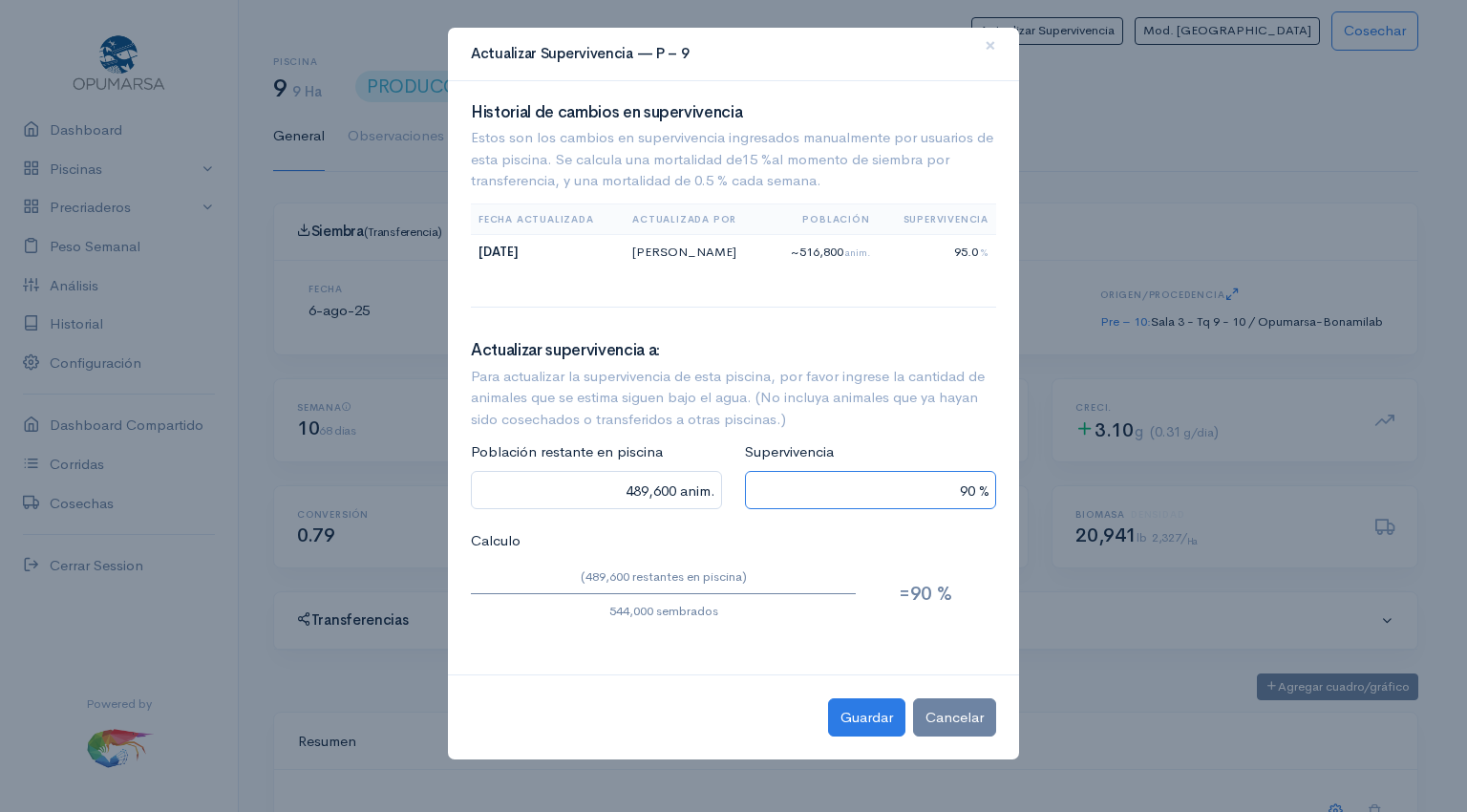
drag, startPoint x: 932, startPoint y: 484, endPoint x: 1036, endPoint y: 487, distance: 104.0
click at [1036, 487] on ngb-modal-window "Actualizar Supervivencia — P – 9 × Historial de cambios en supervivencia Estos …" at bounding box center [733, 406] width 1467 height 812
type input "43,520 anim."
type input "8 %"
type input "435,200 anim."
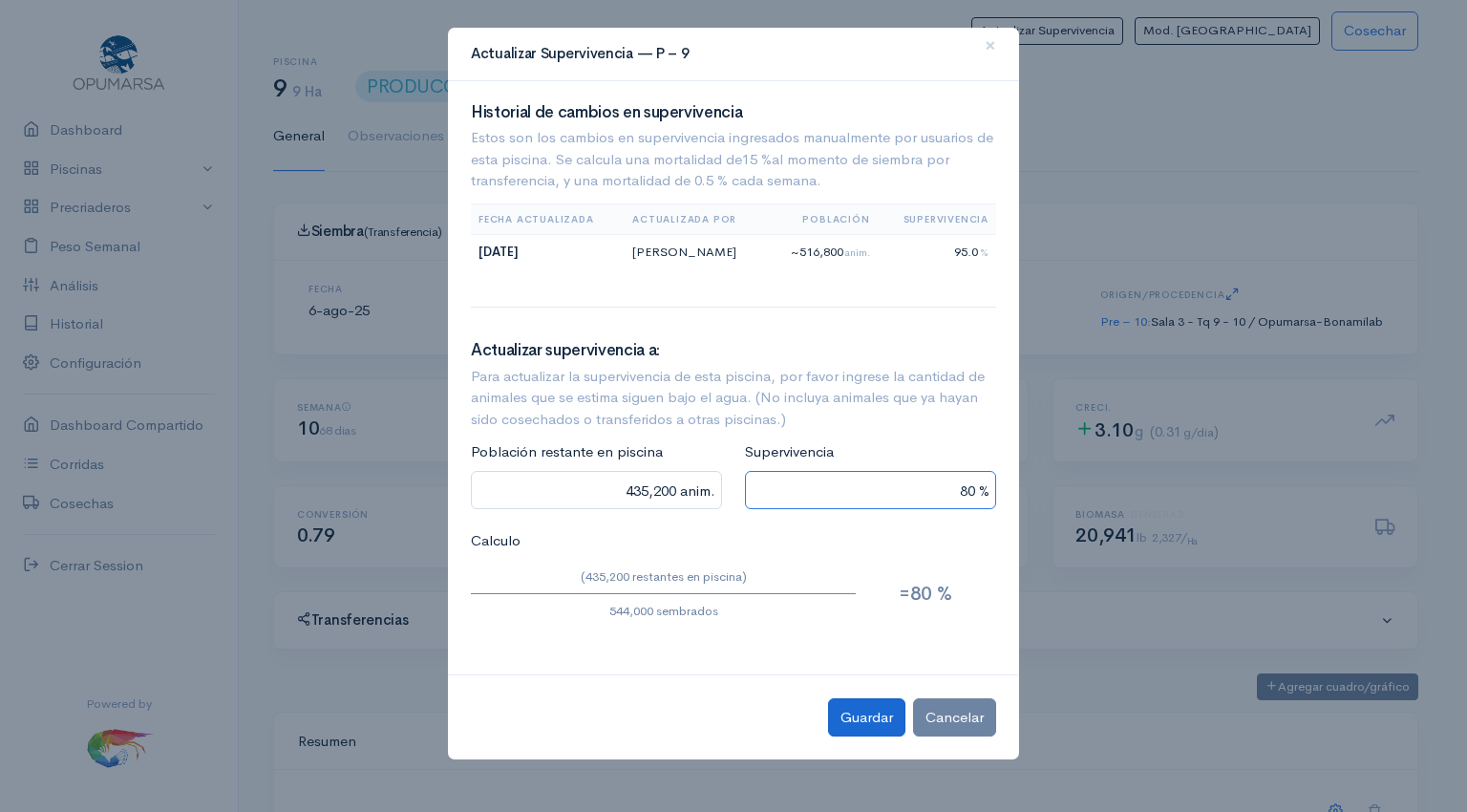
type input "80 %"
click at [852, 715] on button "Guardar" at bounding box center [866, 717] width 77 height 40
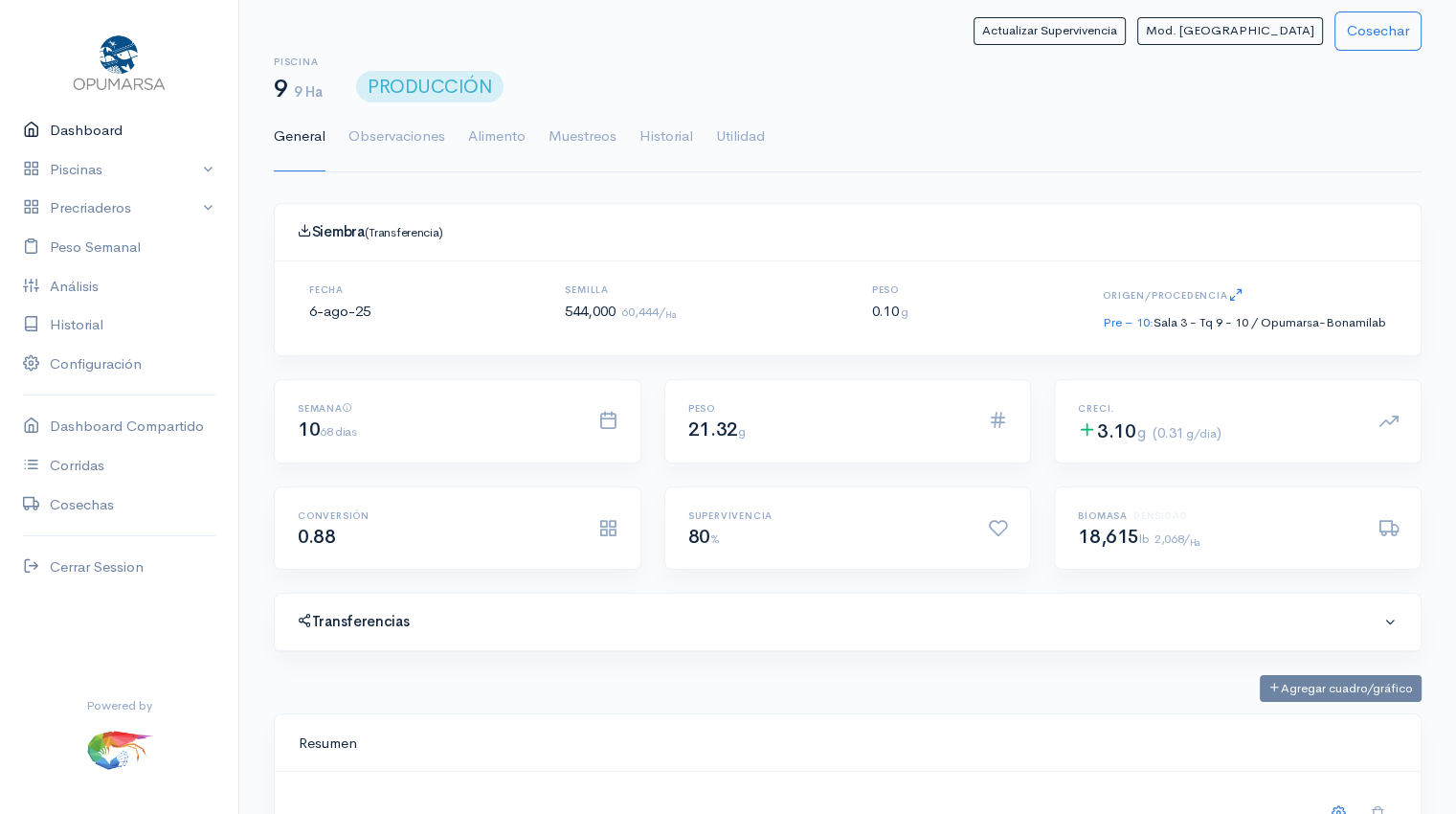
click at [79, 135] on link "Dashboard" at bounding box center [119, 131] width 239 height 40
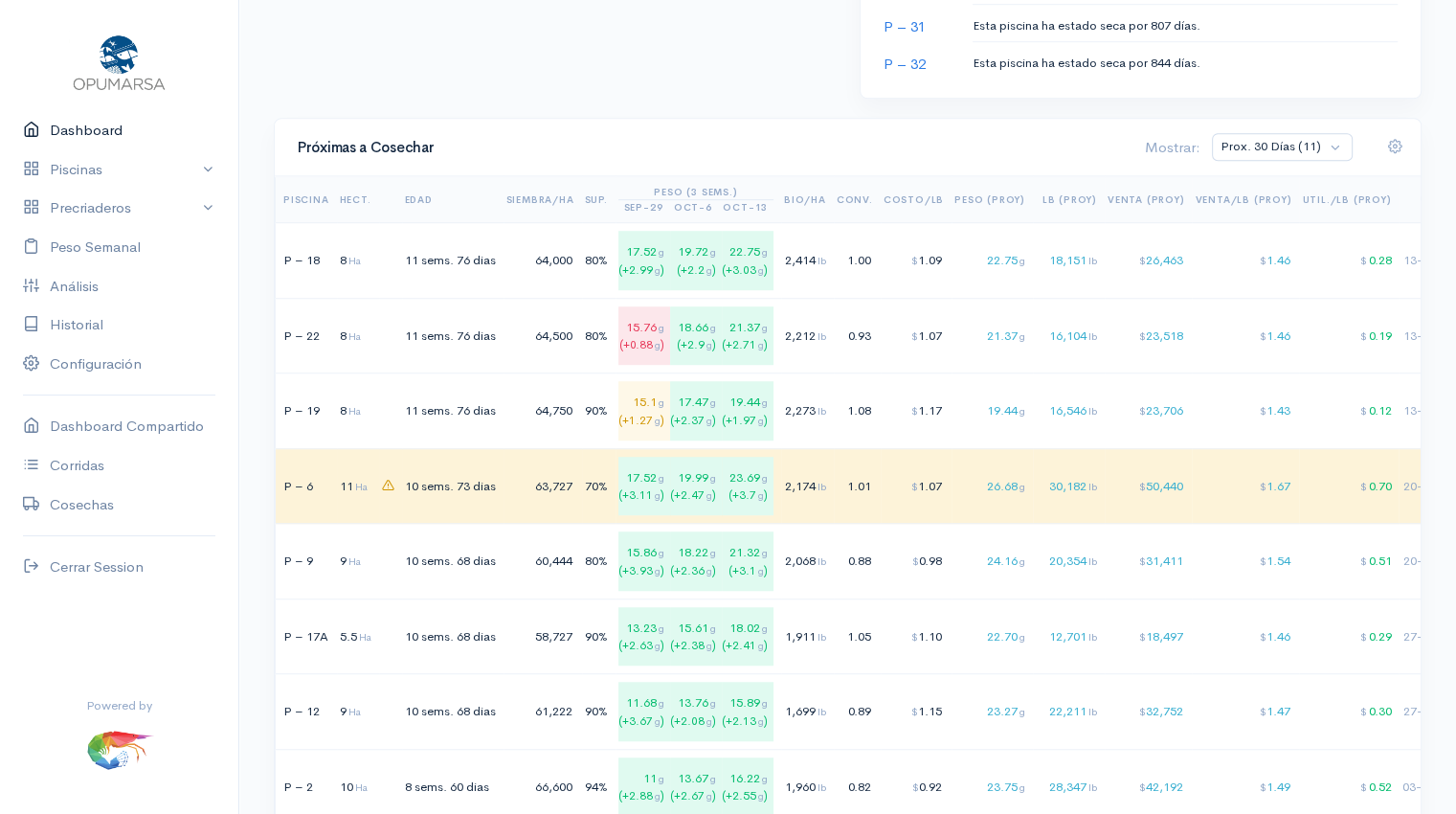
scroll to position [1267, 0]
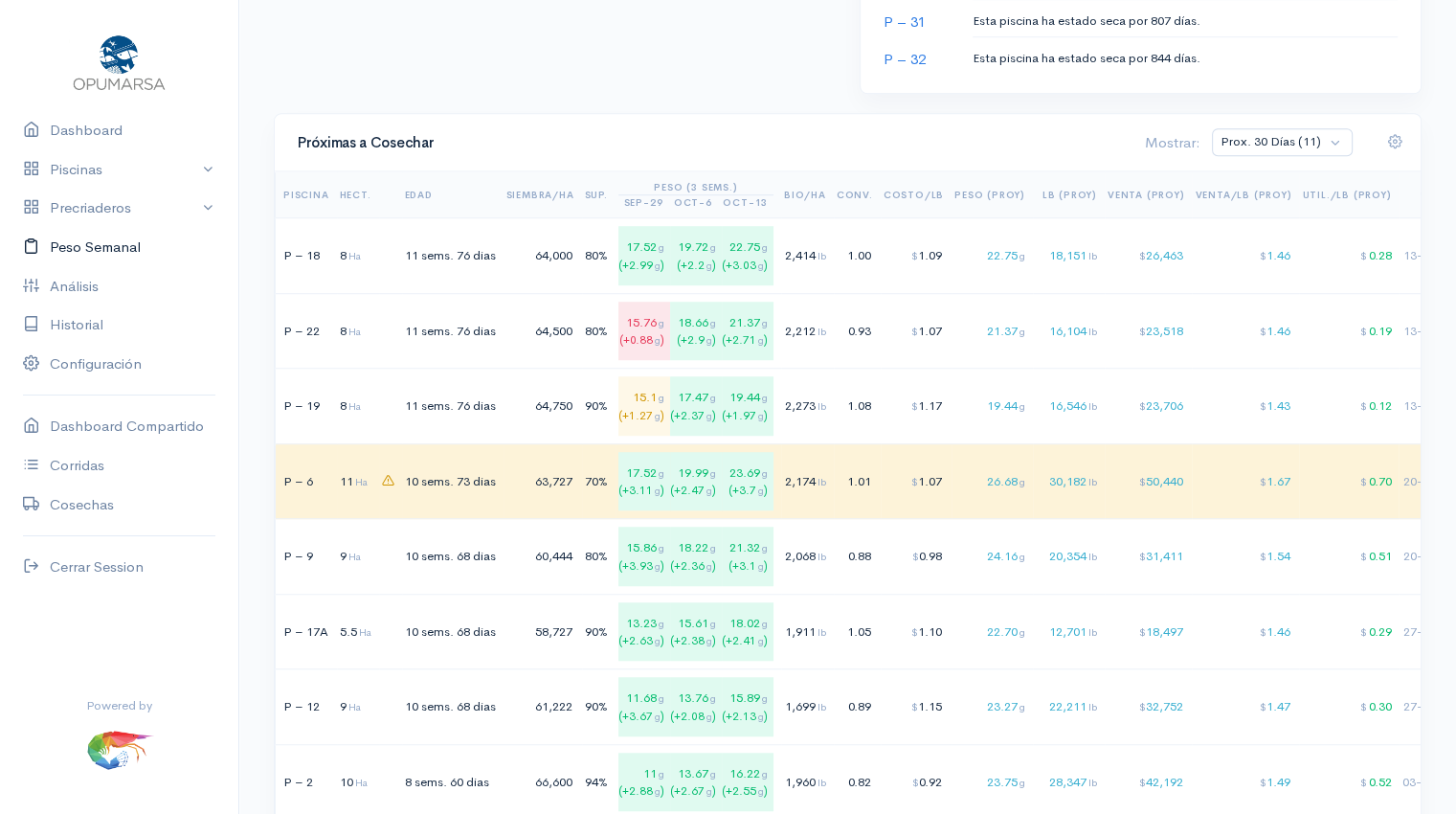
click at [103, 241] on link "Peso Semanal" at bounding box center [119, 247] width 239 height 40
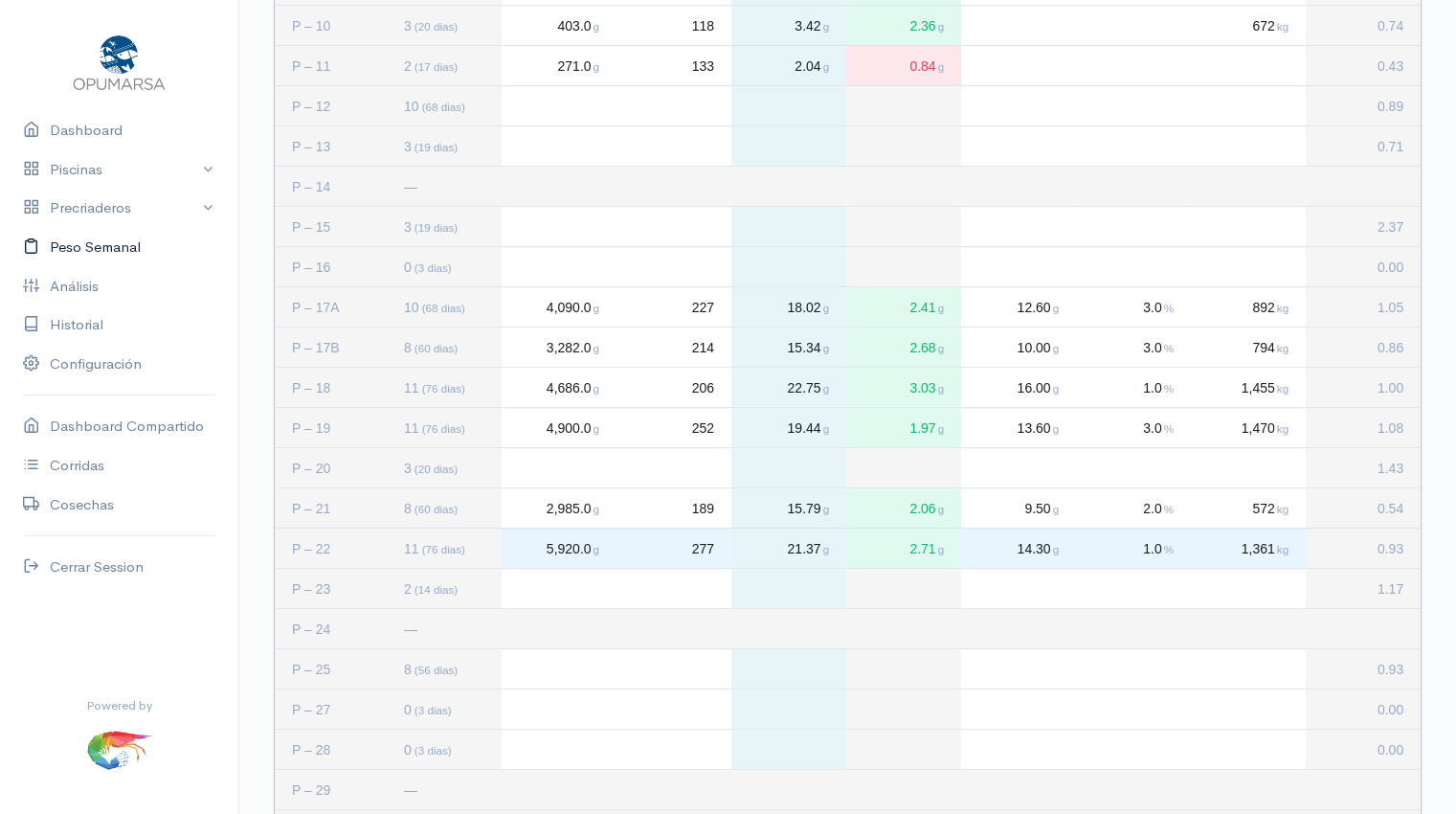
scroll to position [776, 0]
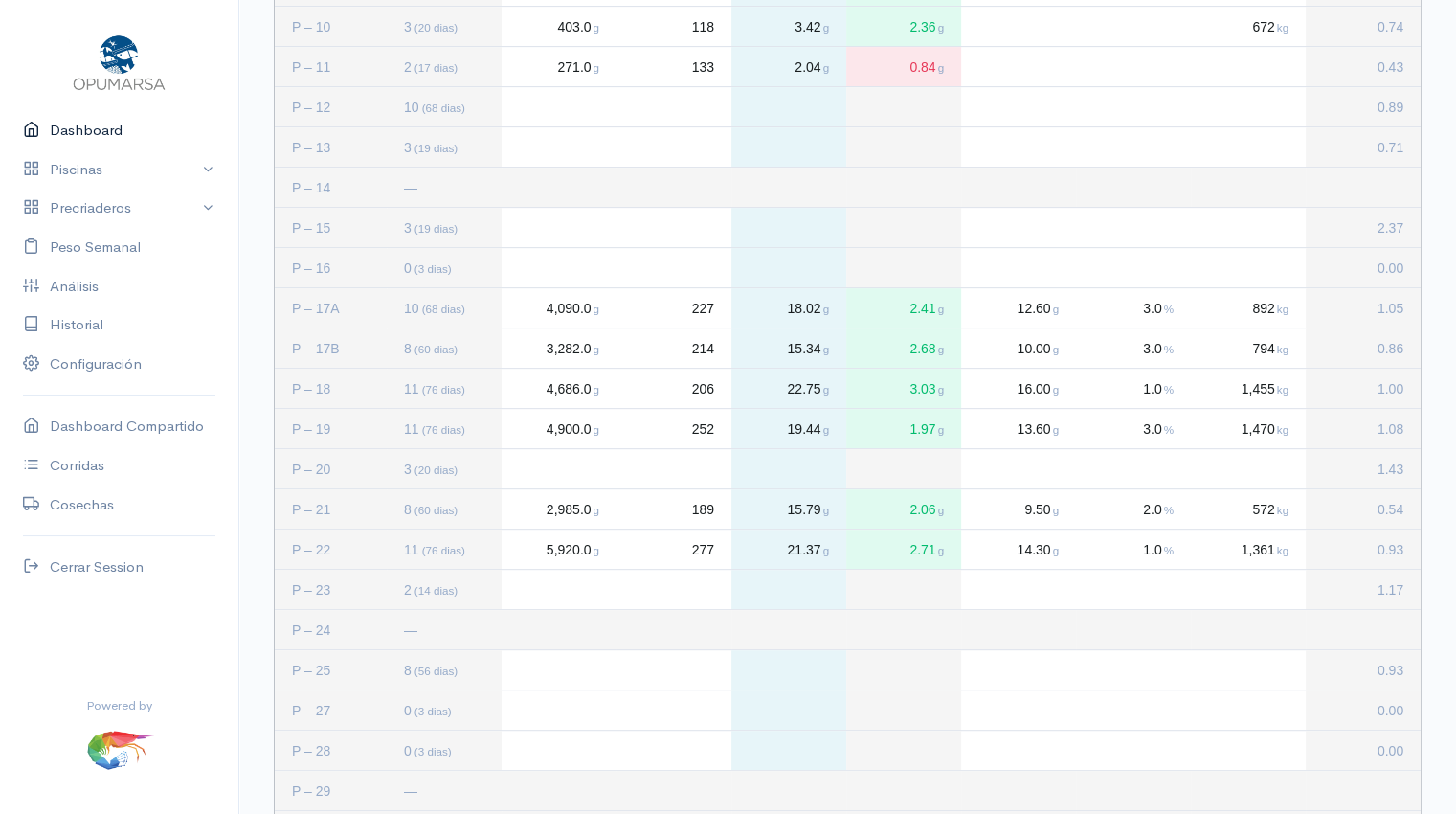
click at [94, 137] on link "Dashboard" at bounding box center [119, 131] width 239 height 40
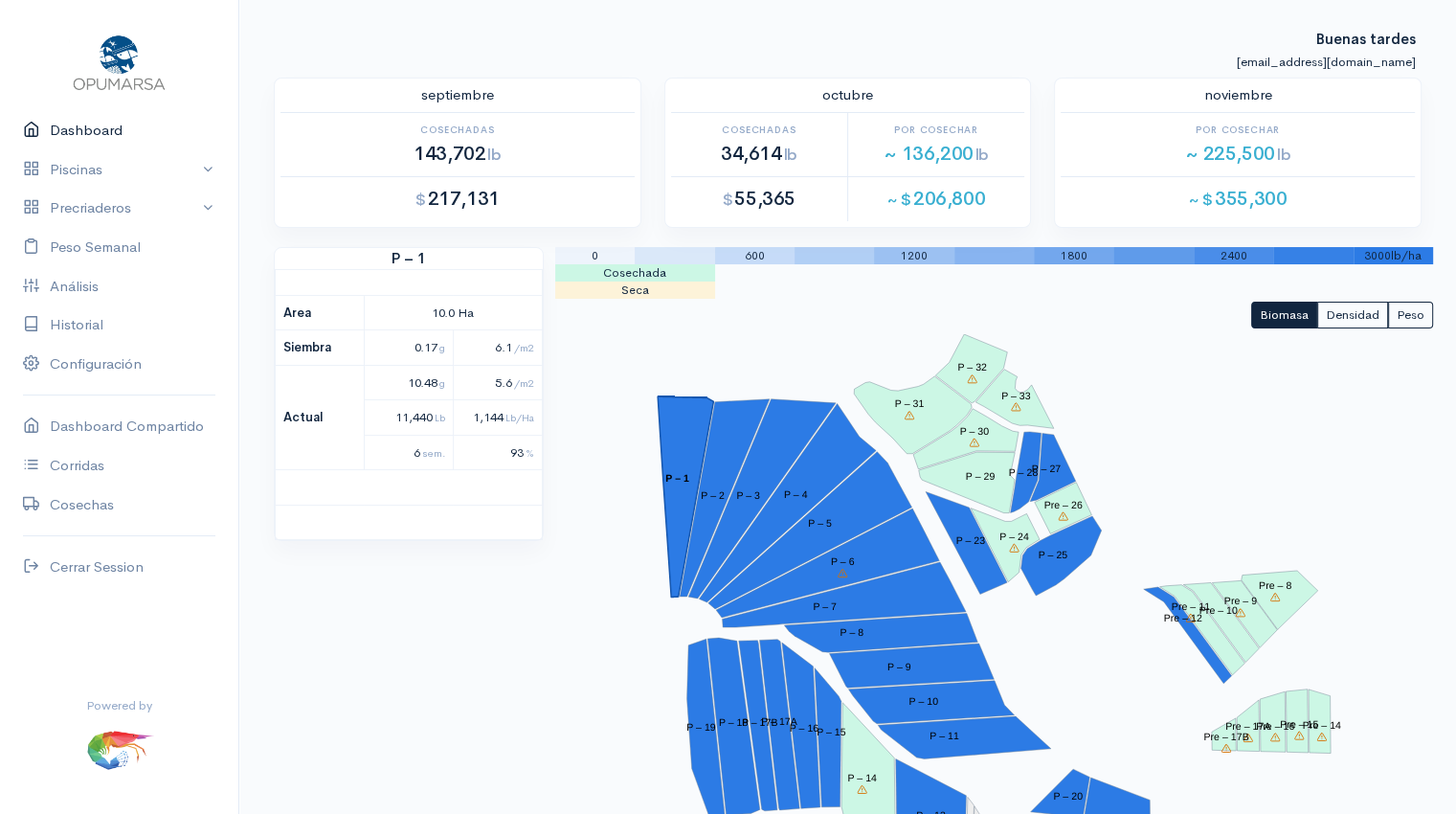
click at [87, 136] on link "Dashboard" at bounding box center [119, 131] width 239 height 40
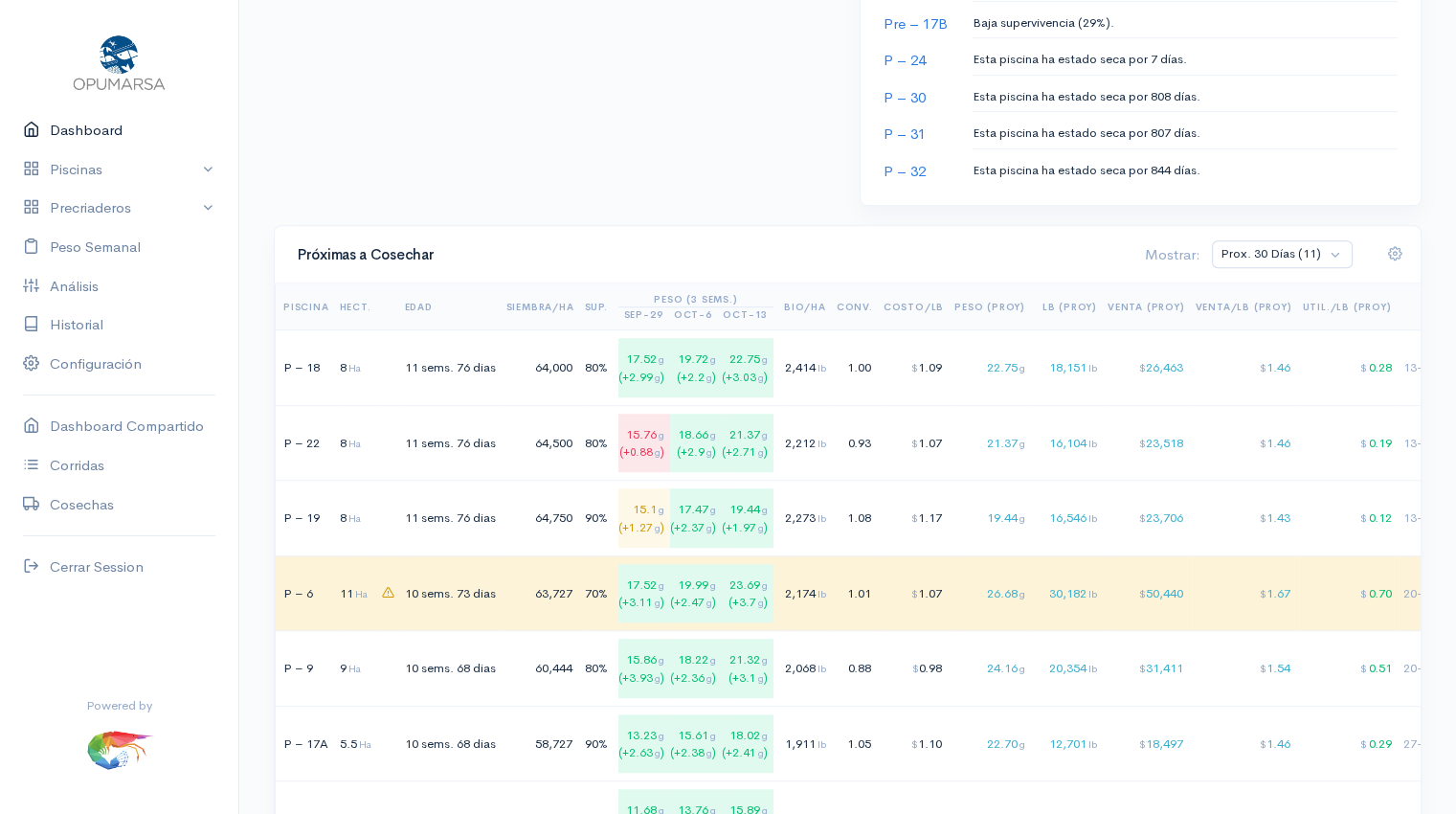
scroll to position [1156, 0]
click at [124, 248] on link "Peso Semanal" at bounding box center [119, 247] width 239 height 40
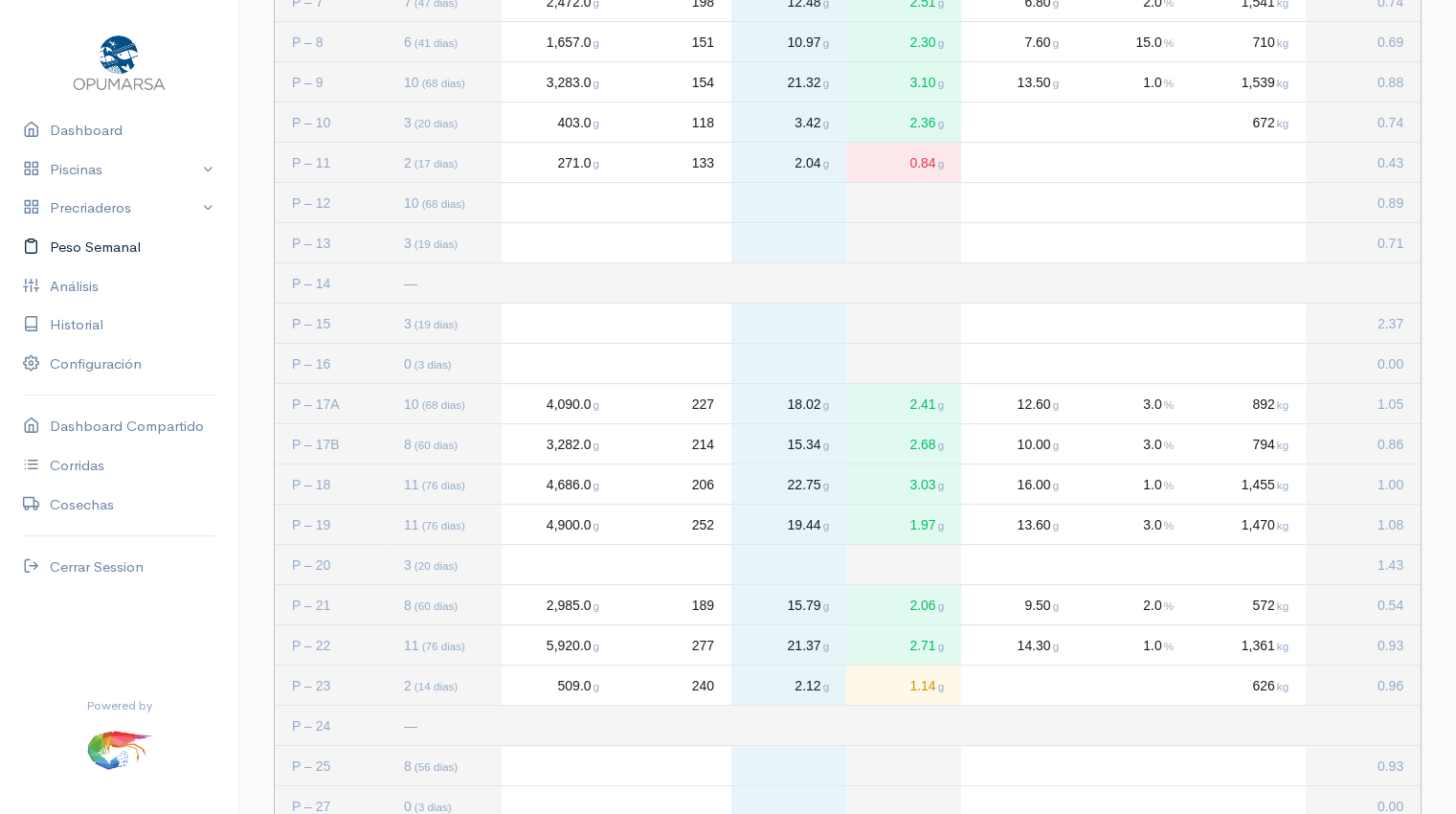
scroll to position [643, 0]
